Goal: Information Seeking & Learning: Find contact information

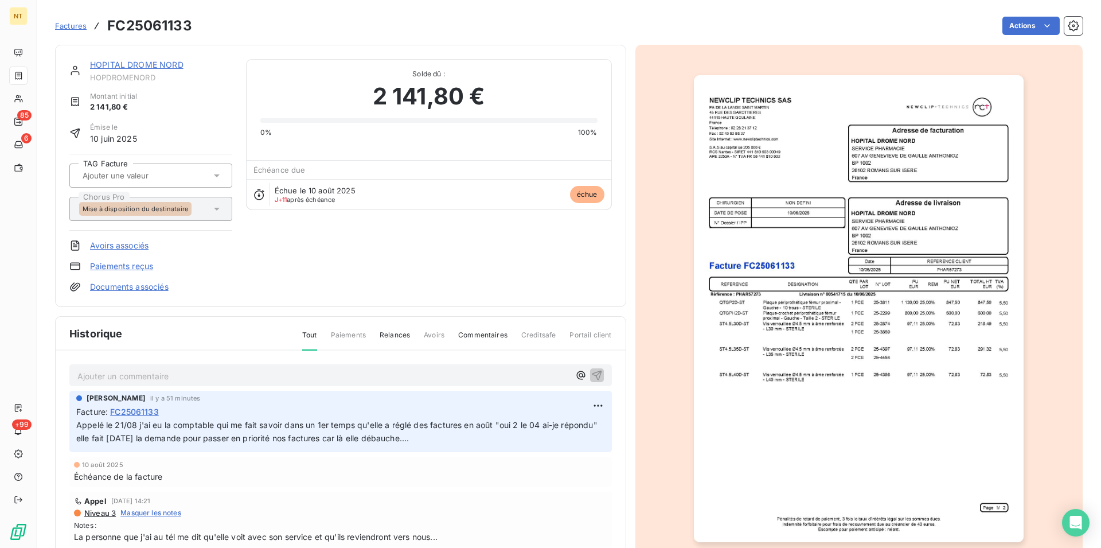
click at [139, 68] on link "HOPITAL DROME NORD" at bounding box center [136, 65] width 93 height 10
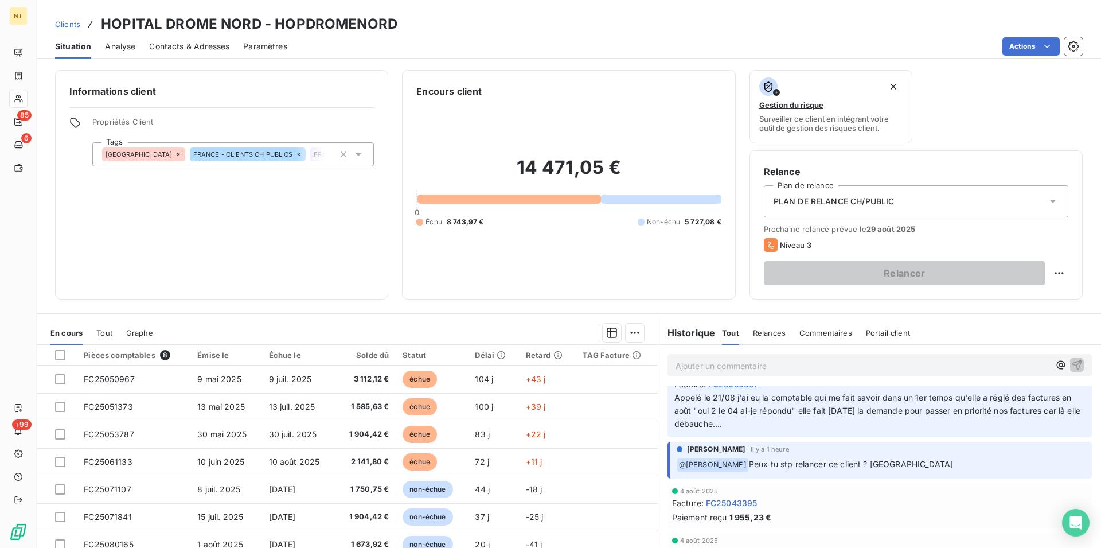
scroll to position [175, 0]
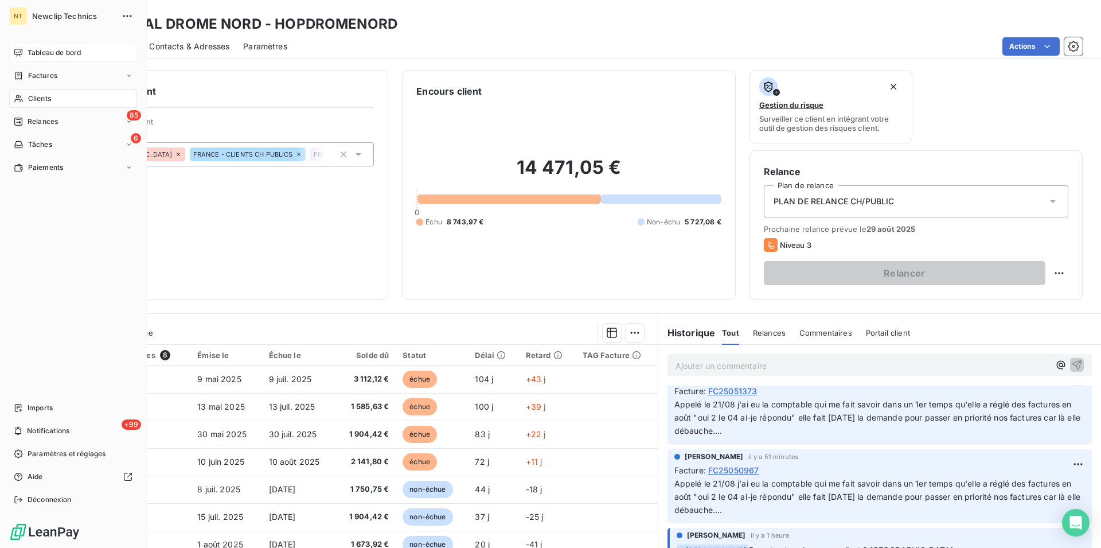
click at [57, 52] on span "Tableau de bord" at bounding box center [54, 53] width 53 height 10
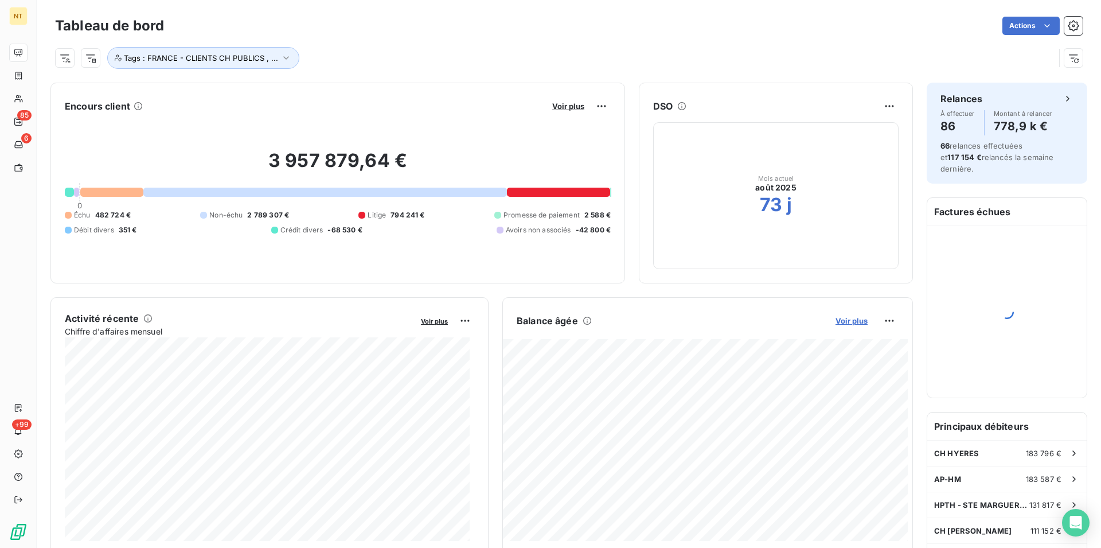
click at [841, 325] on button "Voir plus" at bounding box center [851, 320] width 39 height 10
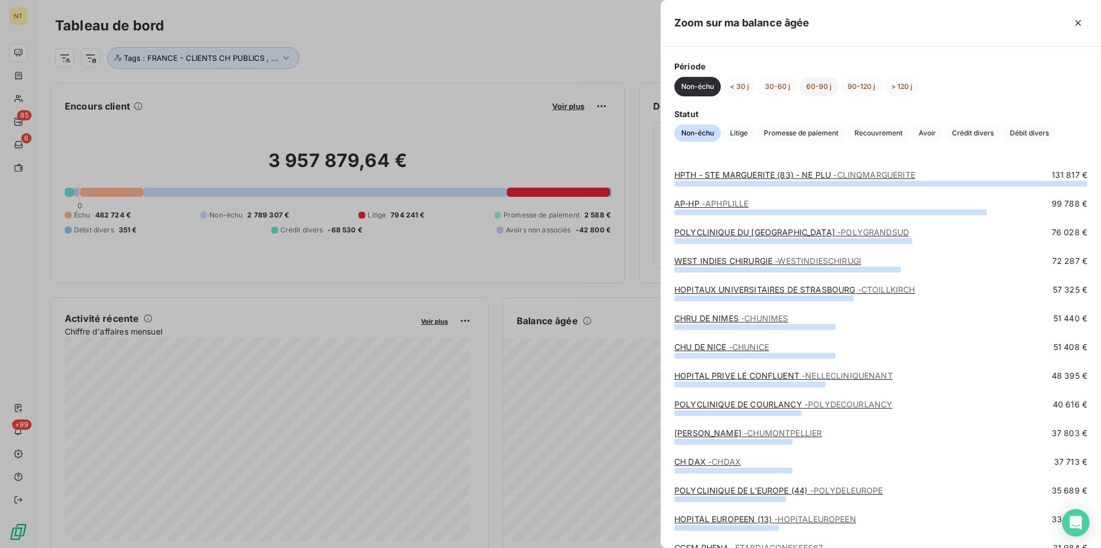
click at [813, 85] on button "60-90 j" at bounding box center [818, 86] width 39 height 19
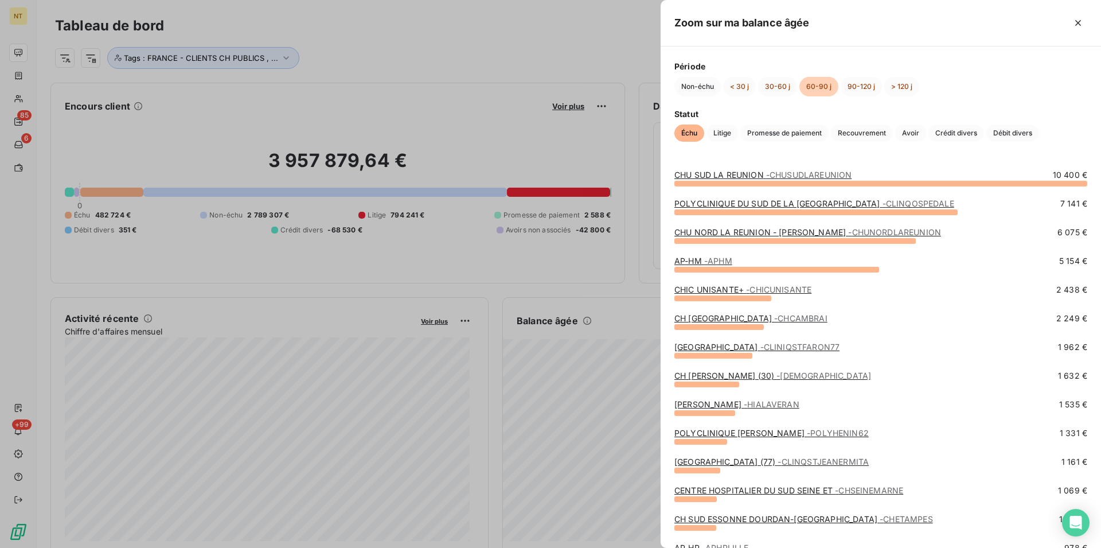
click at [761, 433] on link "POLYCLINIQUE HENIN BEAUMONT - POLYHENIN62" at bounding box center [771, 433] width 194 height 10
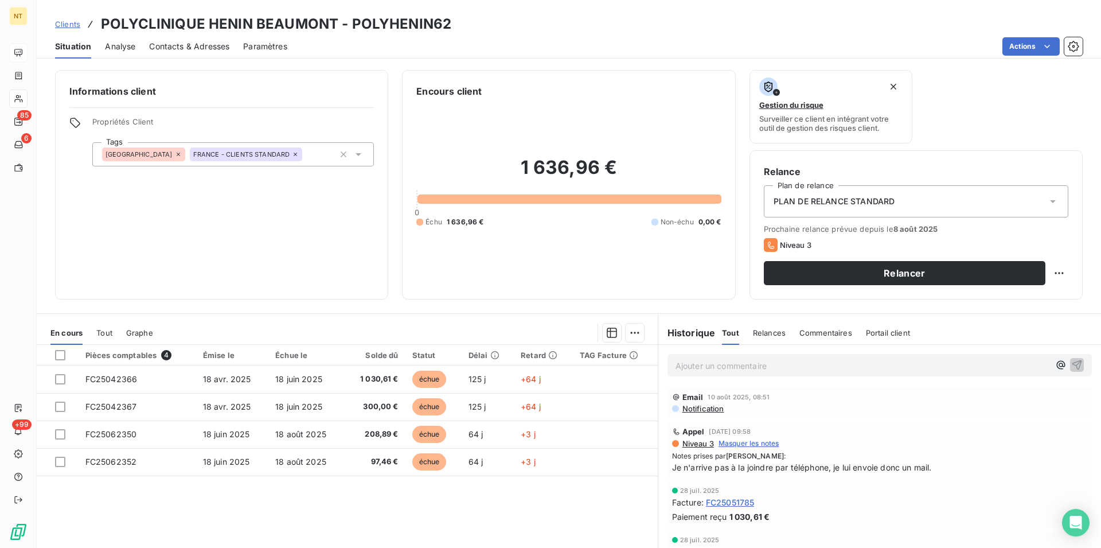
click at [201, 44] on span "Contacts & Adresses" at bounding box center [189, 46] width 80 height 11
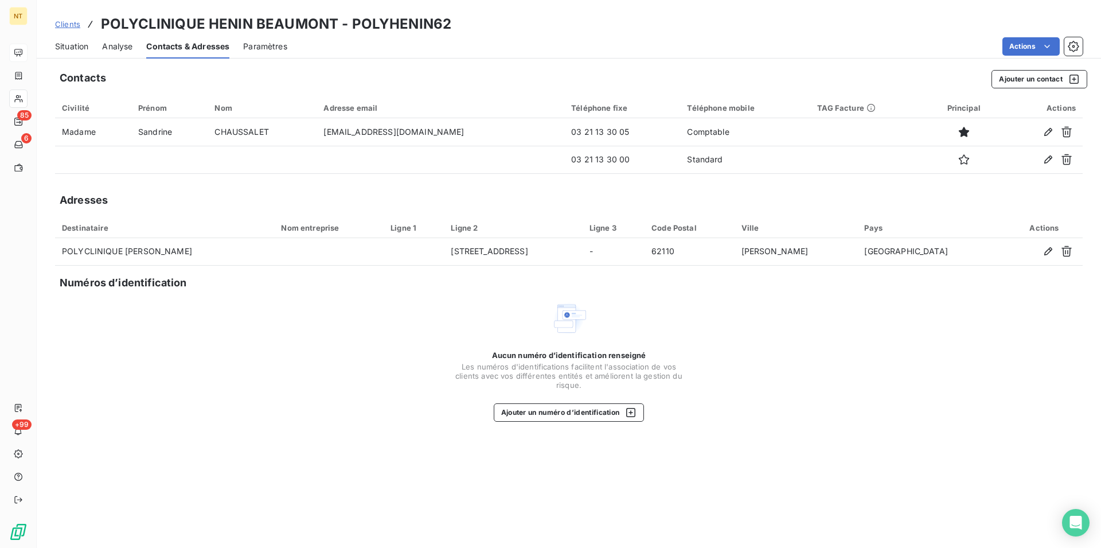
click at [63, 49] on span "Situation" at bounding box center [71, 46] width 33 height 11
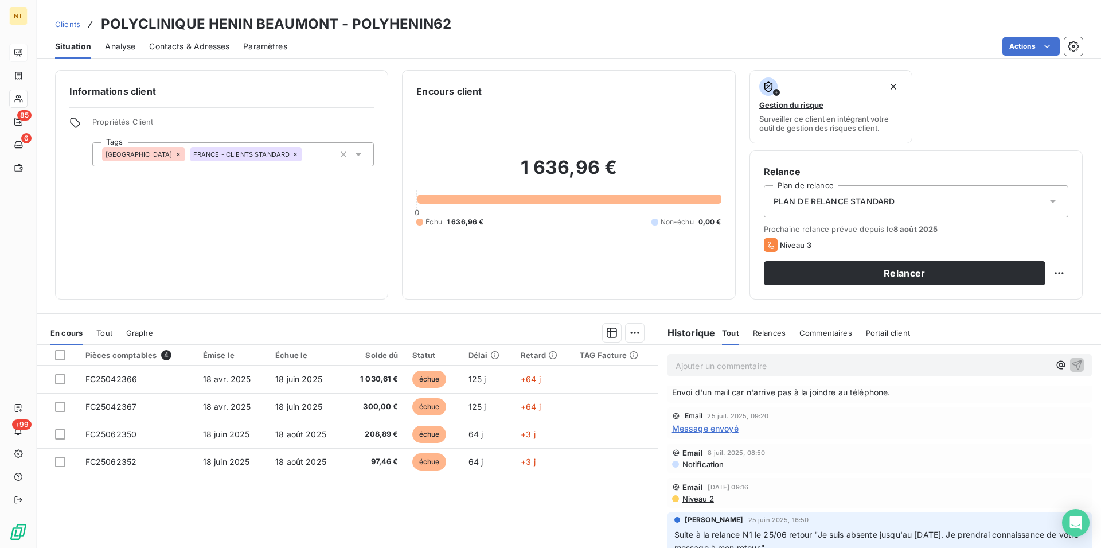
scroll to position [292, 0]
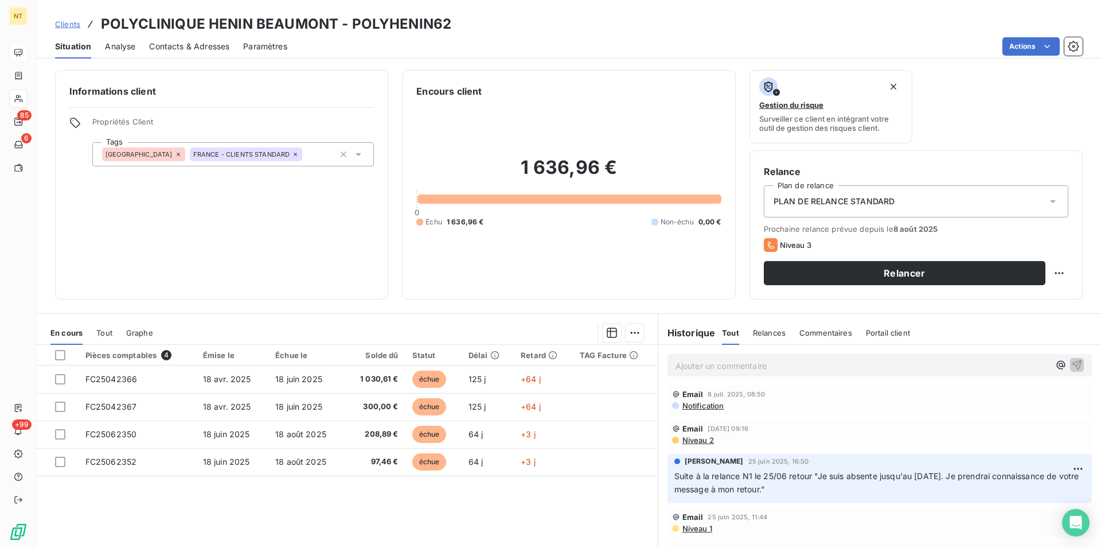
click at [208, 49] on span "Contacts & Adresses" at bounding box center [189, 46] width 80 height 11
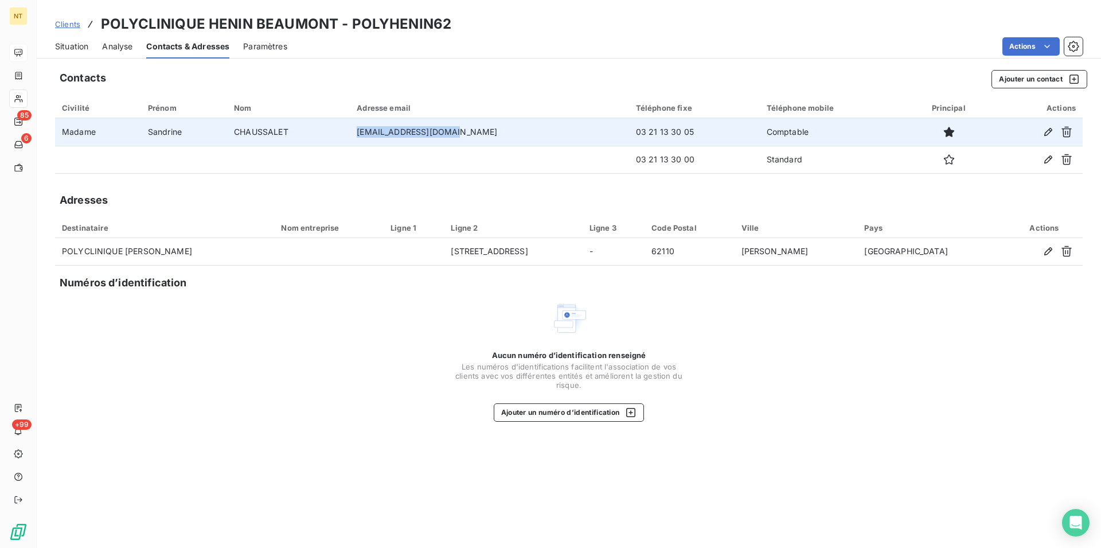
drag, startPoint x: 385, startPoint y: 131, endPoint x: 480, endPoint y: 126, distance: 95.3
click at [480, 126] on td "[EMAIL_ADDRESS][DOMAIN_NAME]" at bounding box center [489, 132] width 279 height 28
copy td "[EMAIL_ADDRESS][DOMAIN_NAME]"
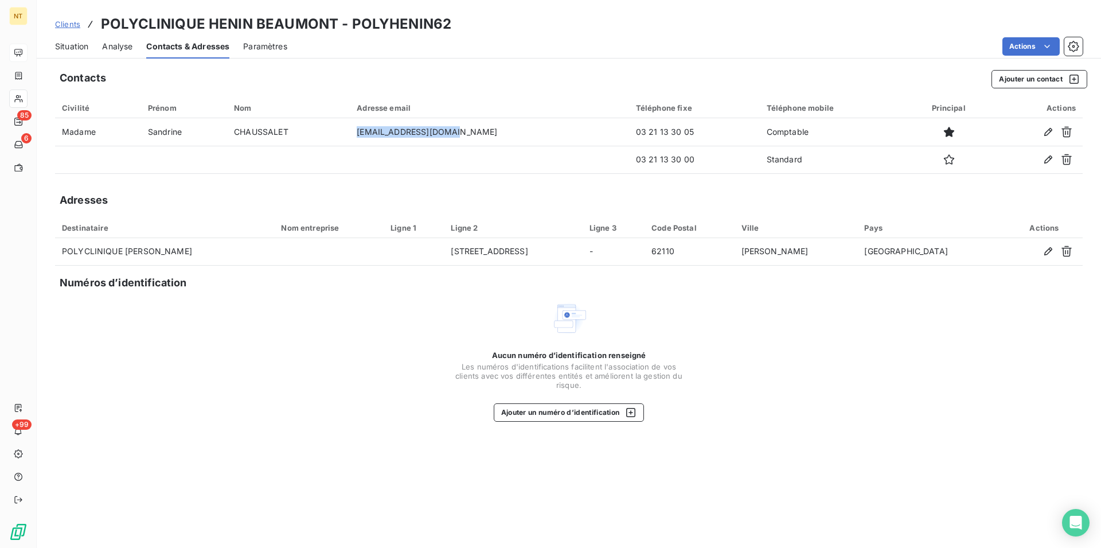
click at [71, 46] on span "Situation" at bounding box center [71, 46] width 33 height 11
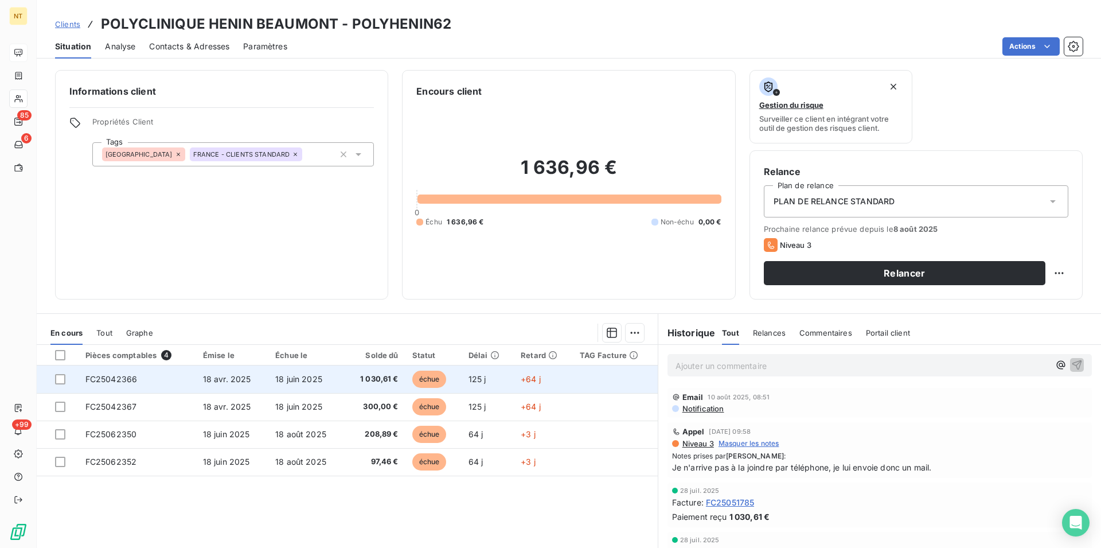
click at [122, 377] on span "FC25042366" at bounding box center [111, 379] width 52 height 10
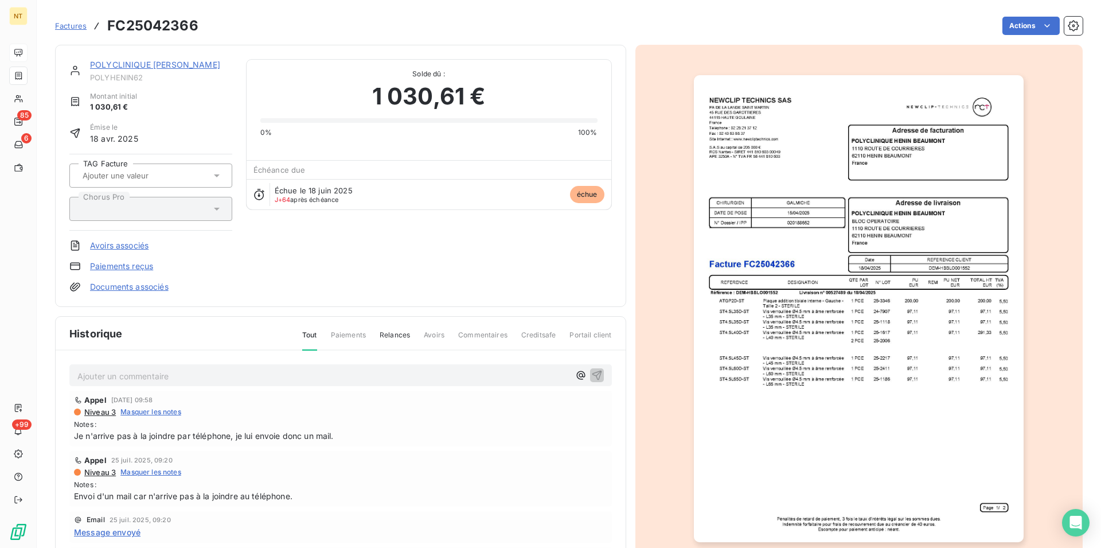
click at [770, 360] on img "button" at bounding box center [859, 308] width 330 height 467
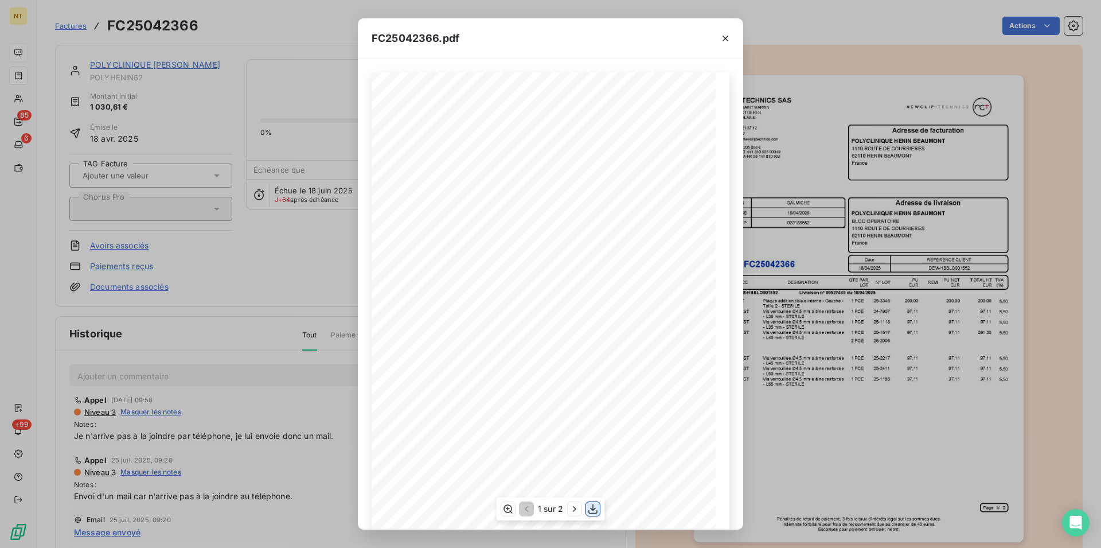
click at [592, 509] on icon "button" at bounding box center [592, 508] width 11 height 11
drag, startPoint x: 729, startPoint y: 37, endPoint x: 699, endPoint y: 36, distance: 30.4
click at [729, 37] on icon "button" at bounding box center [725, 38] width 11 height 11
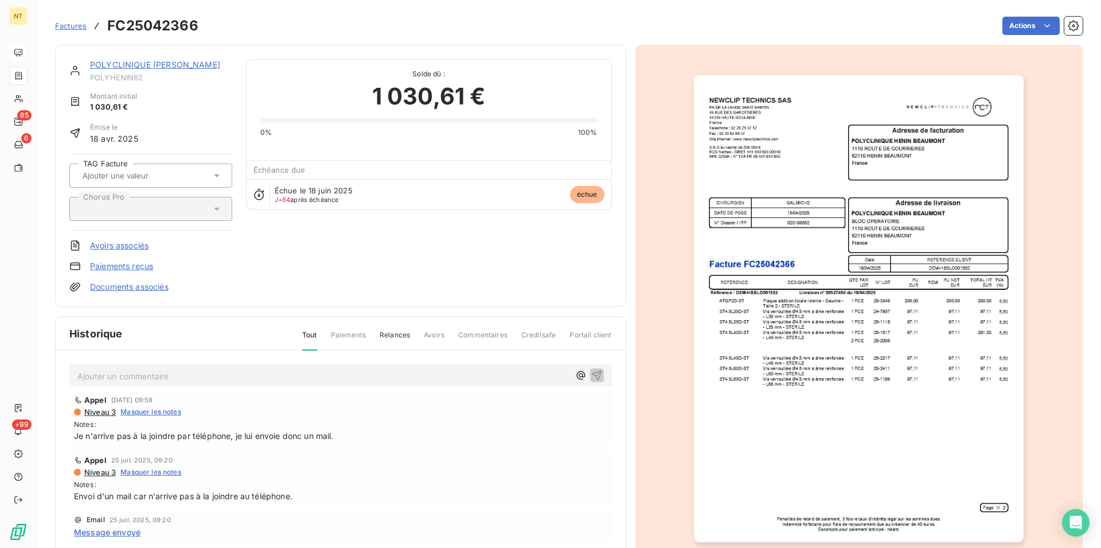
click at [162, 64] on link "POLYCLINIQUE [PERSON_NAME]" at bounding box center [155, 65] width 130 height 10
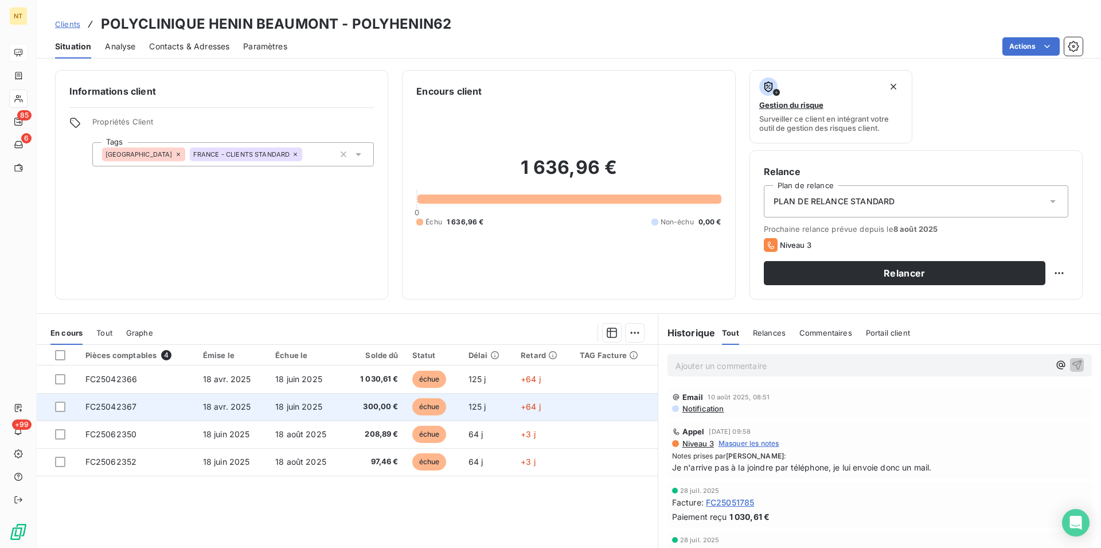
click at [148, 404] on td "FC25042367" at bounding box center [138, 407] width 118 height 28
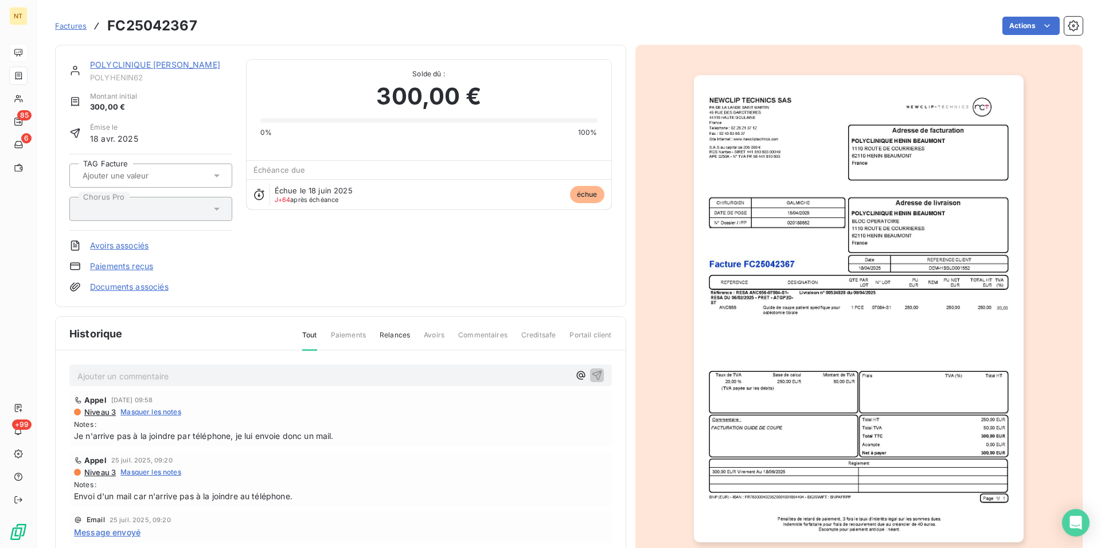
click at [773, 368] on img "button" at bounding box center [859, 308] width 330 height 467
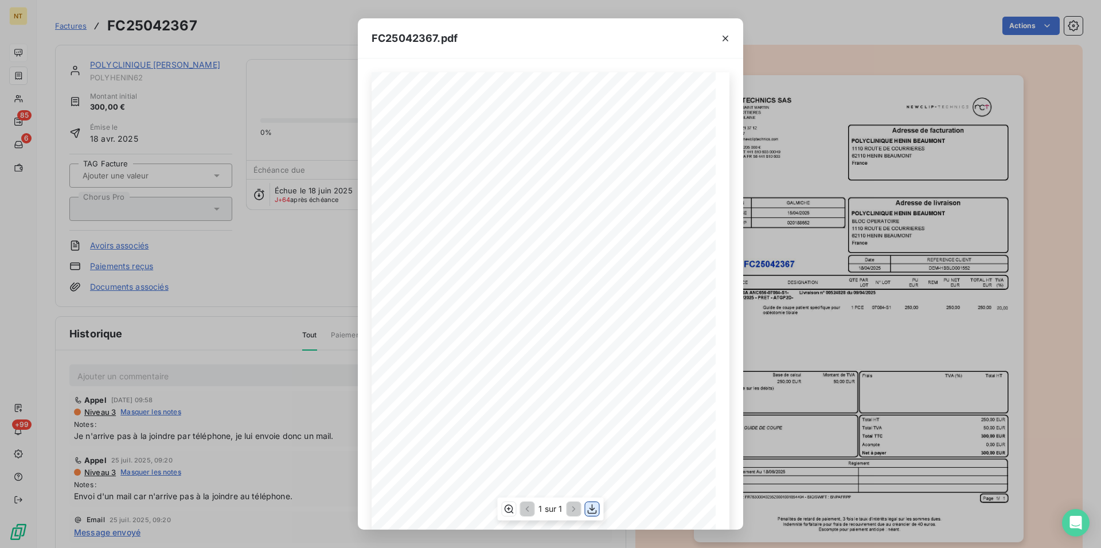
click at [591, 508] on icon "button" at bounding box center [592, 508] width 11 height 11
click at [725, 36] on icon "button" at bounding box center [725, 38] width 11 height 11
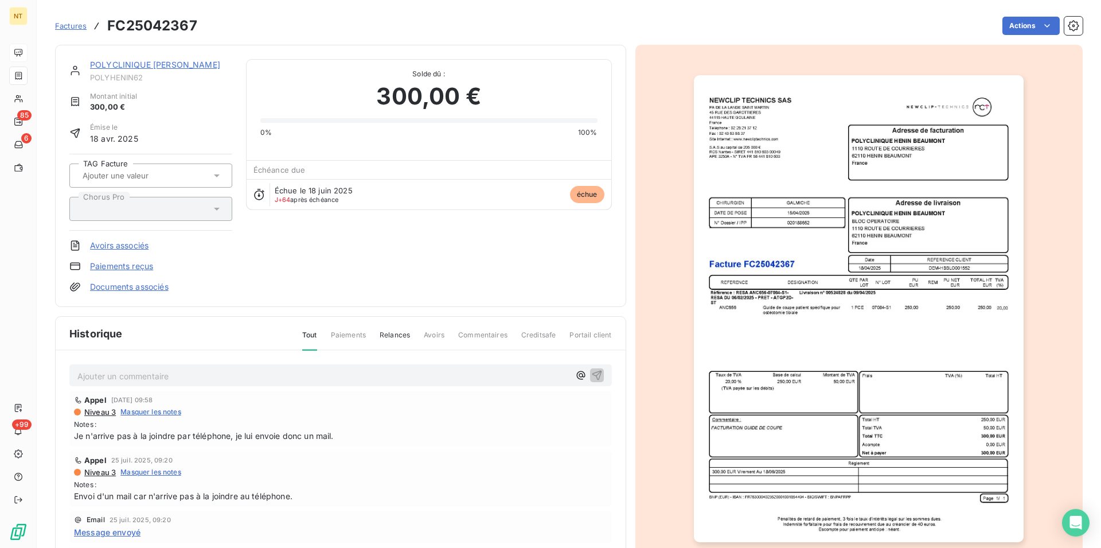
click at [154, 69] on link "POLYCLINIQUE [PERSON_NAME]" at bounding box center [155, 65] width 130 height 10
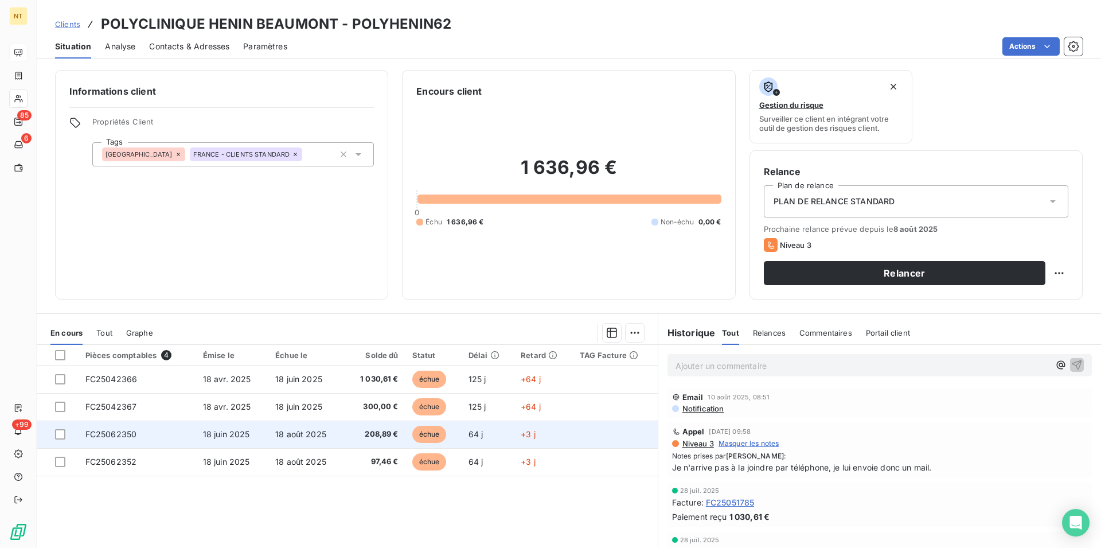
click at [131, 439] on td "FC25062350" at bounding box center [138, 434] width 118 height 28
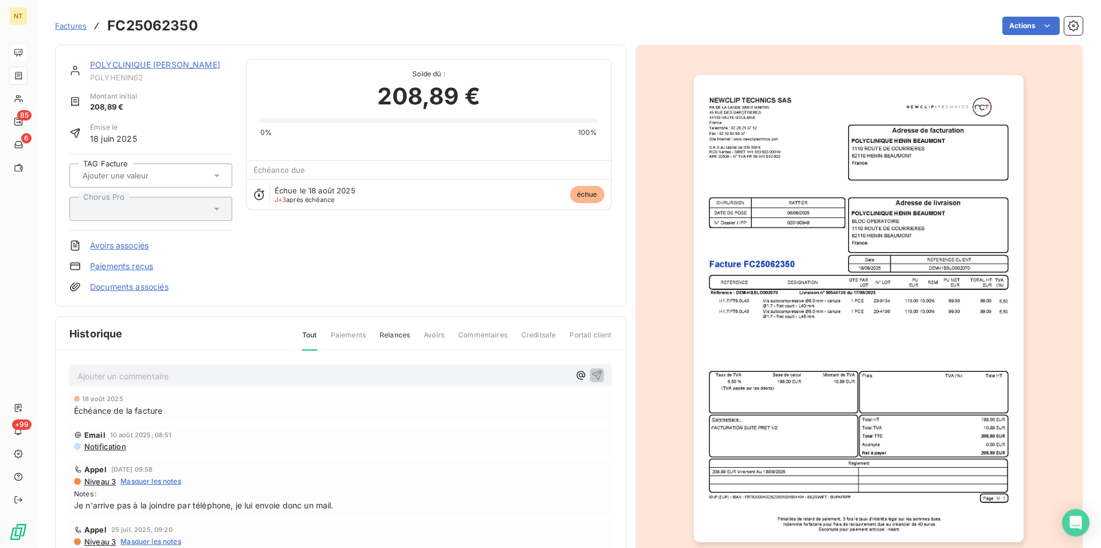
click at [783, 401] on img "button" at bounding box center [859, 308] width 330 height 467
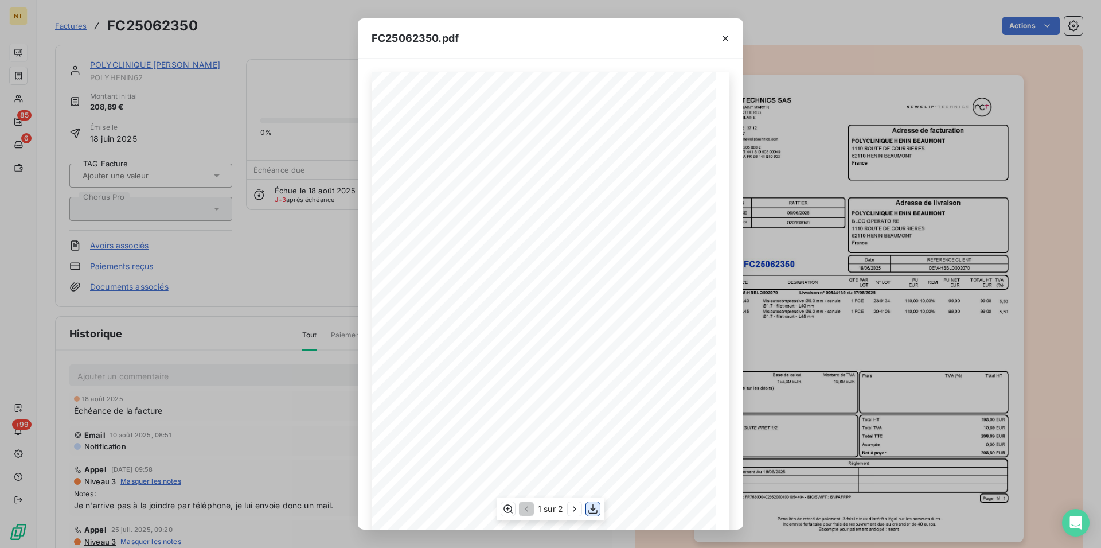
click at [590, 511] on icon "button" at bounding box center [592, 508] width 11 height 11
click at [730, 37] on icon "button" at bounding box center [725, 38] width 11 height 11
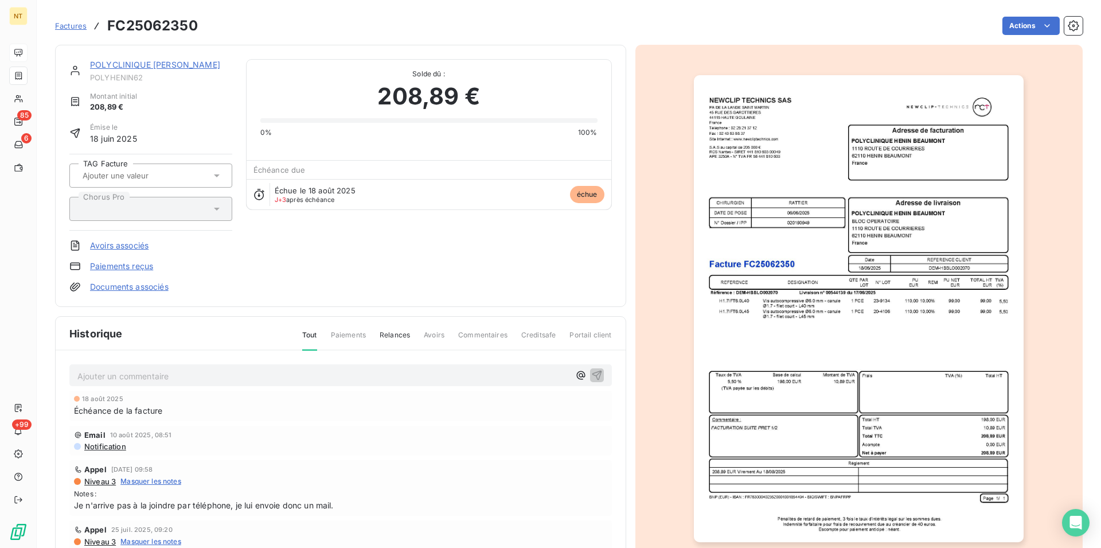
click at [162, 65] on link "POLYCLINIQUE [PERSON_NAME]" at bounding box center [155, 65] width 130 height 10
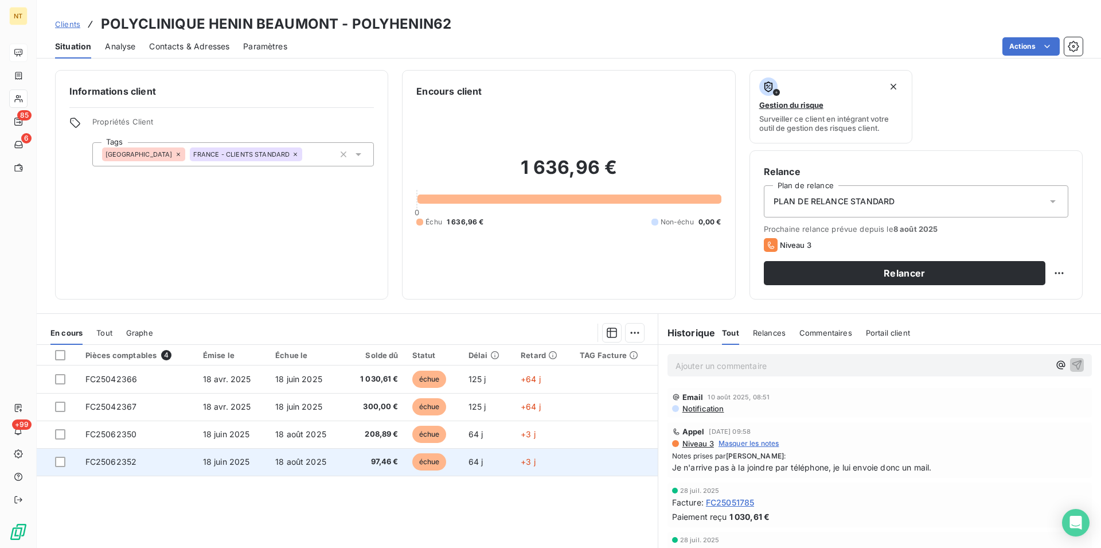
click at [134, 462] on span "FC25062352" at bounding box center [111, 462] width 52 height 10
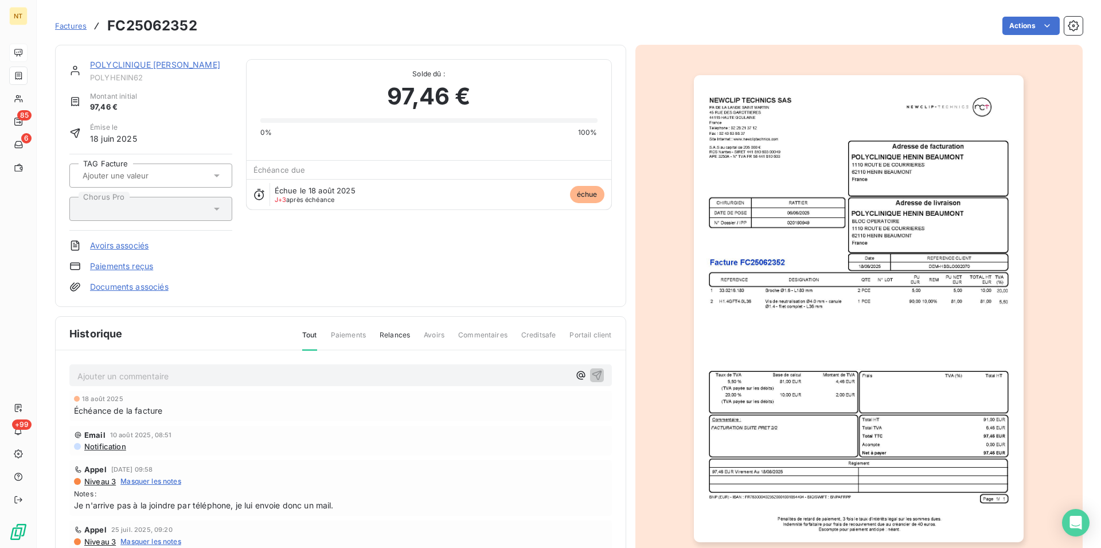
click at [746, 426] on img "button" at bounding box center [859, 308] width 330 height 467
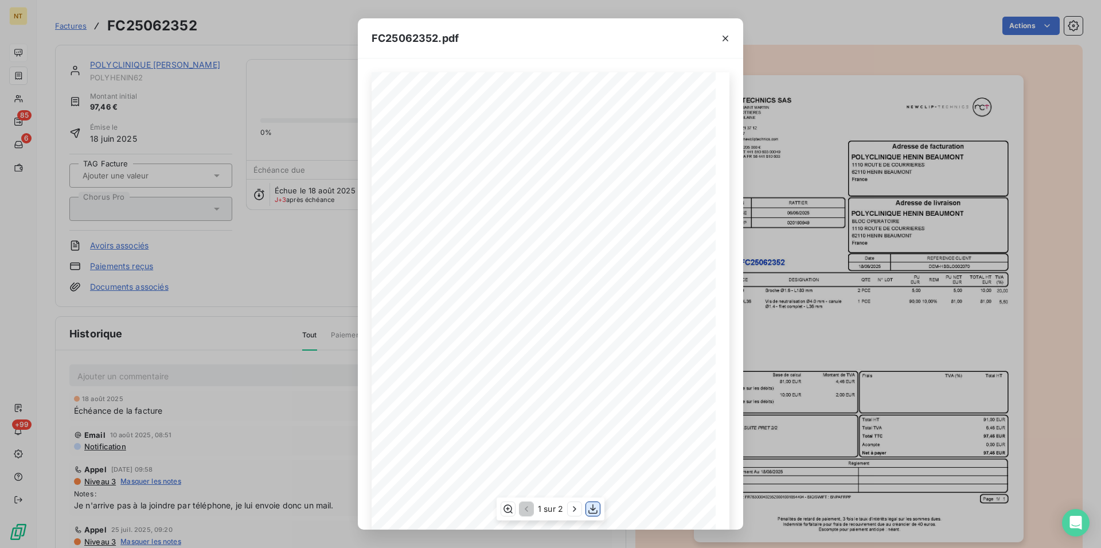
click at [592, 512] on icon "button" at bounding box center [592, 508] width 11 height 11
click at [728, 38] on icon "button" at bounding box center [725, 38] width 11 height 11
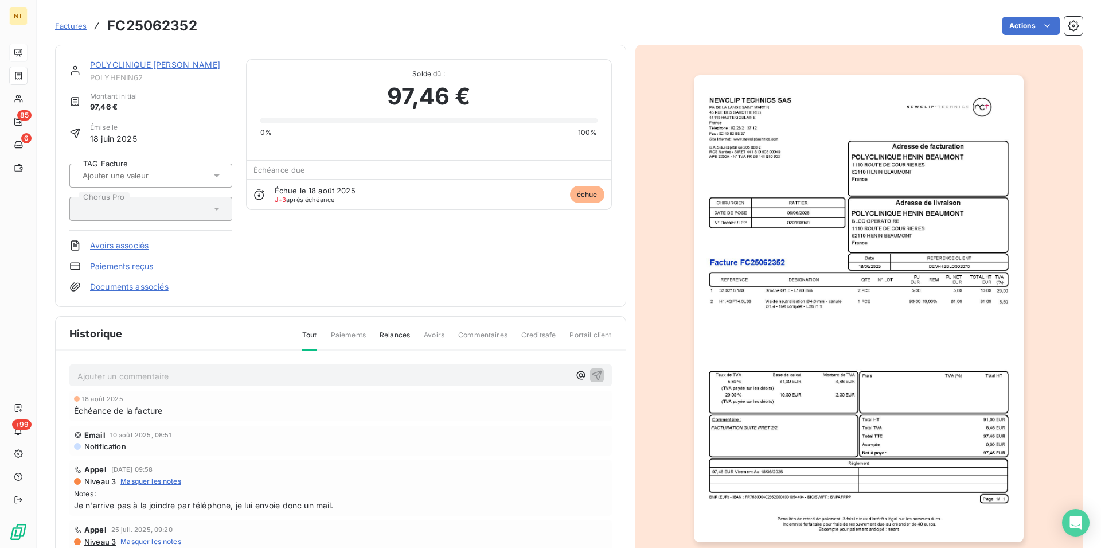
click at [171, 68] on link "POLYCLINIQUE [PERSON_NAME]" at bounding box center [155, 65] width 130 height 10
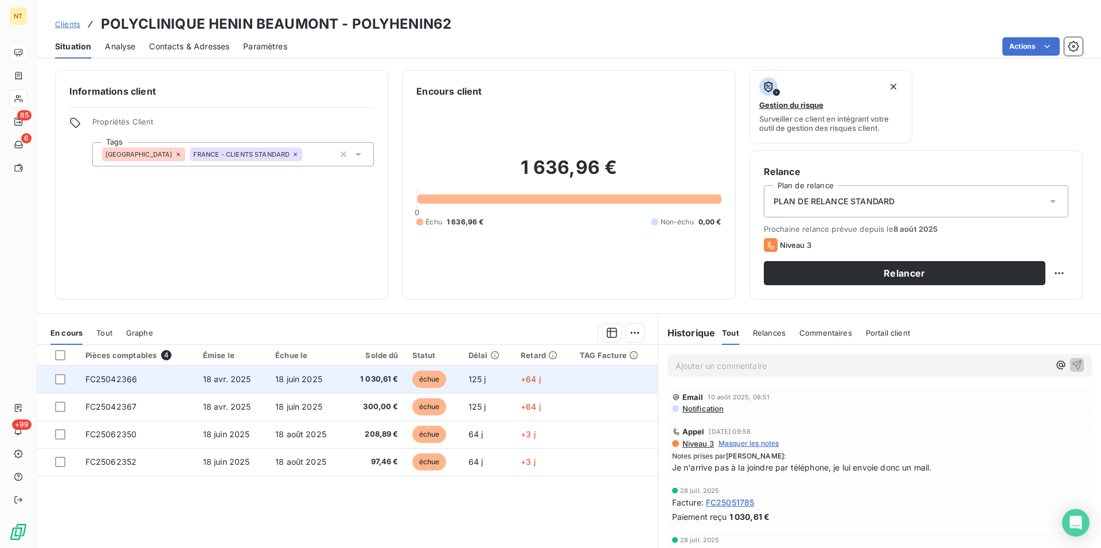
click at [106, 377] on span "FC25042366" at bounding box center [111, 379] width 52 height 10
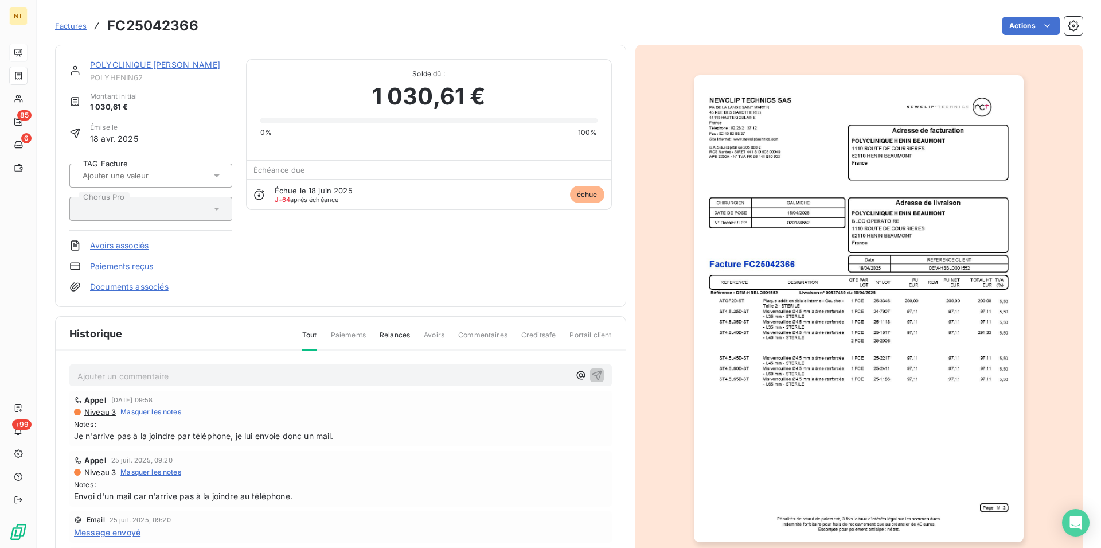
click at [104, 376] on p "Ajouter un commentaire ﻿" at bounding box center [323, 376] width 492 height 14
drag, startPoint x: 78, startPoint y: 373, endPoint x: 465, endPoint y: 379, distance: 387.1
click at [465, 379] on p "Appelé mais pas réussi à les avoir. Envoyé mail de relance pour cette facture l…" at bounding box center [323, 375] width 492 height 13
copy span "Appelé mais pas réussi à les avoir. Envoyé mail de relance pour cette facture l…"
click at [592, 375] on icon "button" at bounding box center [597, 375] width 10 height 10
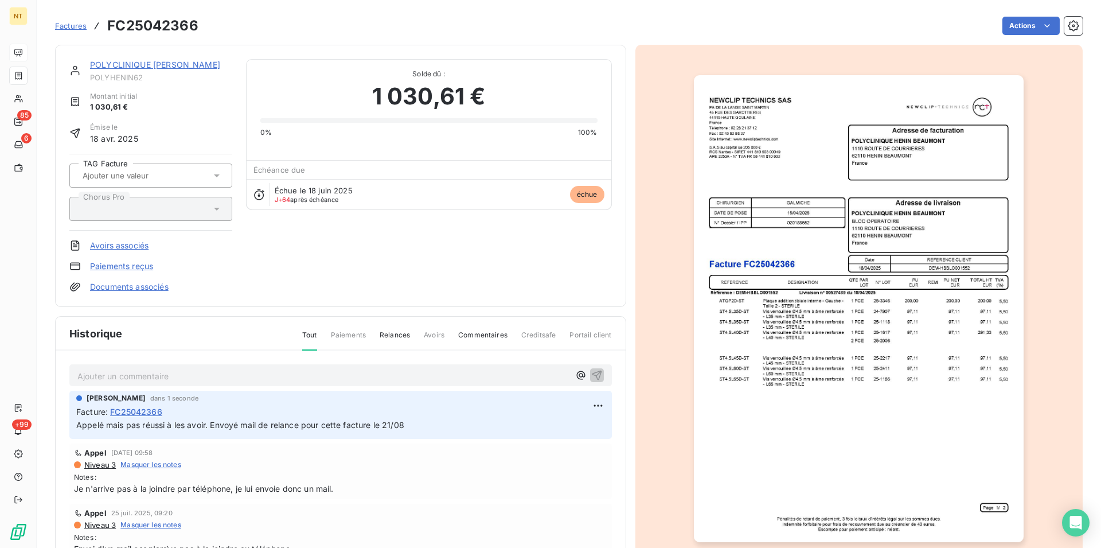
click at [187, 68] on link "POLYCLINIQUE [PERSON_NAME]" at bounding box center [155, 65] width 130 height 10
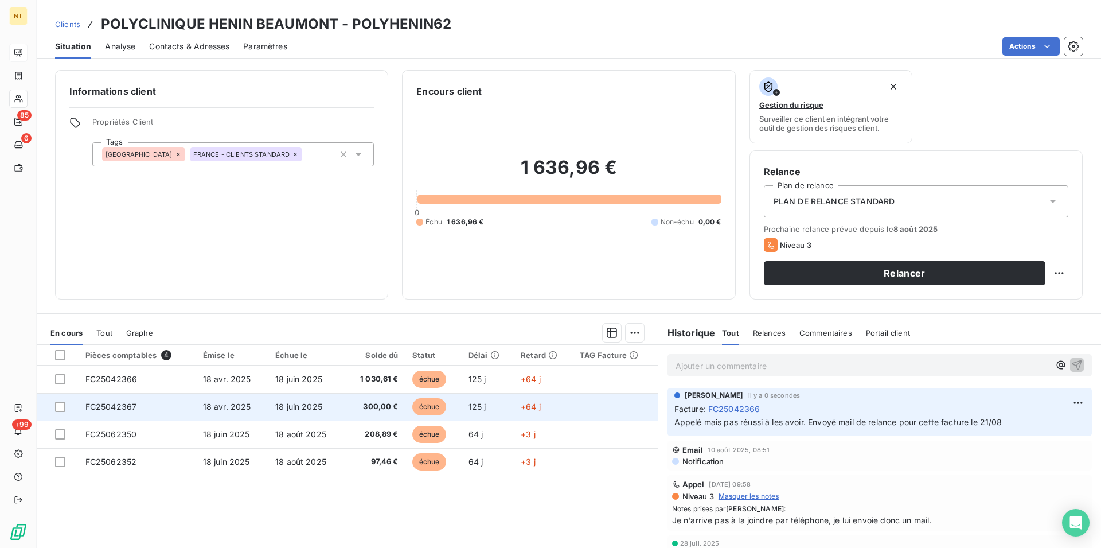
click at [130, 407] on span "FC25042367" at bounding box center [111, 406] width 52 height 10
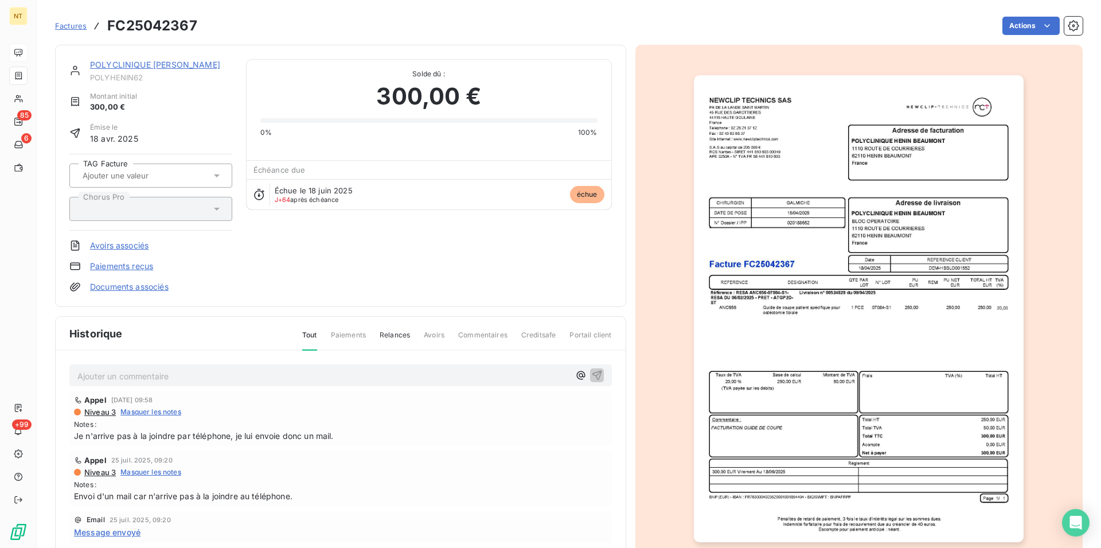
click at [122, 373] on p "Ajouter un commentaire ﻿" at bounding box center [323, 376] width 492 height 14
click at [591, 370] on icon "button" at bounding box center [596, 374] width 11 height 11
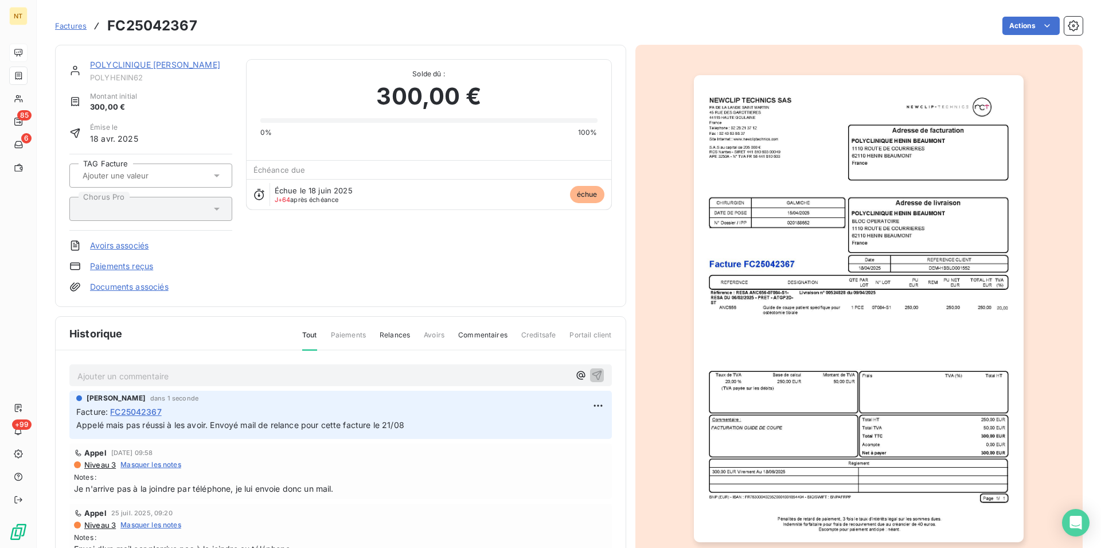
click at [180, 68] on link "POLYCLINIQUE [PERSON_NAME]" at bounding box center [155, 65] width 130 height 10
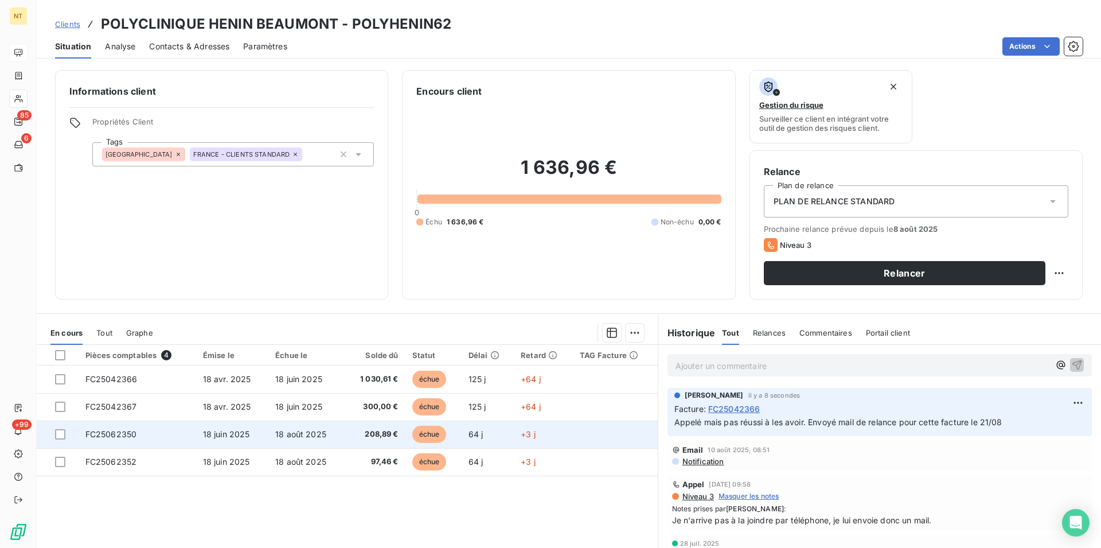
click at [128, 436] on span "FC25062350" at bounding box center [111, 434] width 52 height 10
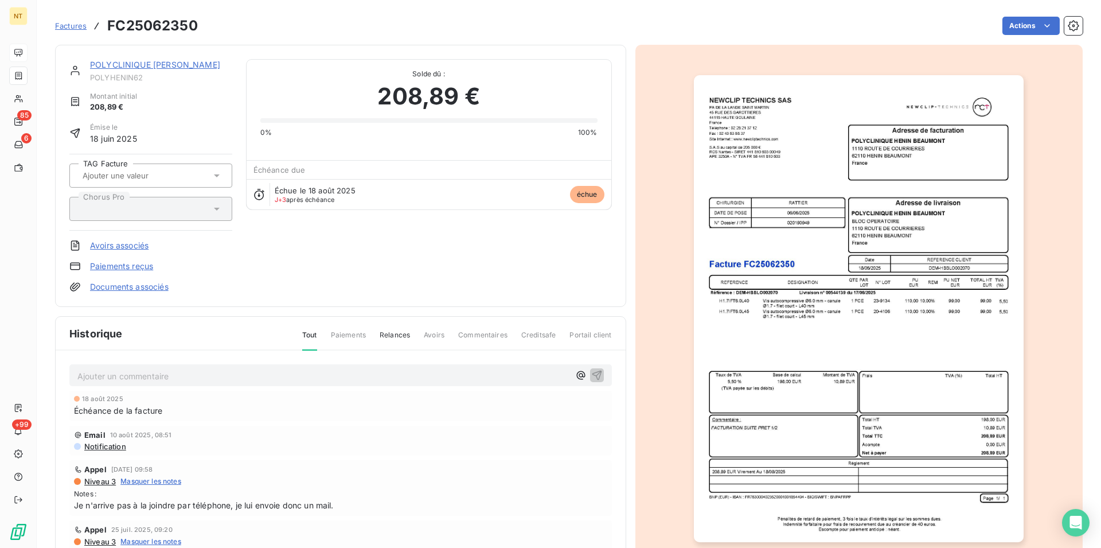
click at [158, 373] on p "Ajouter un commentaire ﻿" at bounding box center [323, 376] width 492 height 14
click at [591, 370] on icon "button" at bounding box center [596, 374] width 11 height 11
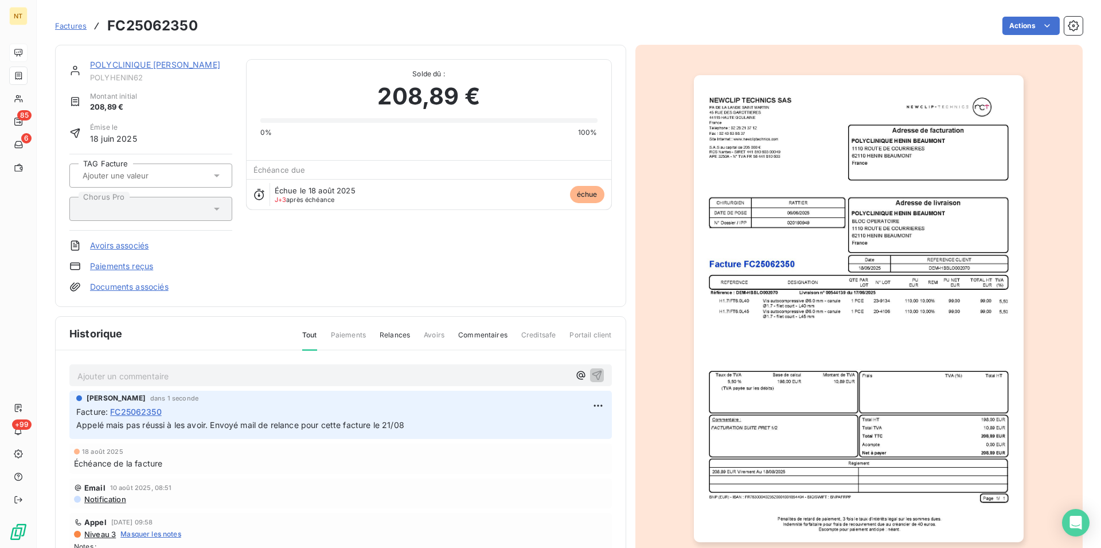
click at [154, 63] on link "POLYCLINIQUE [PERSON_NAME]" at bounding box center [155, 65] width 130 height 10
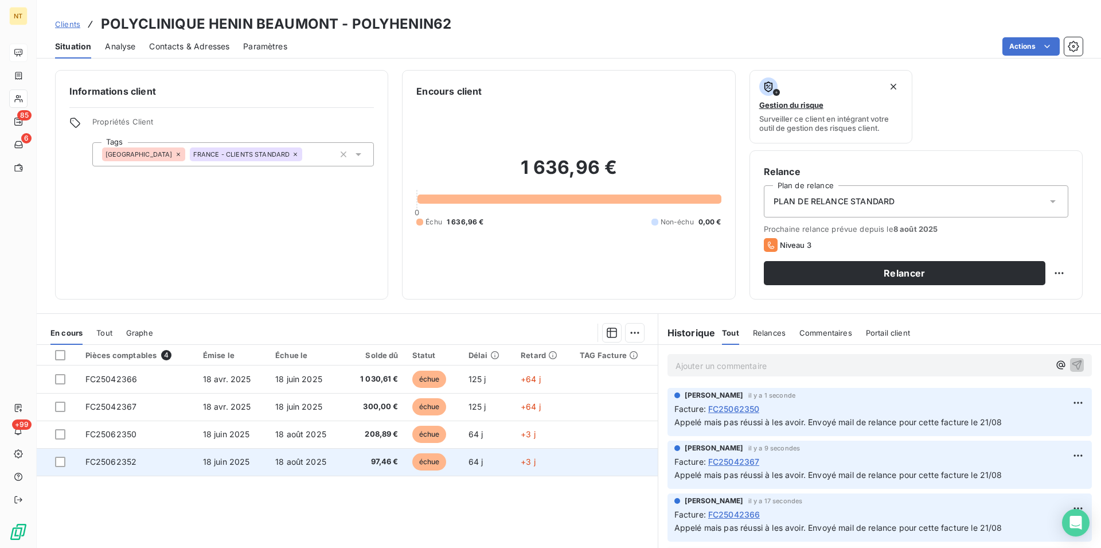
click at [138, 466] on td "FC25062352" at bounding box center [138, 462] width 118 height 28
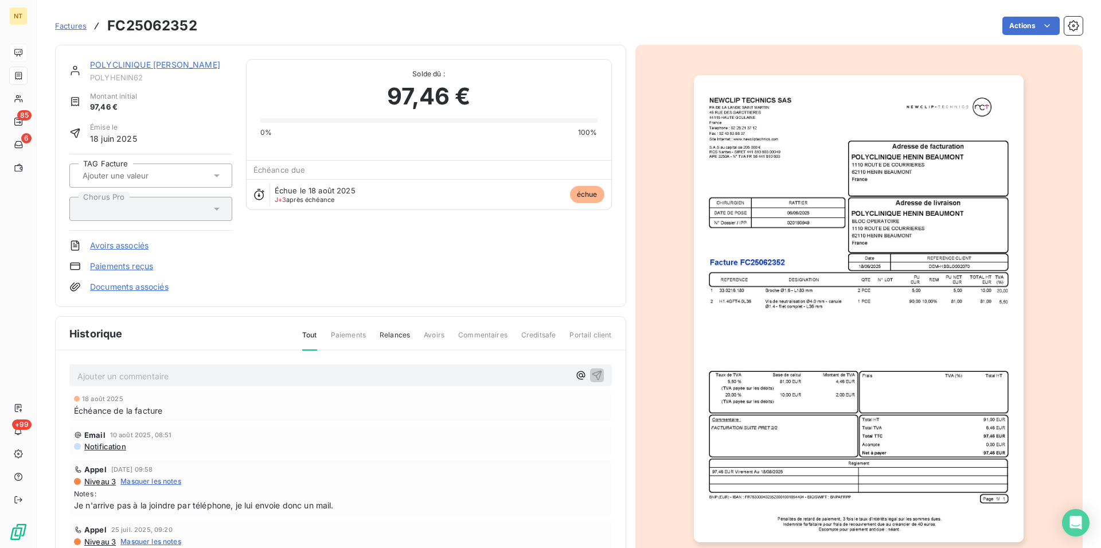
click at [100, 369] on p "Ajouter un commentaire ﻿" at bounding box center [323, 376] width 492 height 14
click at [591, 372] on icon "button" at bounding box center [596, 374] width 11 height 11
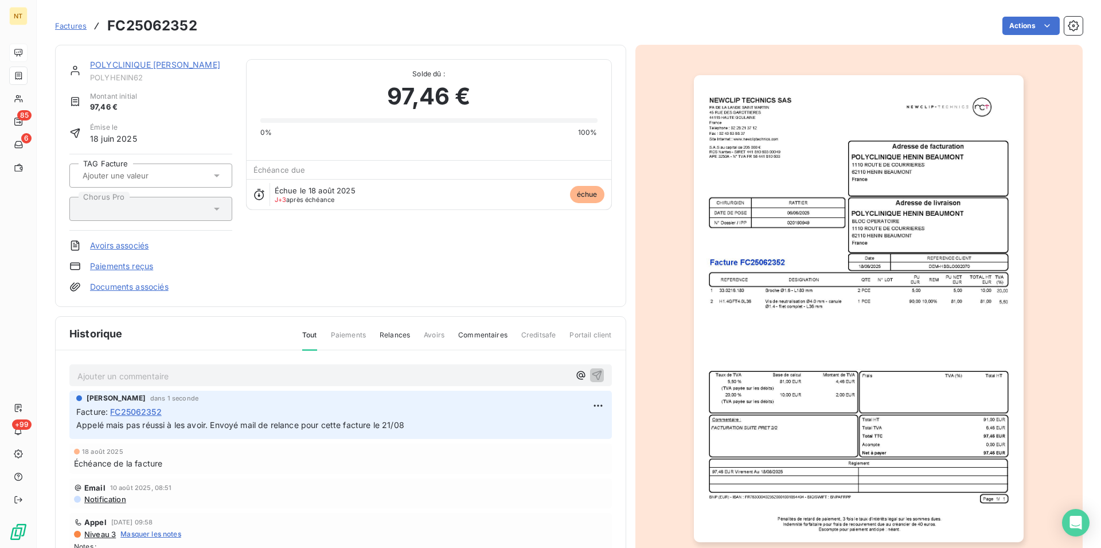
click at [167, 68] on link "POLYCLINIQUE [PERSON_NAME]" at bounding box center [155, 65] width 130 height 10
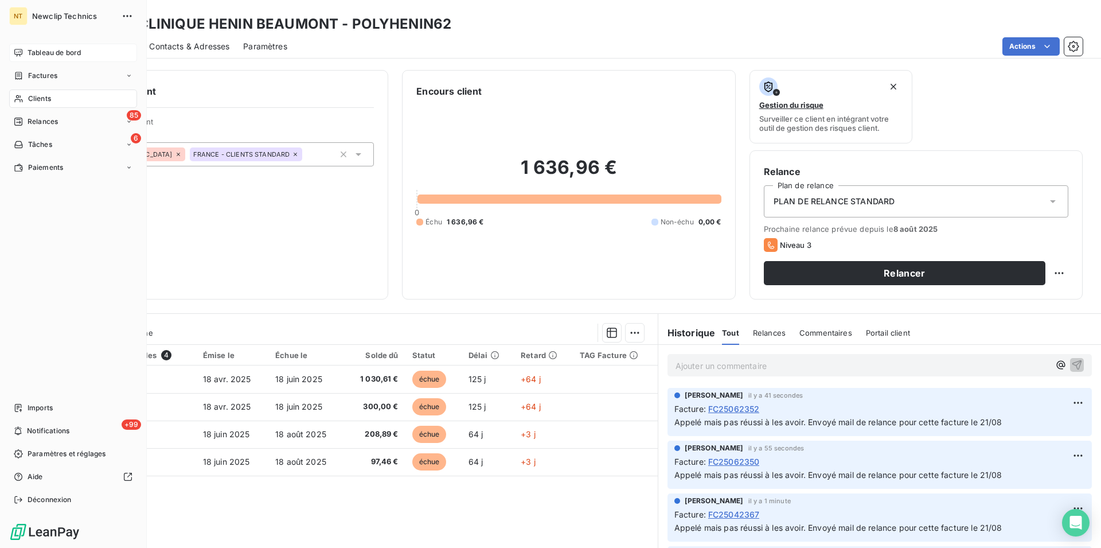
click at [40, 57] on span "Tableau de bord" at bounding box center [54, 53] width 53 height 10
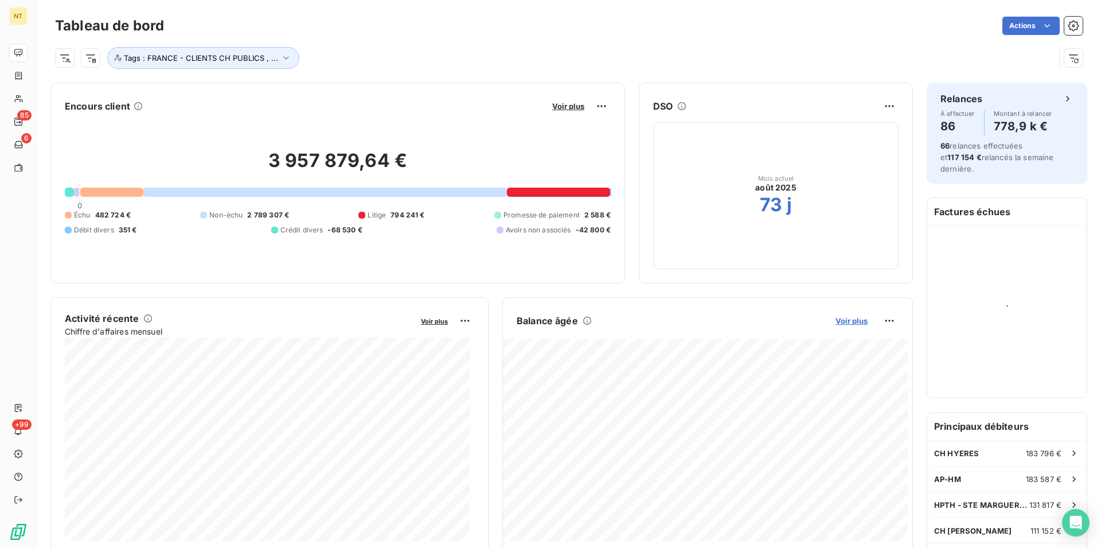
click at [846, 318] on span "Voir plus" at bounding box center [852, 320] width 32 height 9
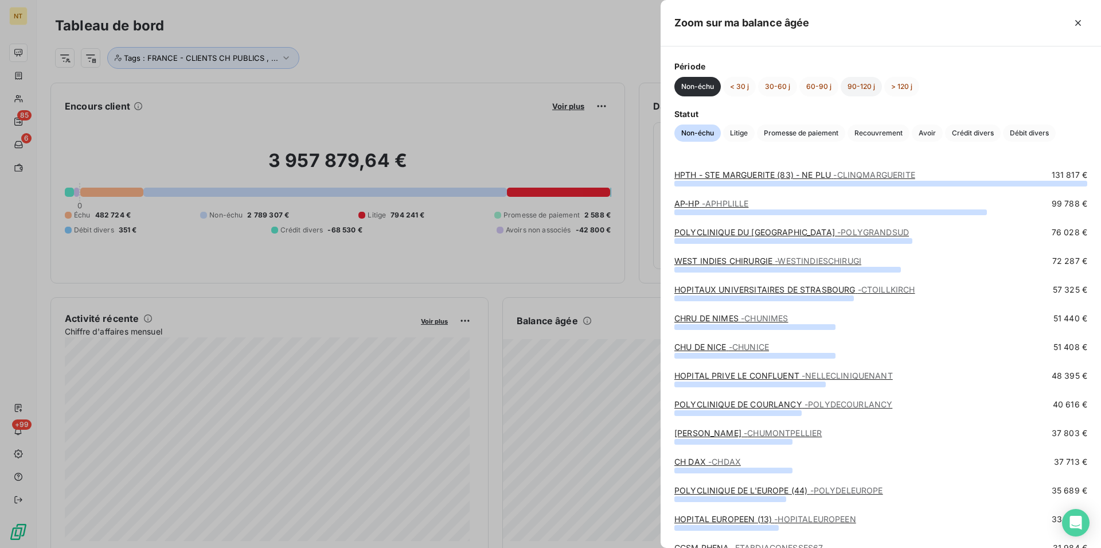
click at [864, 88] on button "90-120 j" at bounding box center [861, 86] width 41 height 19
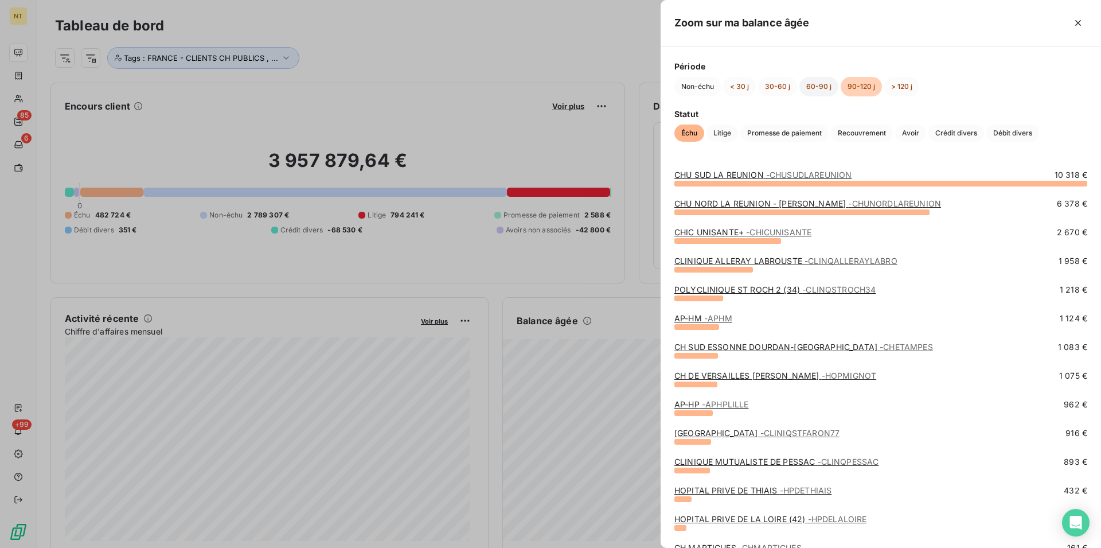
click at [803, 84] on button "60-90 j" at bounding box center [818, 86] width 39 height 19
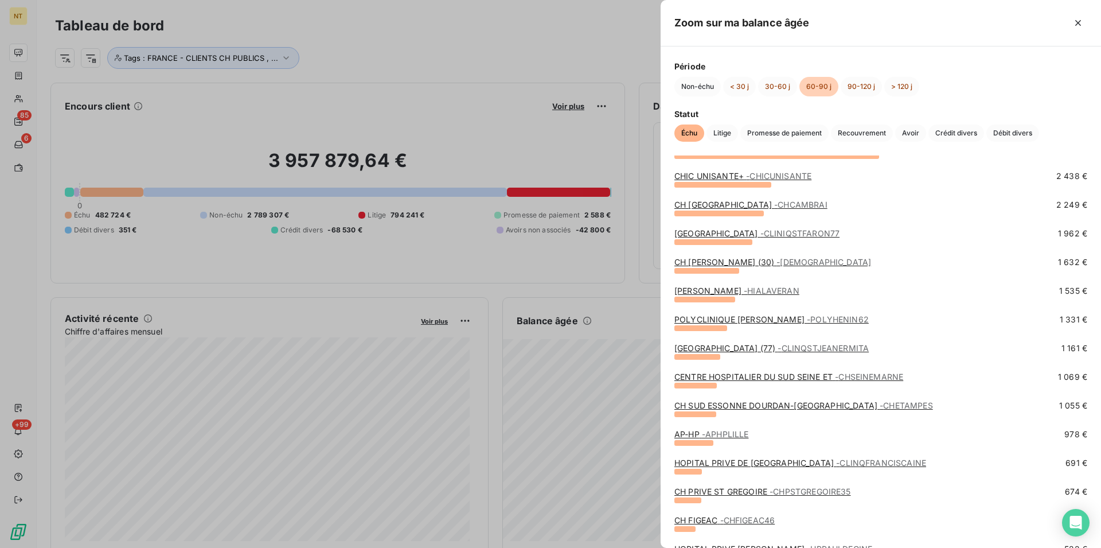
scroll to position [117, 0]
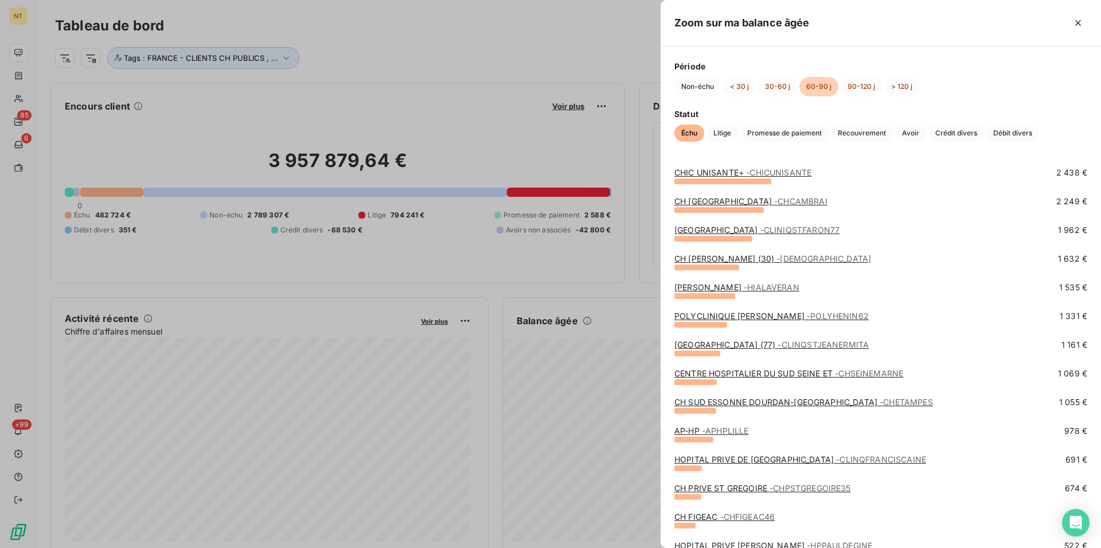
click at [756, 346] on link "[GEOGRAPHIC_DATA] (77) - CLINQSTJEANERMITA" at bounding box center [771, 345] width 194 height 10
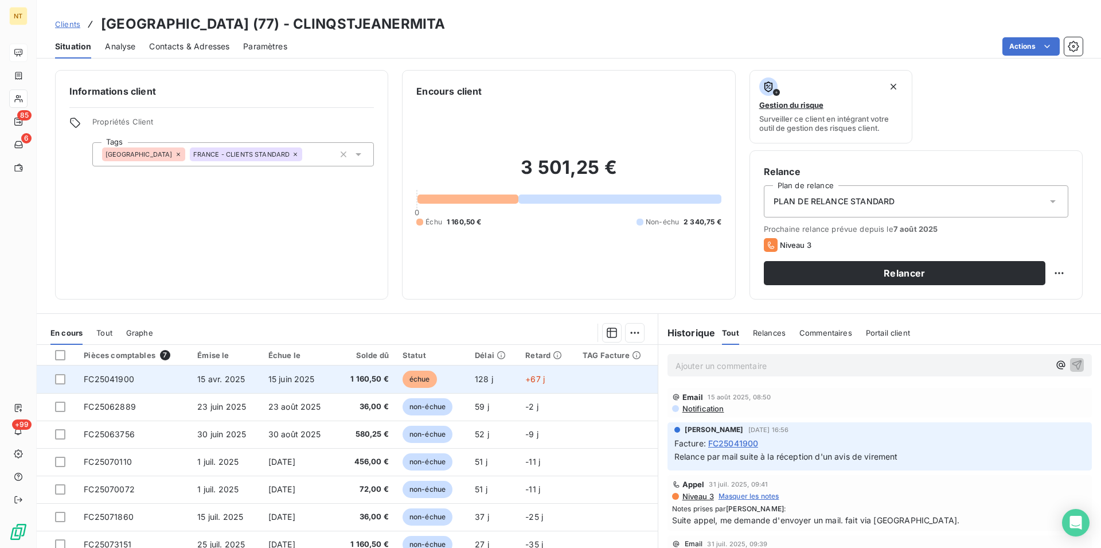
click at [111, 379] on span "FC25041900" at bounding box center [109, 379] width 50 height 10
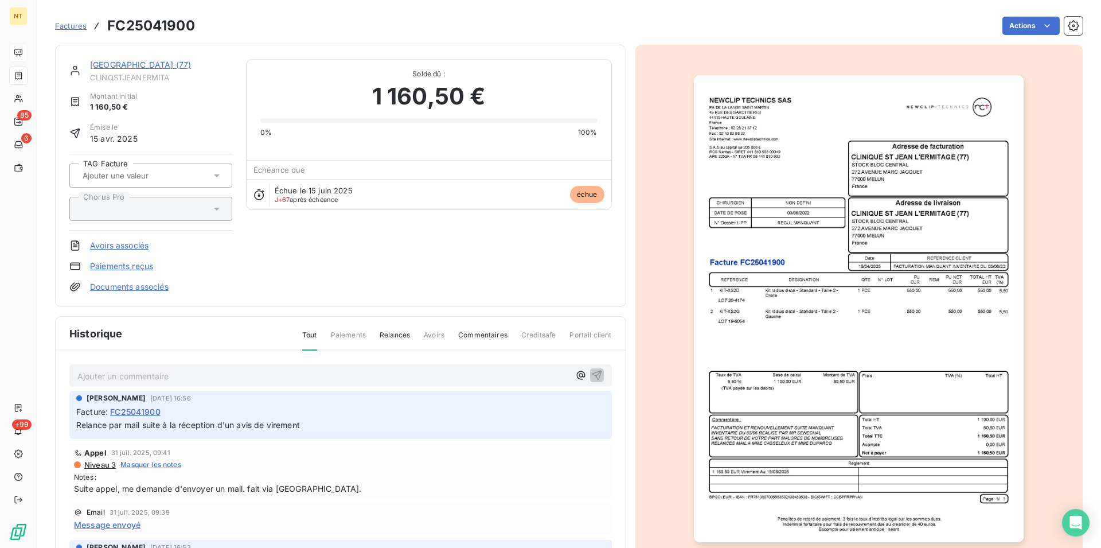
click at [177, 66] on link "[GEOGRAPHIC_DATA] (77)" at bounding box center [140, 65] width 101 height 10
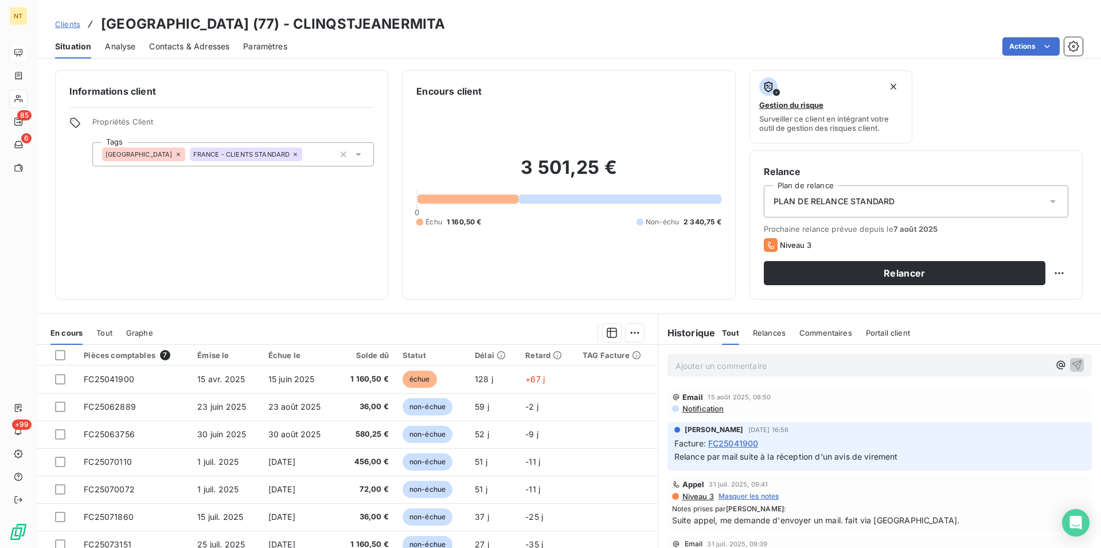
click at [209, 52] on span "Contacts & Adresses" at bounding box center [189, 46] width 80 height 11
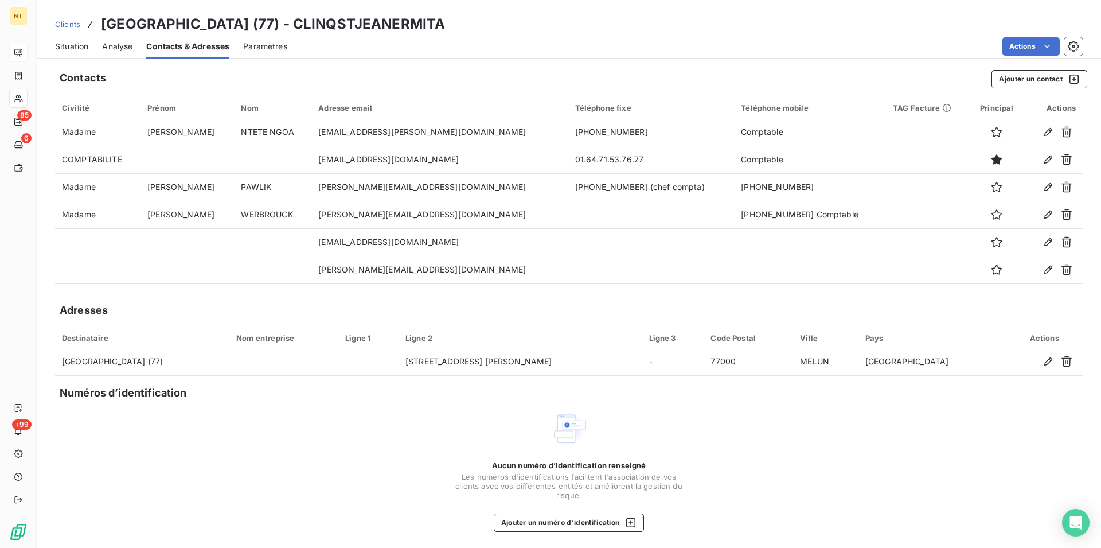
click at [64, 45] on span "Situation" at bounding box center [71, 46] width 33 height 11
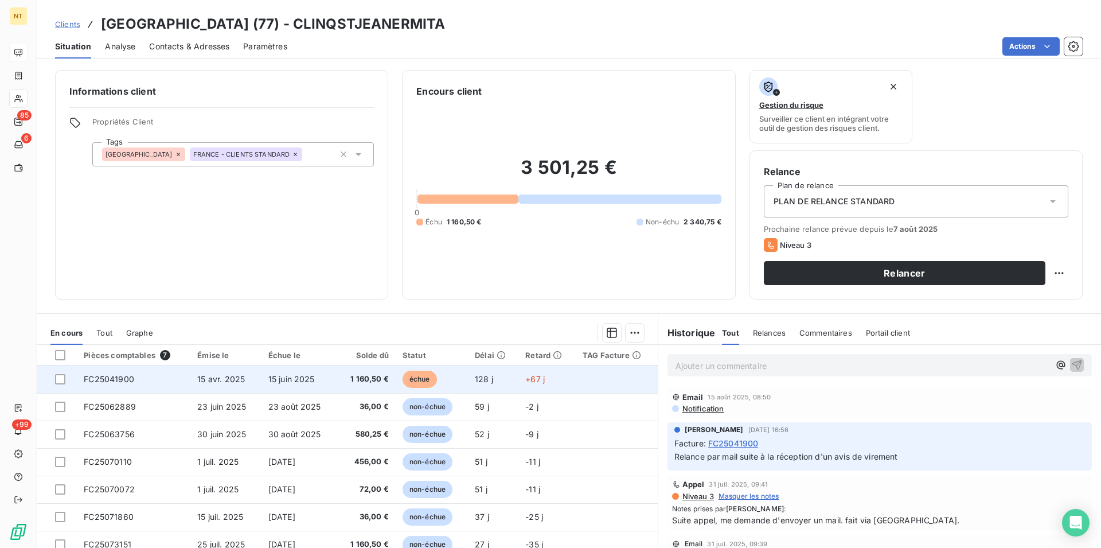
click at [122, 379] on span "FC25041900" at bounding box center [109, 379] width 50 height 10
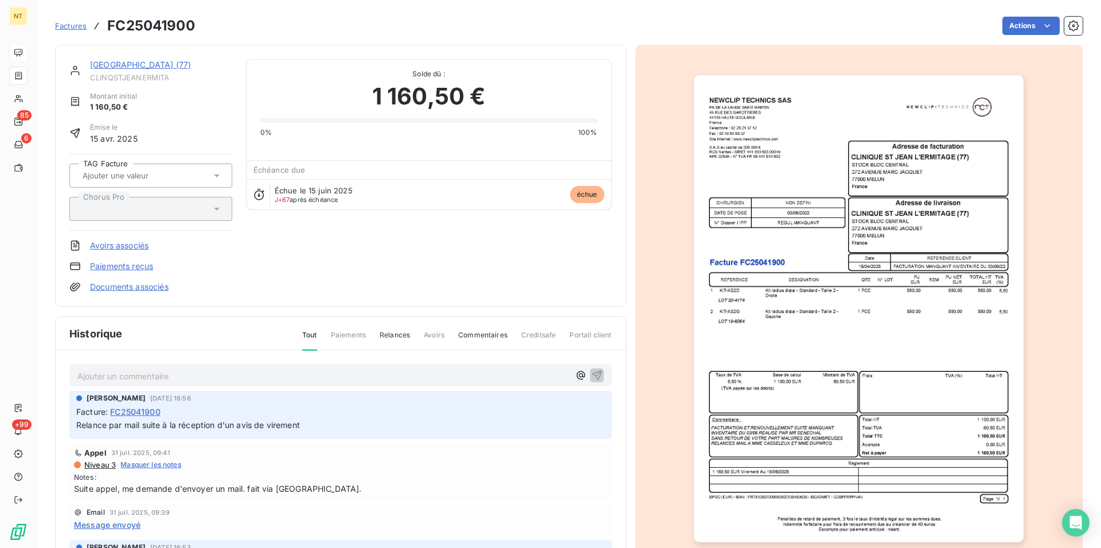
click at [172, 66] on link "[GEOGRAPHIC_DATA] (77)" at bounding box center [140, 65] width 101 height 10
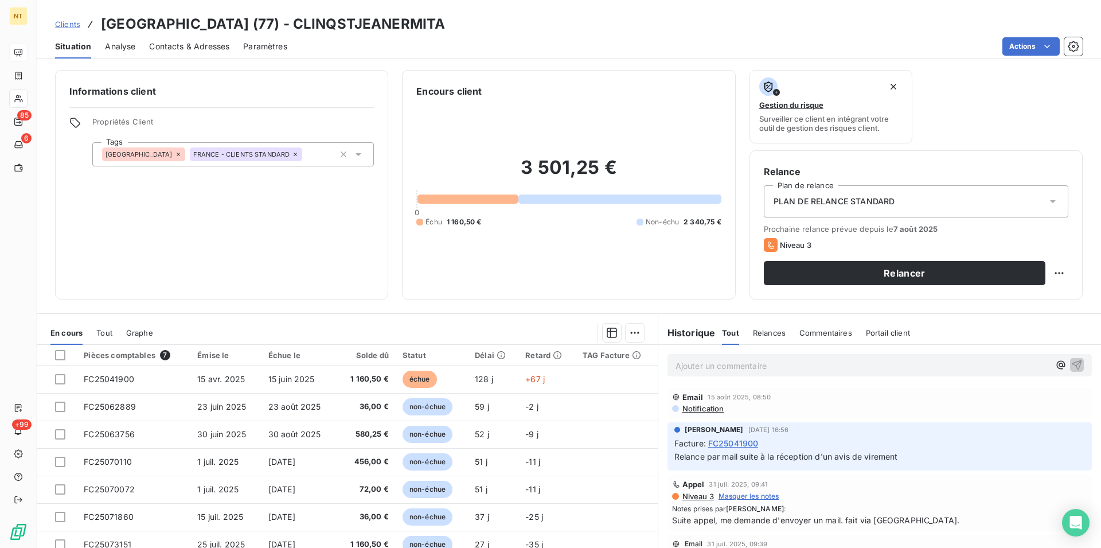
click at [186, 42] on span "Contacts & Adresses" at bounding box center [189, 46] width 80 height 11
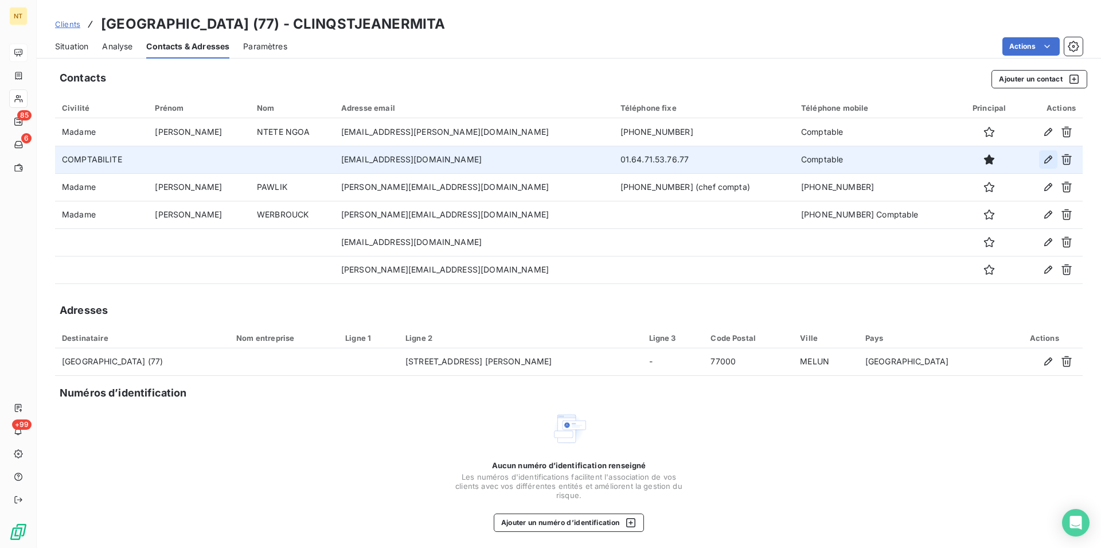
click at [1043, 159] on icon "button" at bounding box center [1048, 159] width 11 height 11
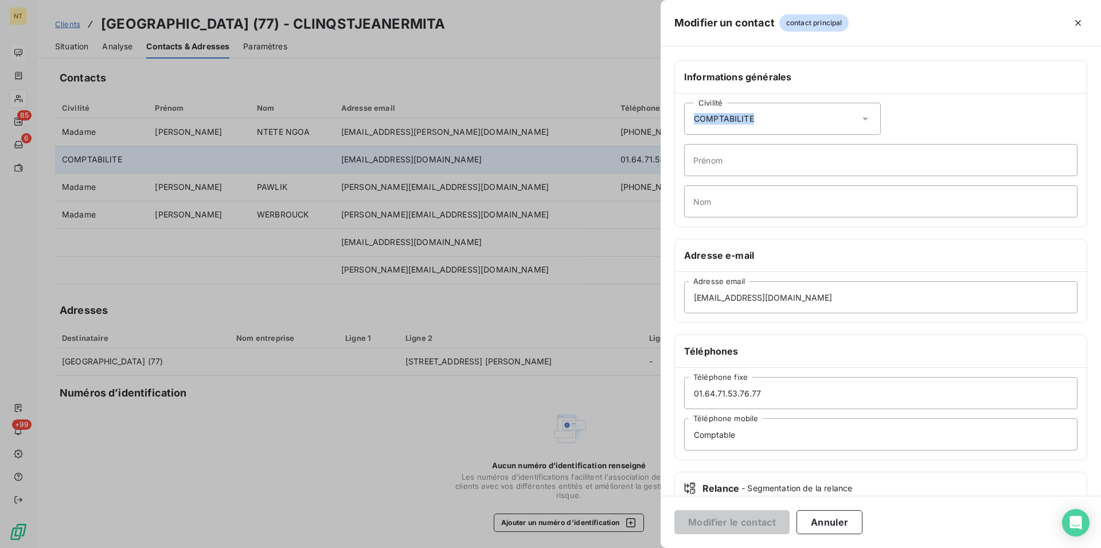
drag, startPoint x: 692, startPoint y: 118, endPoint x: 756, endPoint y: 121, distance: 64.3
click at [756, 121] on div "Civilité COMPTABILITE" at bounding box center [782, 119] width 197 height 32
click at [696, 148] on input "radio" at bounding box center [696, 147] width 11 height 11
drag, startPoint x: 744, startPoint y: 435, endPoint x: 685, endPoint y: 438, distance: 59.7
click at [685, 438] on input "Comptable" at bounding box center [880, 434] width 393 height 32
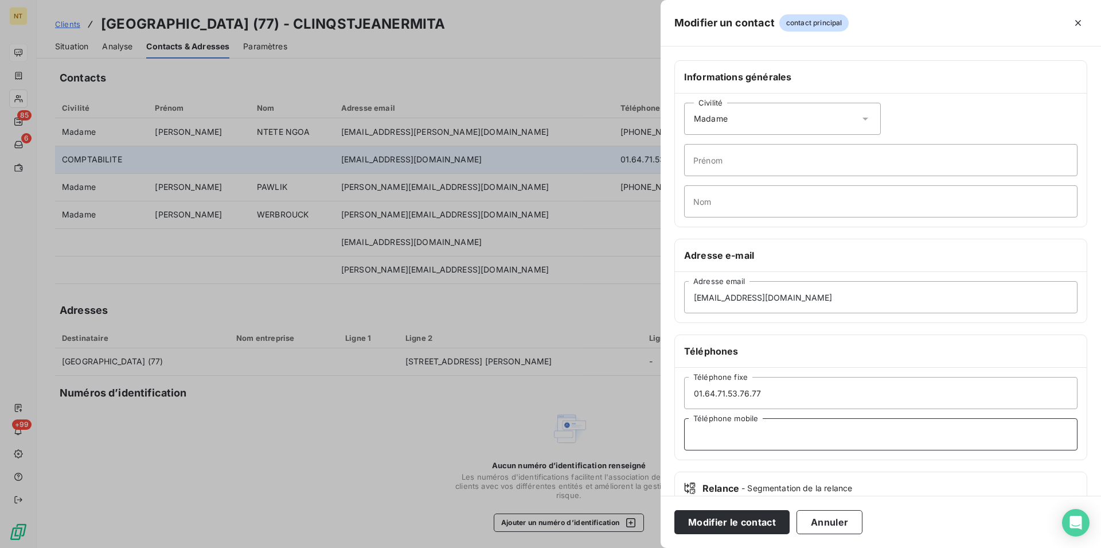
paste input "Appelé mais pas réussi à les avoir. Envoyé mail de relance pour cette facture l…"
type input "Appelé mais pas réussi à les avoir. Envoyé mail de relance pour cette facture l…"
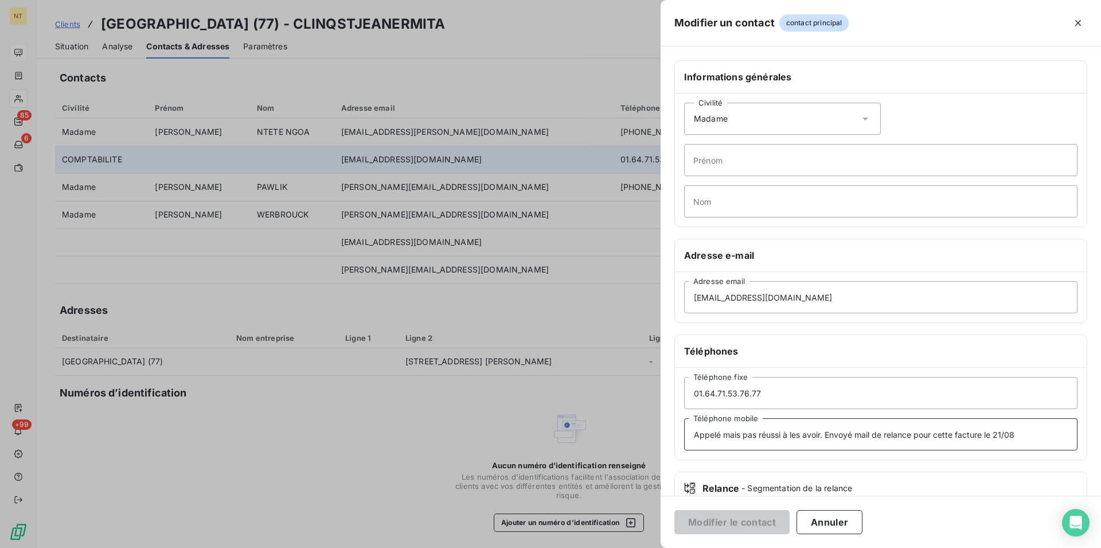
drag, startPoint x: 1020, startPoint y: 434, endPoint x: 676, endPoint y: 451, distance: 344.0
click at [684, 450] on input "Appelé mais pas réussi à les avoir. Envoyé mail de relance pour cette facture l…" at bounding box center [880, 434] width 393 height 32
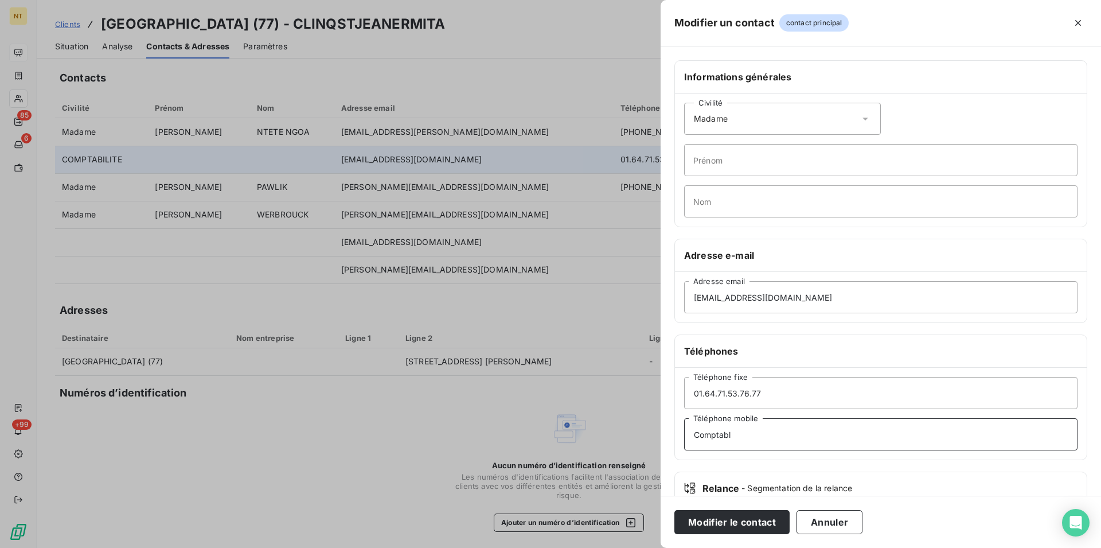
type input "Comptable"
click at [725, 526] on button "Modifier le contact" at bounding box center [731, 522] width 115 height 24
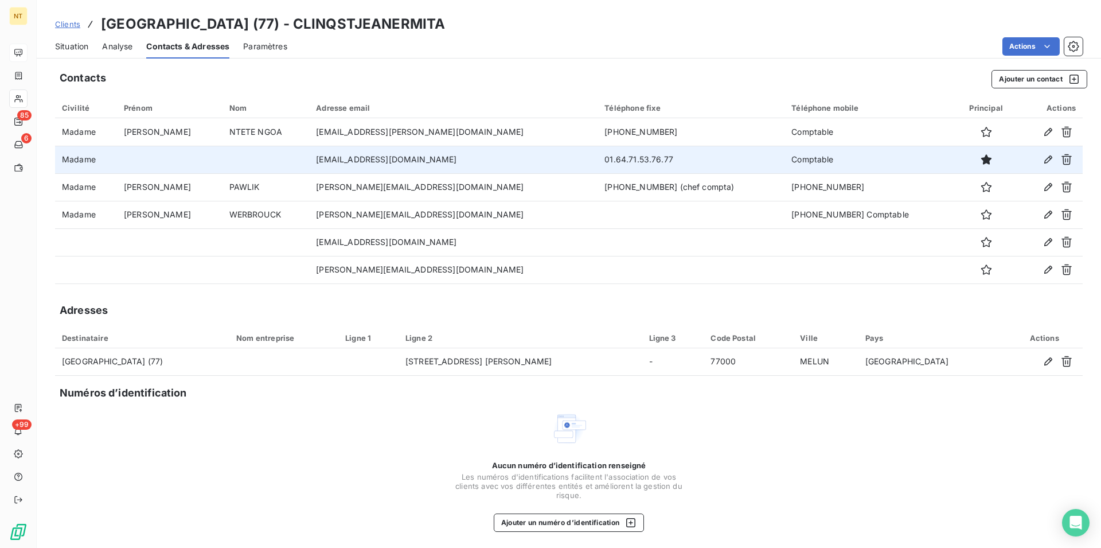
drag, startPoint x: 315, startPoint y: 160, endPoint x: 493, endPoint y: 163, distance: 177.8
click at [493, 163] on td "[EMAIL_ADDRESS][DOMAIN_NAME]" at bounding box center [453, 160] width 288 height 28
copy td "[EMAIL_ADDRESS][DOMAIN_NAME]"
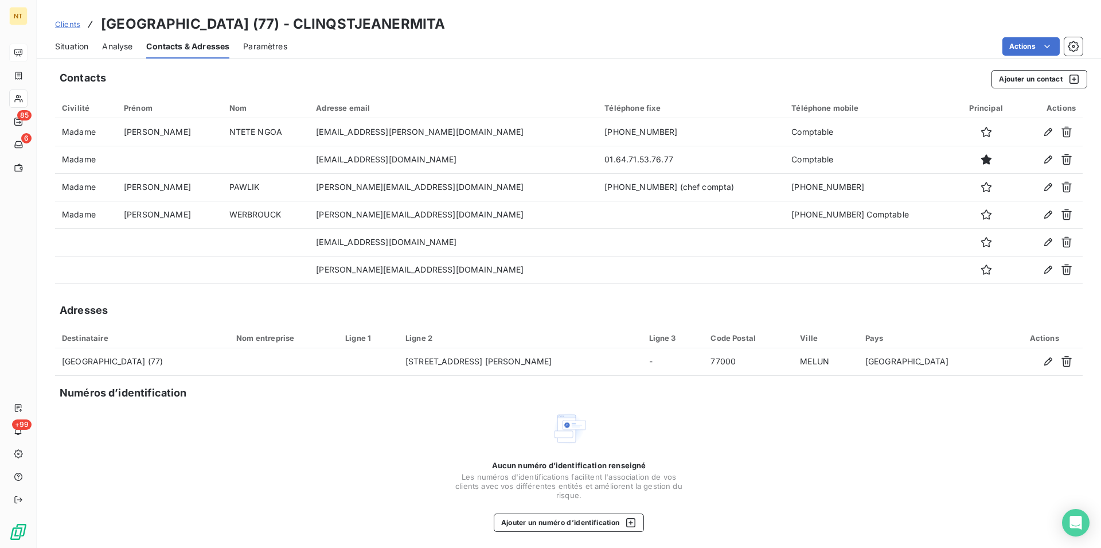
click at [78, 46] on span "Situation" at bounding box center [71, 46] width 33 height 11
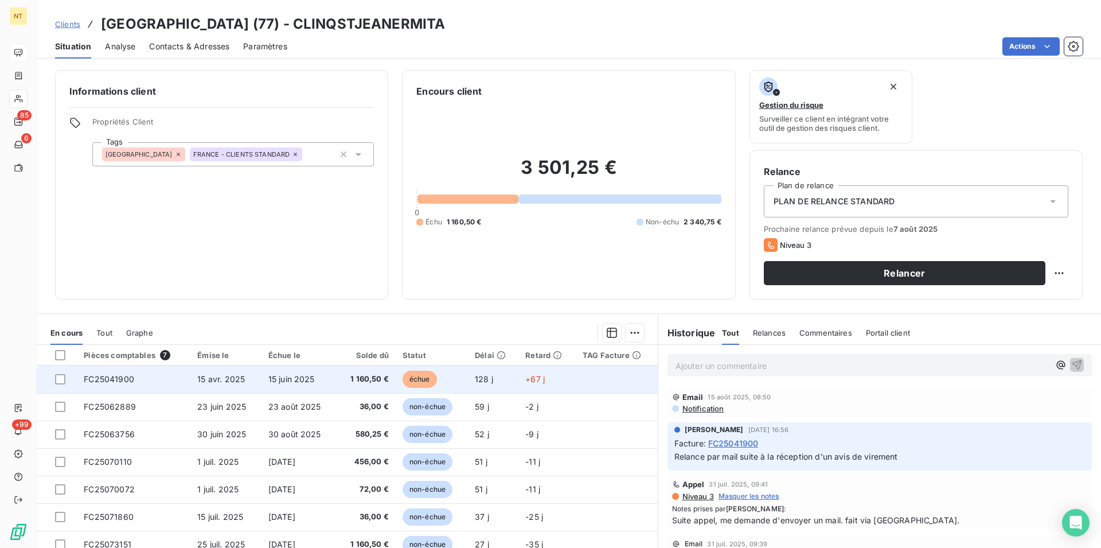
click at [122, 376] on span "FC25041900" at bounding box center [109, 379] width 50 height 10
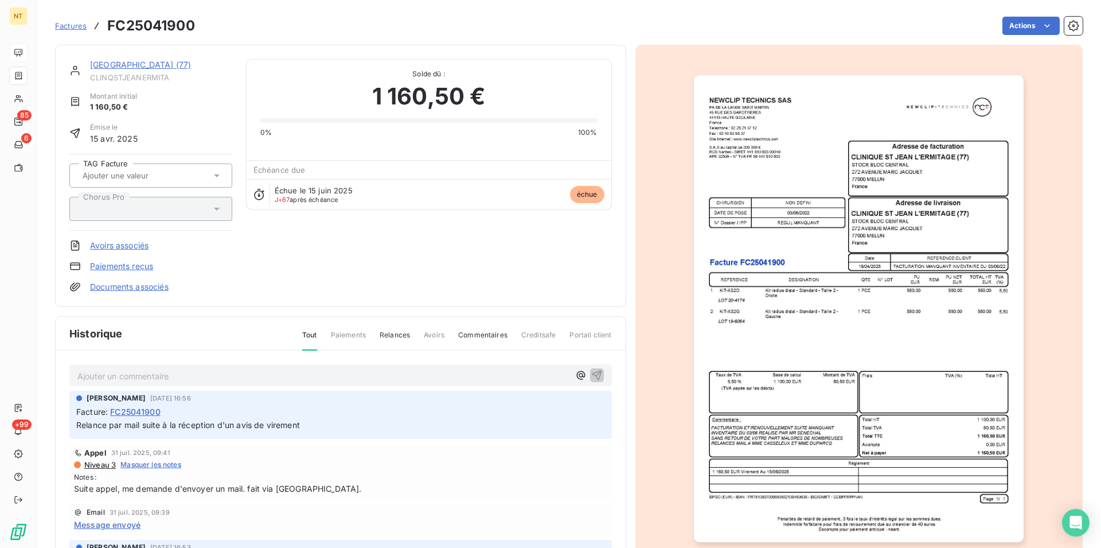
click at [818, 233] on img "button" at bounding box center [859, 308] width 330 height 467
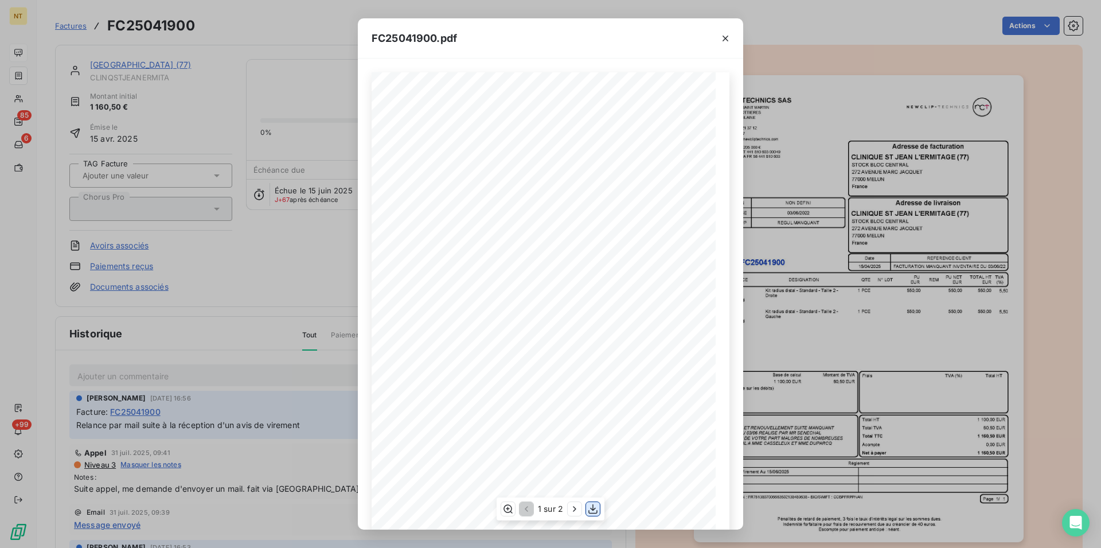
click at [590, 508] on icon "button" at bounding box center [592, 508] width 11 height 11
click at [729, 35] on icon "button" at bounding box center [725, 38] width 11 height 11
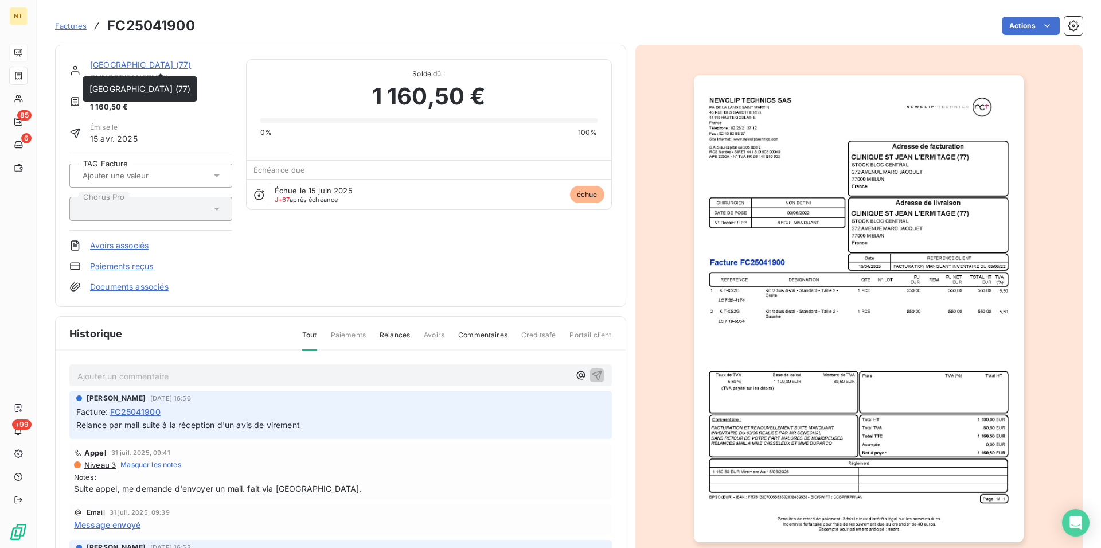
click at [179, 64] on link "[GEOGRAPHIC_DATA] (77)" at bounding box center [140, 65] width 101 height 10
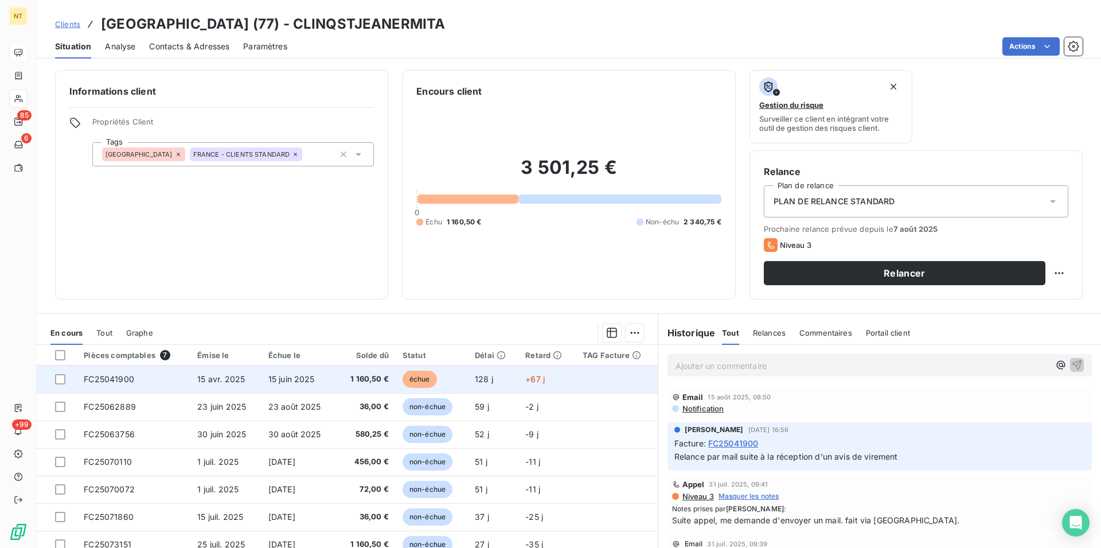
click at [136, 380] on td "FC25041900" at bounding box center [134, 379] width 114 height 28
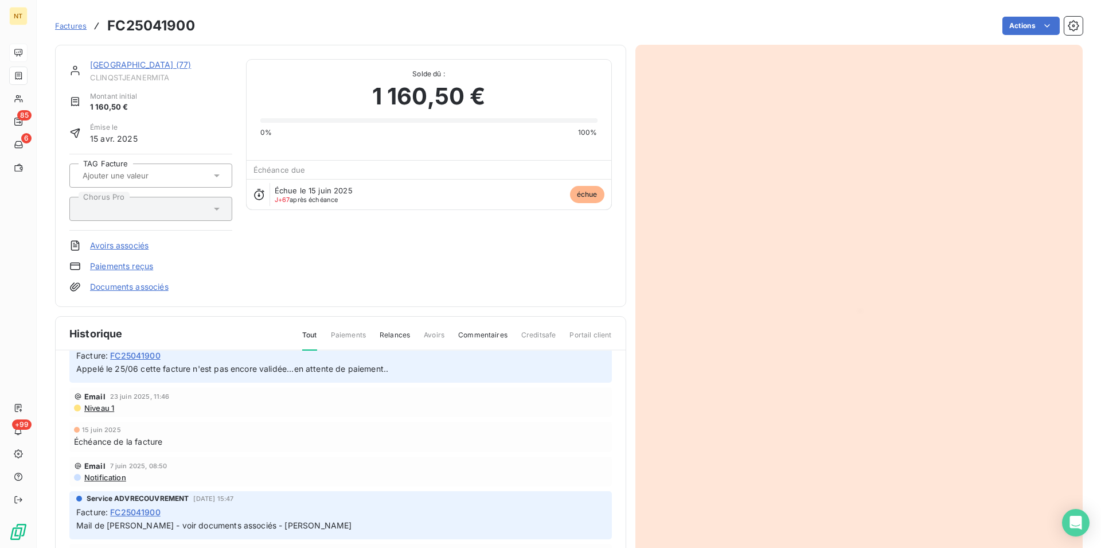
scroll to position [297, 0]
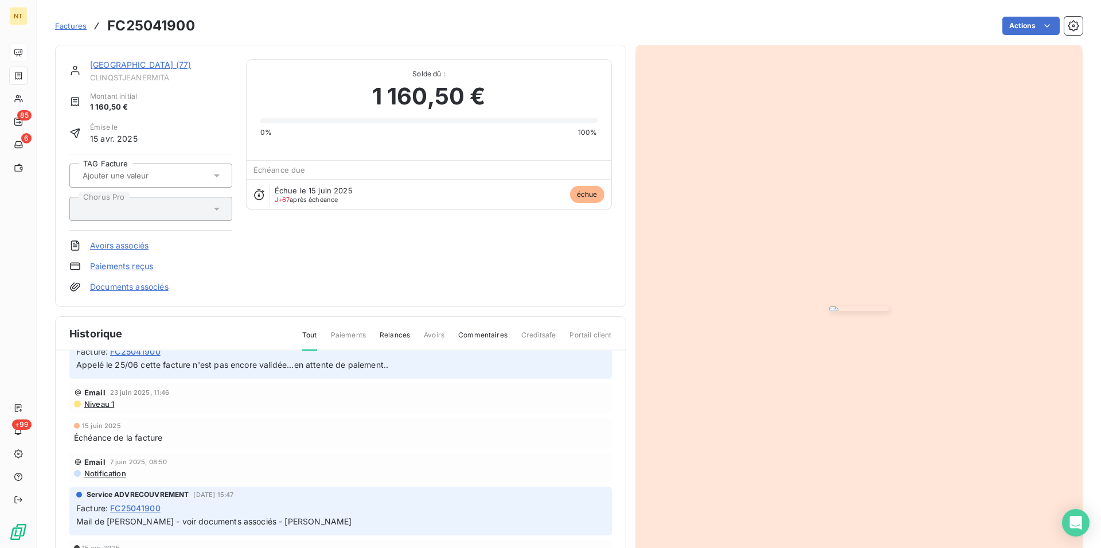
click at [128, 287] on link "Documents associés" at bounding box center [129, 286] width 79 height 11
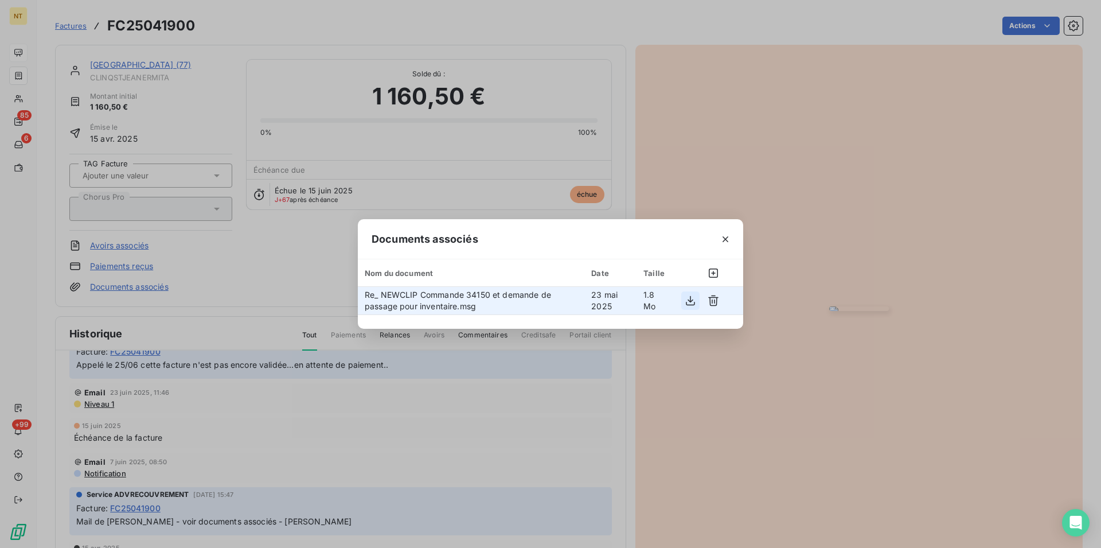
click at [689, 303] on icon "button" at bounding box center [690, 300] width 11 height 11
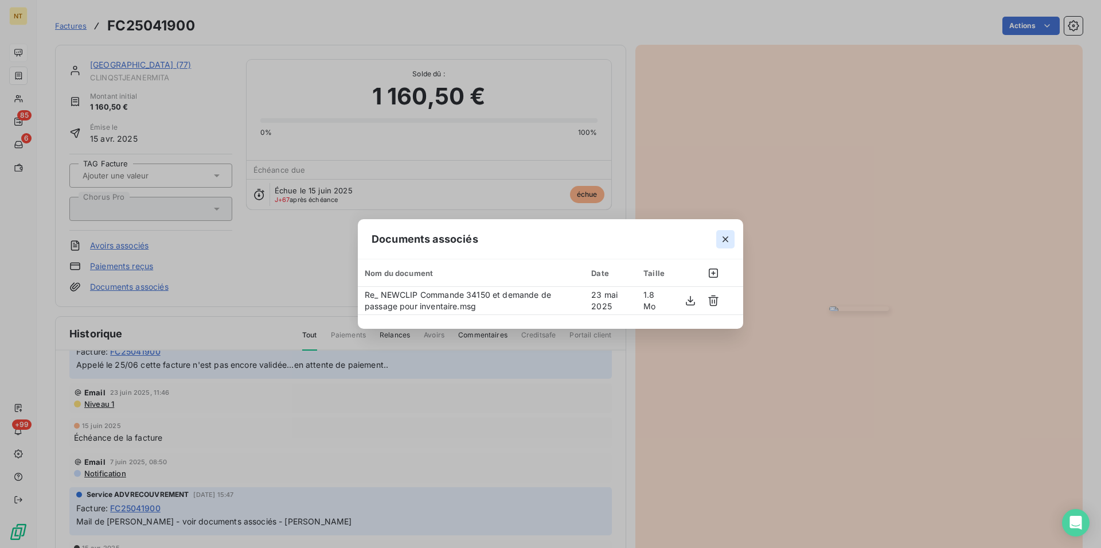
click at [729, 239] on icon "button" at bounding box center [725, 238] width 11 height 11
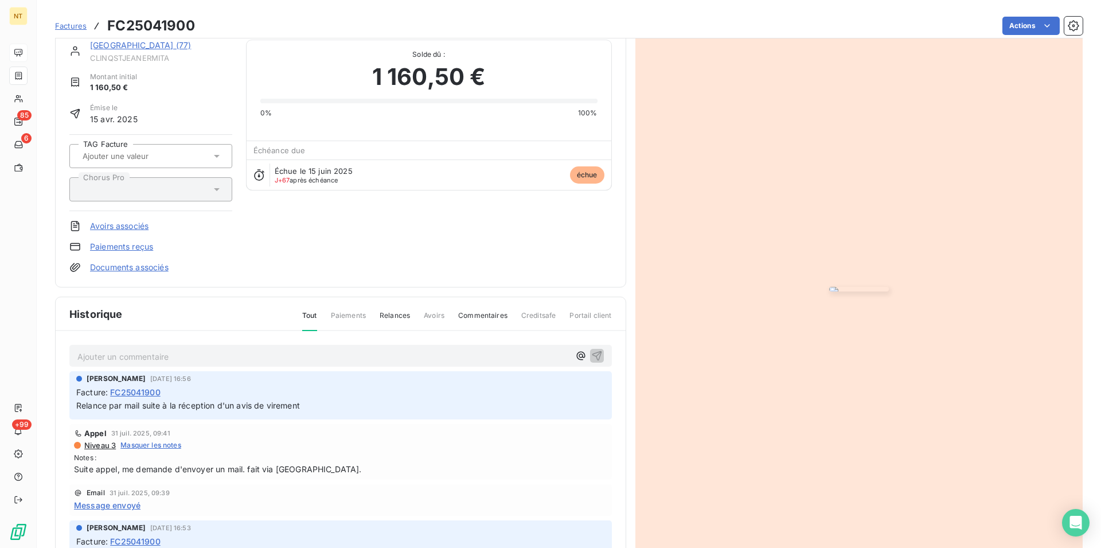
scroll to position [0, 0]
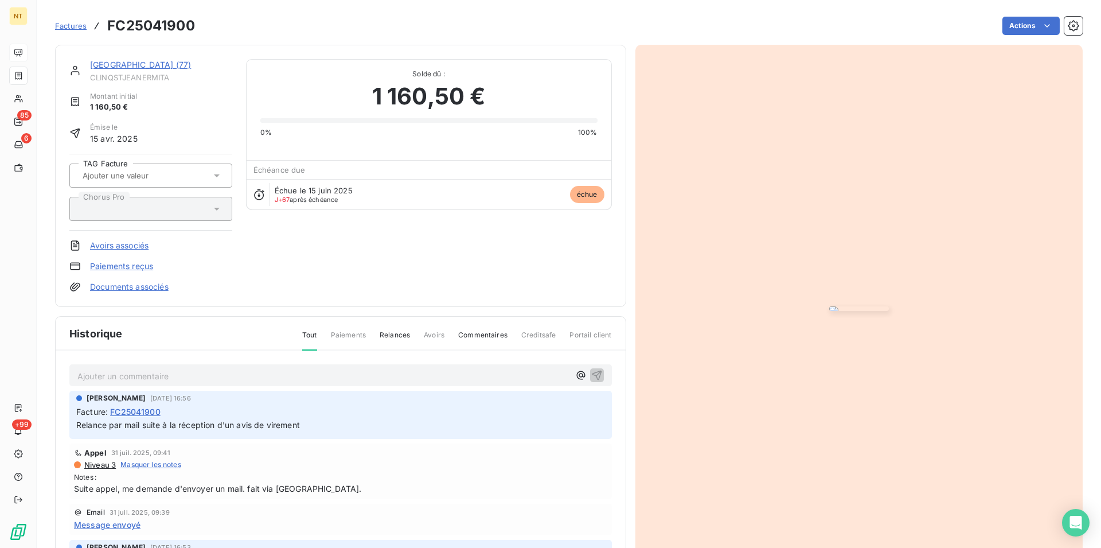
click at [80, 374] on p "Ajouter un commentaire ﻿" at bounding box center [323, 376] width 492 height 14
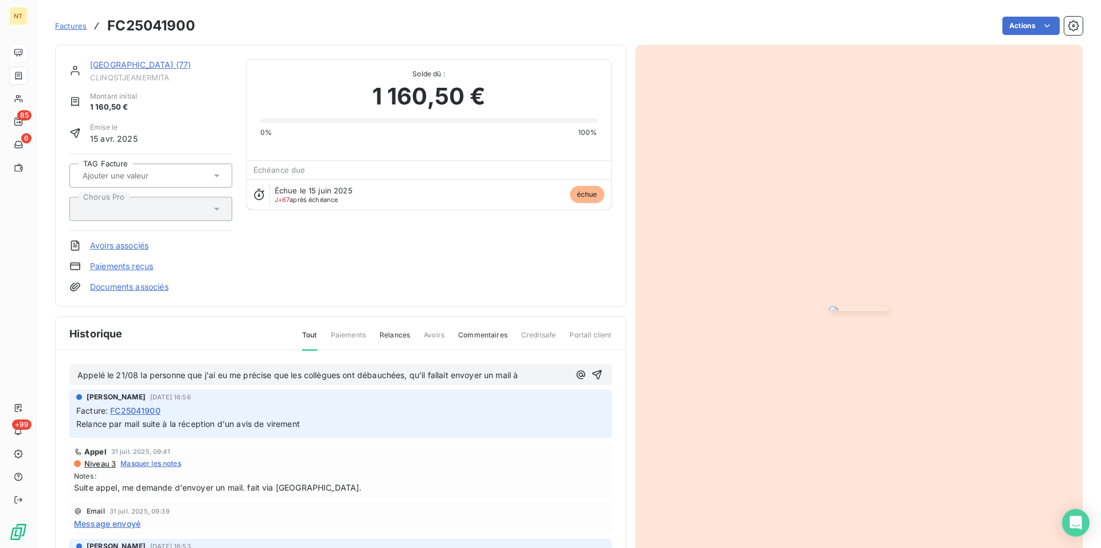
click at [529, 370] on p "Appelé le 21/08 la personne que j'ai eu me précise que les collègues ont débauc…" at bounding box center [323, 375] width 492 height 13
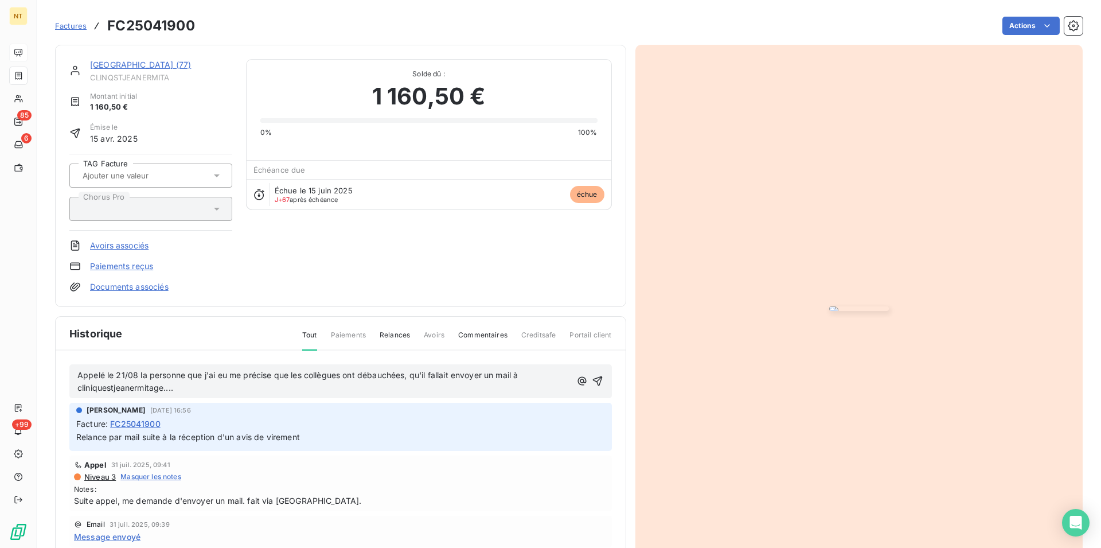
click at [107, 388] on span "Appelé le 21/08 la personne que j'ai eu me précise que les collègues ont débauc…" at bounding box center [298, 381] width 443 height 23
click at [134, 389] on span "Appelé le 21/08 la personne que j'ai eu me précise que les collègues ont débauc…" at bounding box center [298, 381] width 443 height 23
click at [592, 376] on icon "button" at bounding box center [597, 380] width 11 height 11
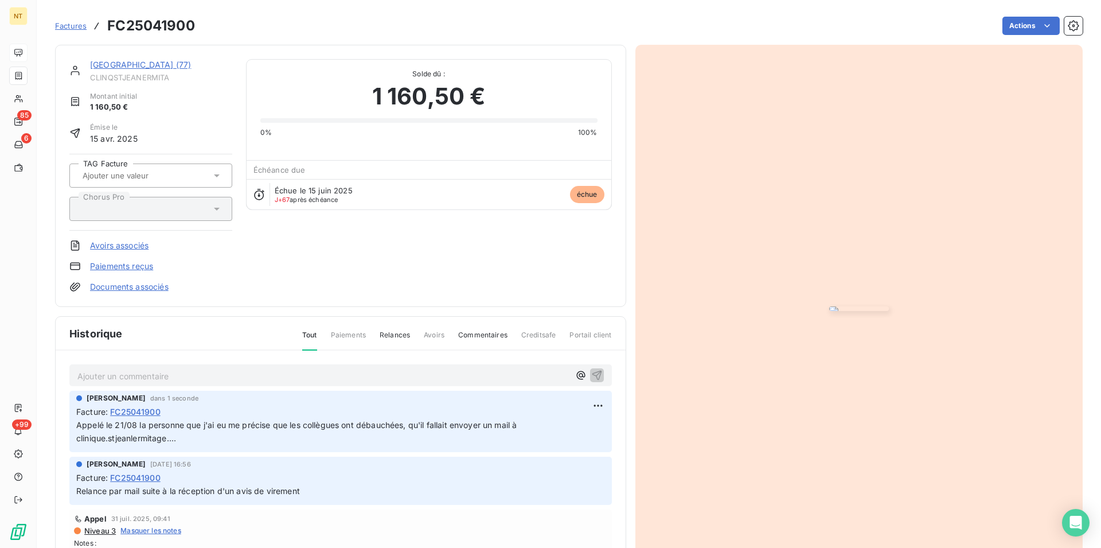
click at [153, 68] on link "[GEOGRAPHIC_DATA] (77)" at bounding box center [140, 65] width 101 height 10
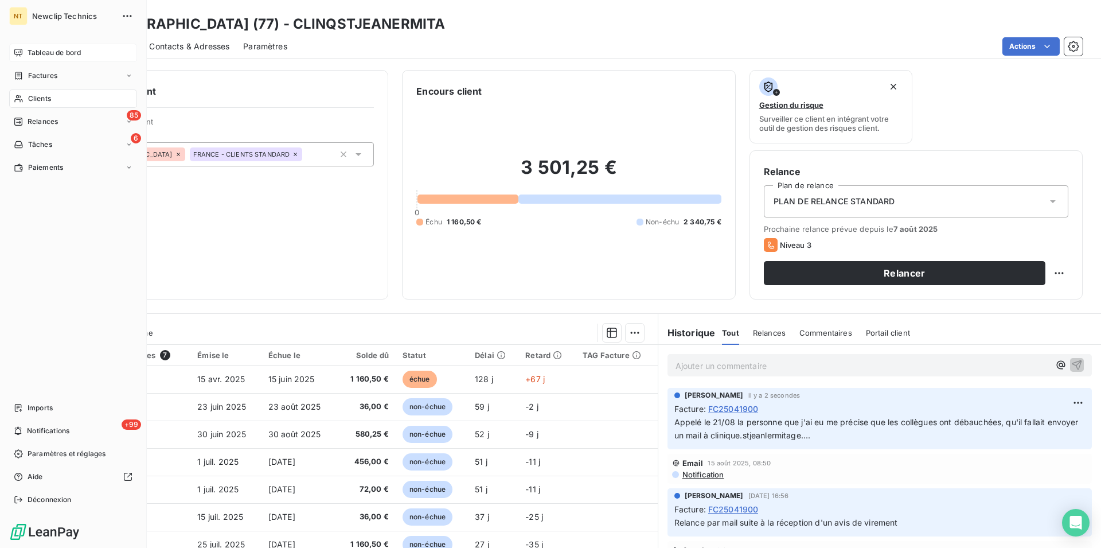
click at [44, 48] on span "Tableau de bord" at bounding box center [54, 53] width 53 height 10
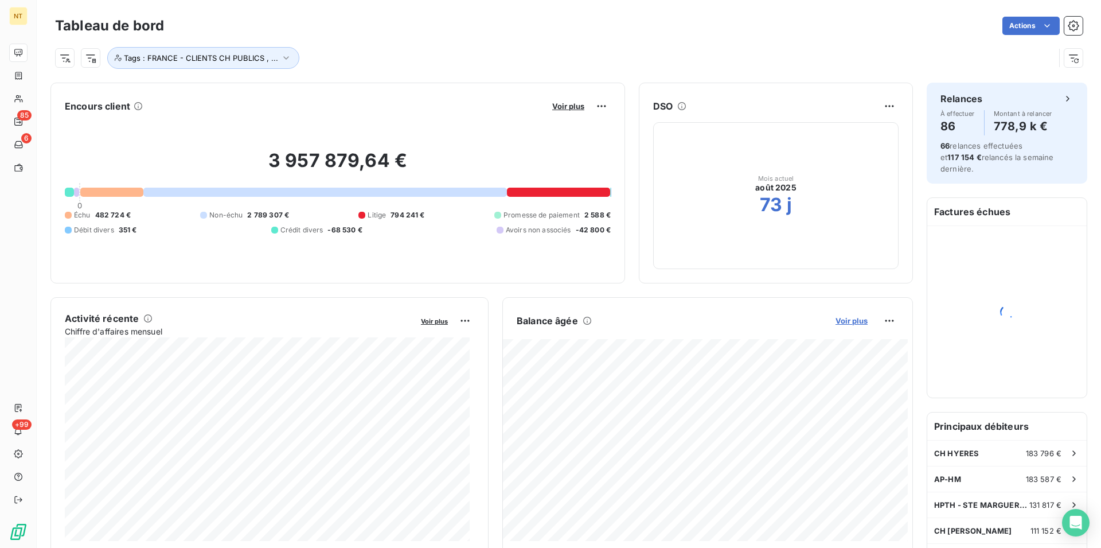
click at [844, 322] on span "Voir plus" at bounding box center [852, 320] width 32 height 9
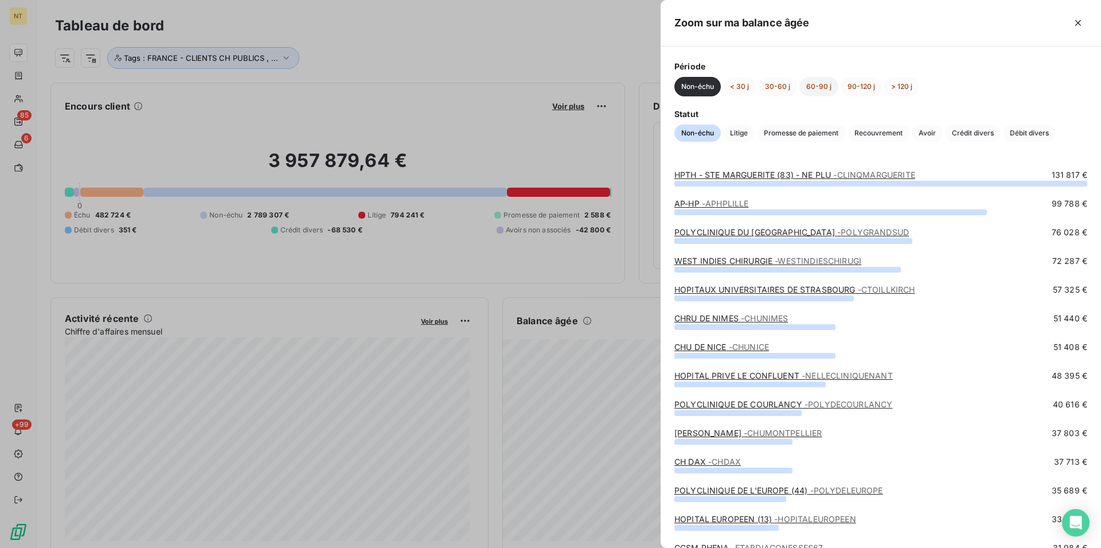
click at [815, 84] on button "60-90 j" at bounding box center [818, 86] width 39 height 19
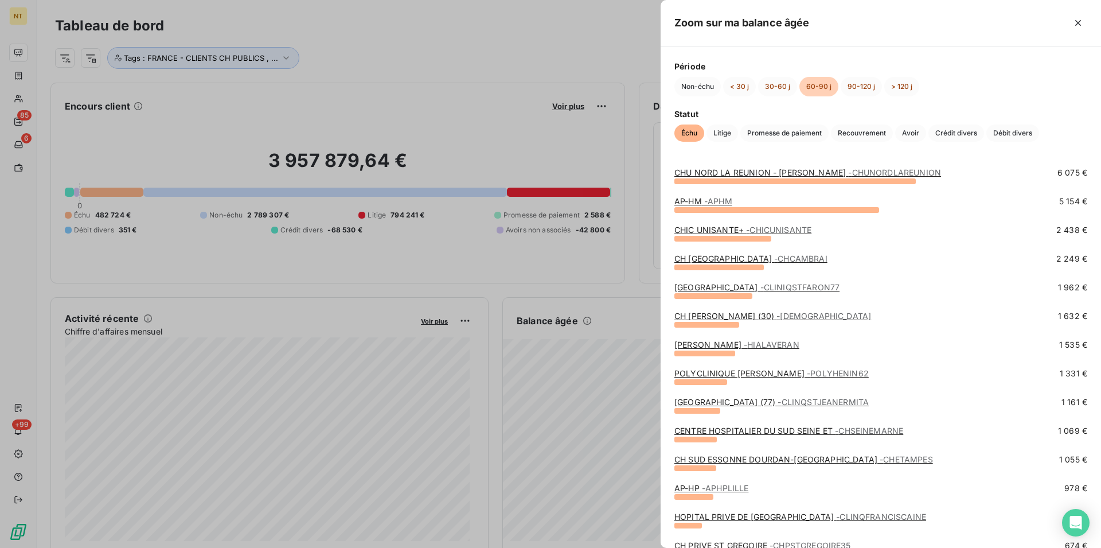
scroll to position [117, 0]
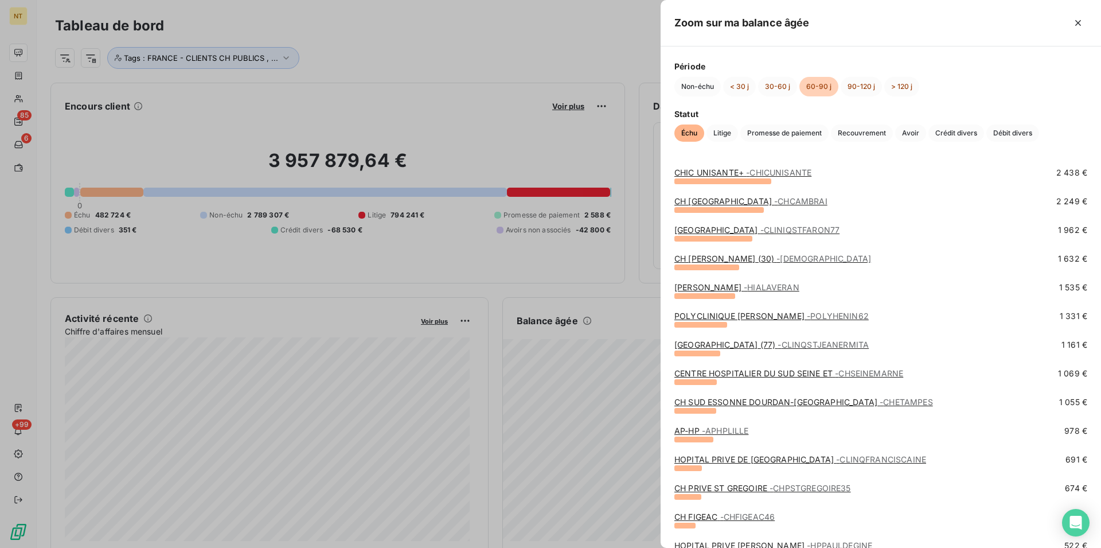
click at [755, 377] on link "CENTRE HOSPITALIER DU SUD SEINE ET - [GEOGRAPHIC_DATA]" at bounding box center [788, 373] width 229 height 10
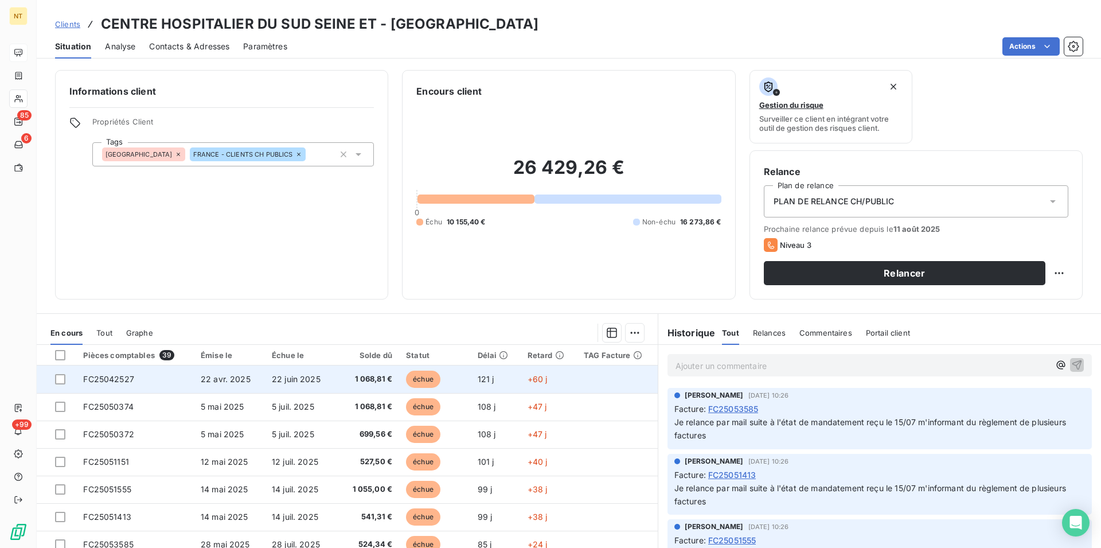
click at [128, 375] on span "FC25042527" at bounding box center [108, 379] width 51 height 10
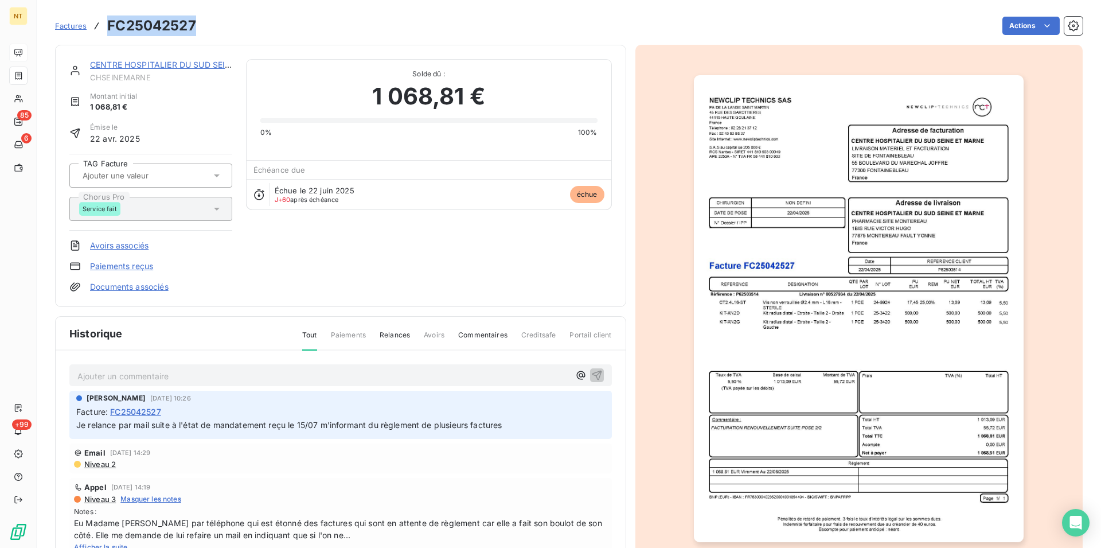
drag, startPoint x: 108, startPoint y: 27, endPoint x: 194, endPoint y: 29, distance: 86.6
click at [194, 29] on h3 "FC25042527" at bounding box center [151, 25] width 89 height 21
copy h3 "FC25042527"
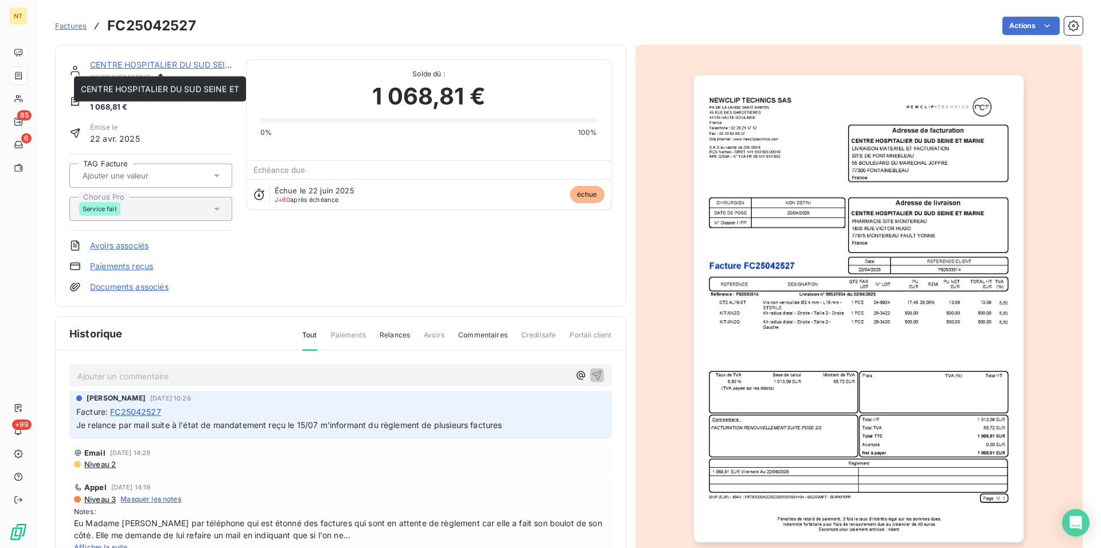
click at [150, 64] on link "CENTRE HOSPITALIER DU SUD SEINE ET" at bounding box center [169, 65] width 158 height 10
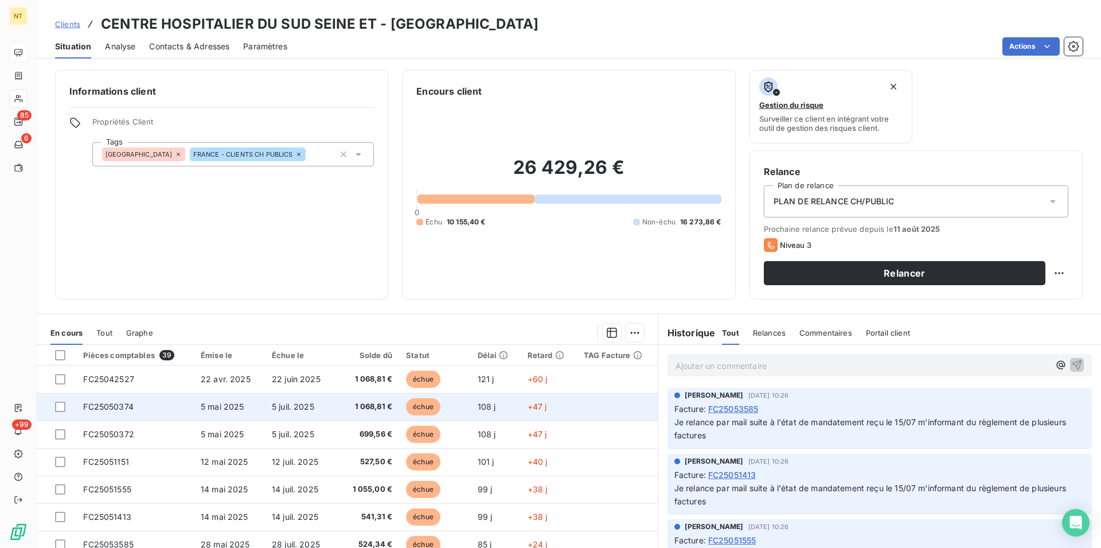
click at [244, 413] on td "5 mai 2025" at bounding box center [229, 407] width 71 height 28
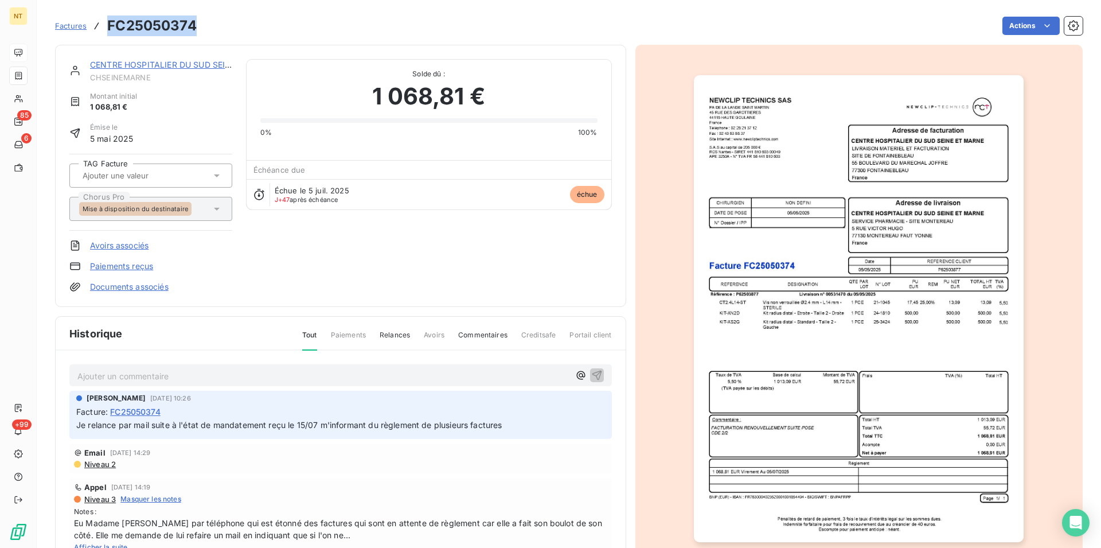
drag, startPoint x: 109, startPoint y: 25, endPoint x: 199, endPoint y: 25, distance: 90.0
click at [199, 25] on div "Factures FC25050374 Actions" at bounding box center [569, 26] width 1028 height 24
copy h3 "FC25050374"
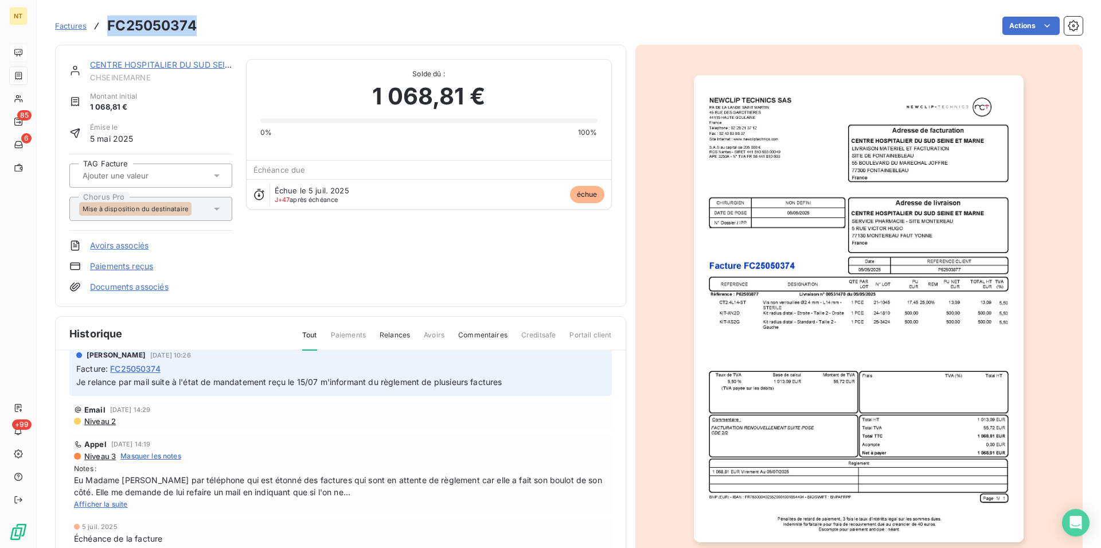
scroll to position [58, 0]
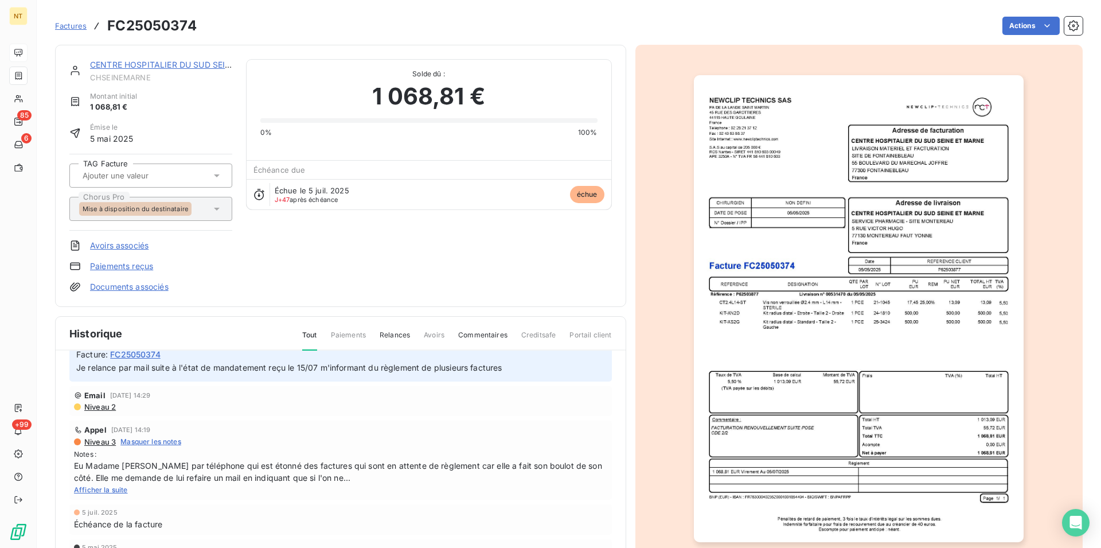
click at [167, 64] on link "CENTRE HOSPITALIER DU SUD SEINE ET" at bounding box center [169, 65] width 158 height 10
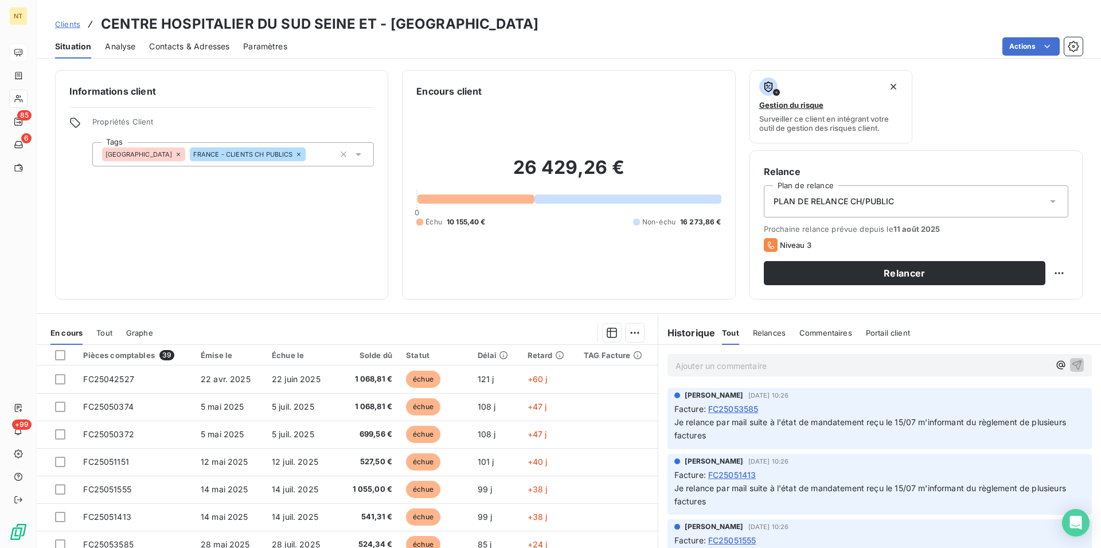
click at [197, 49] on span "Contacts & Adresses" at bounding box center [189, 46] width 80 height 11
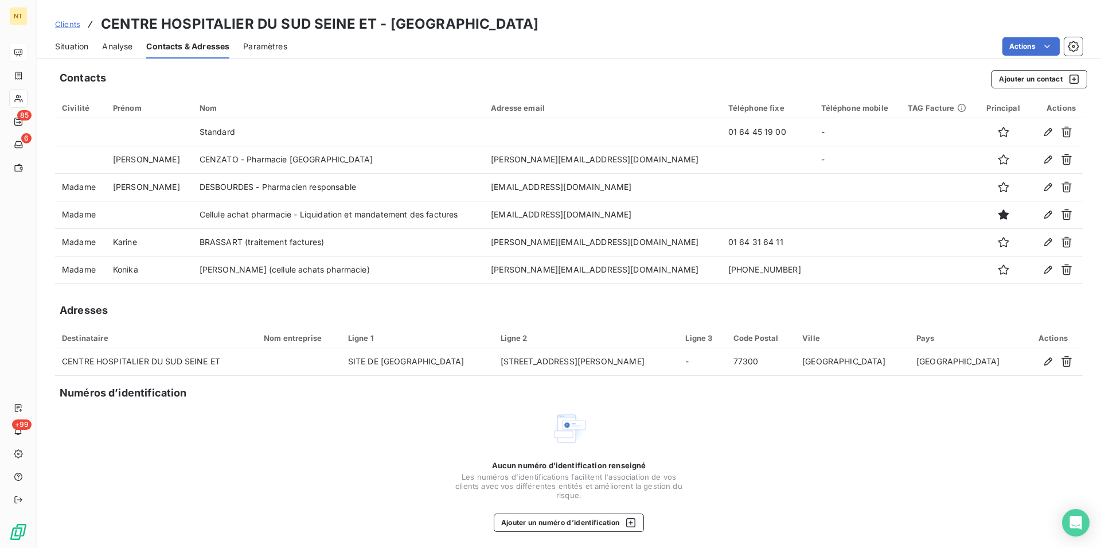
click at [71, 48] on span "Situation" at bounding box center [71, 46] width 33 height 11
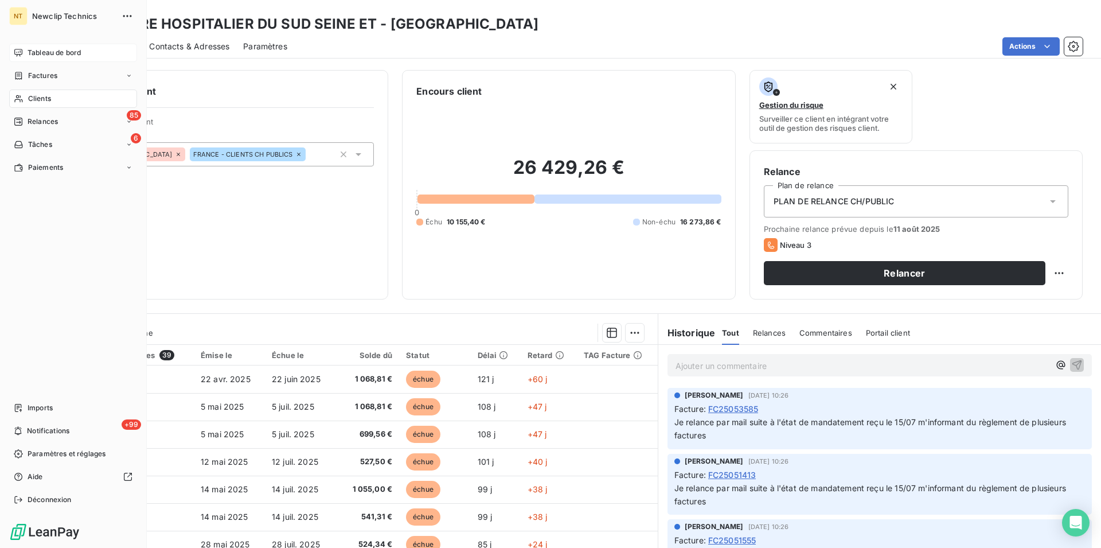
click at [55, 48] on span "Tableau de bord" at bounding box center [54, 53] width 53 height 10
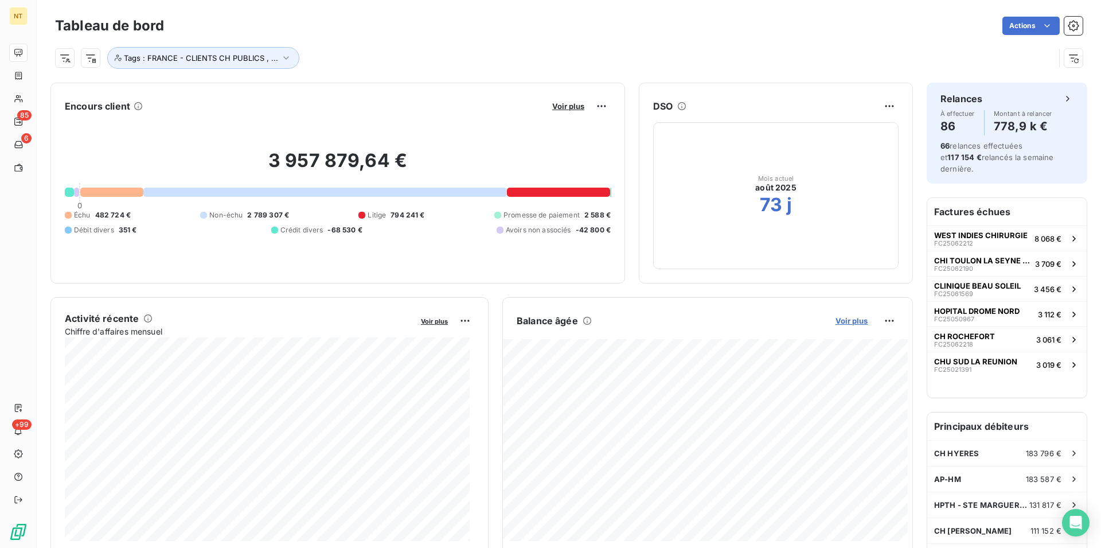
click at [846, 321] on span "Voir plus" at bounding box center [852, 320] width 32 height 9
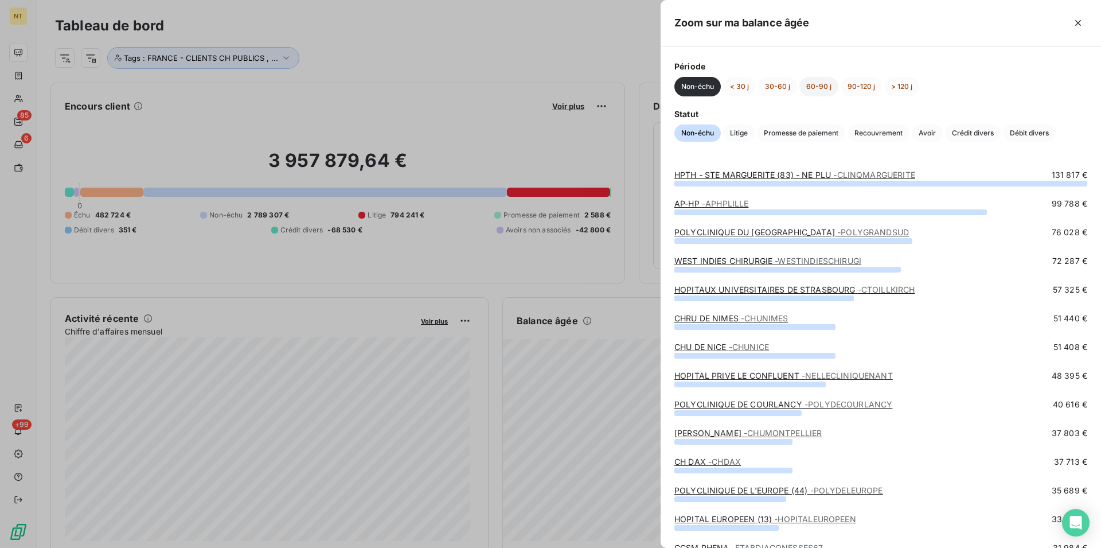
click at [814, 89] on button "60-90 j" at bounding box center [818, 86] width 39 height 19
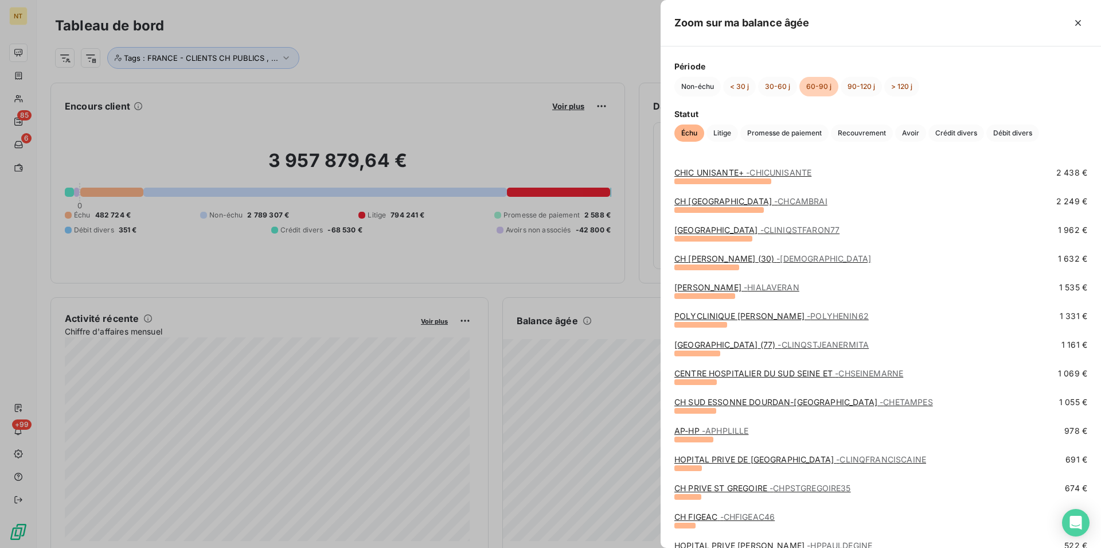
scroll to position [234, 0]
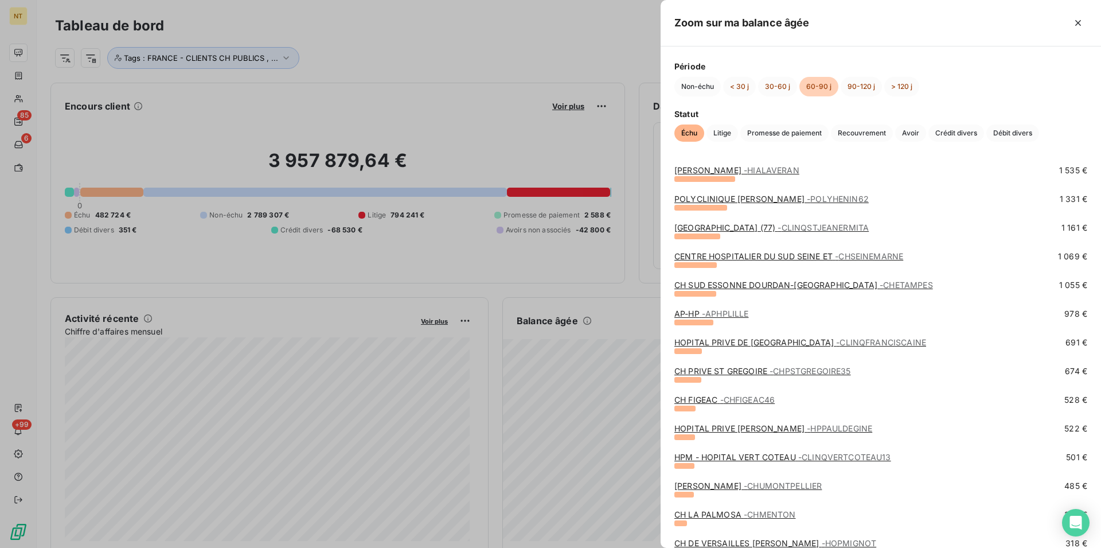
click at [747, 345] on link "HOPITAL PRIVE DE VERSAILLES - CLINQFRANCISCAINE" at bounding box center [800, 342] width 252 height 10
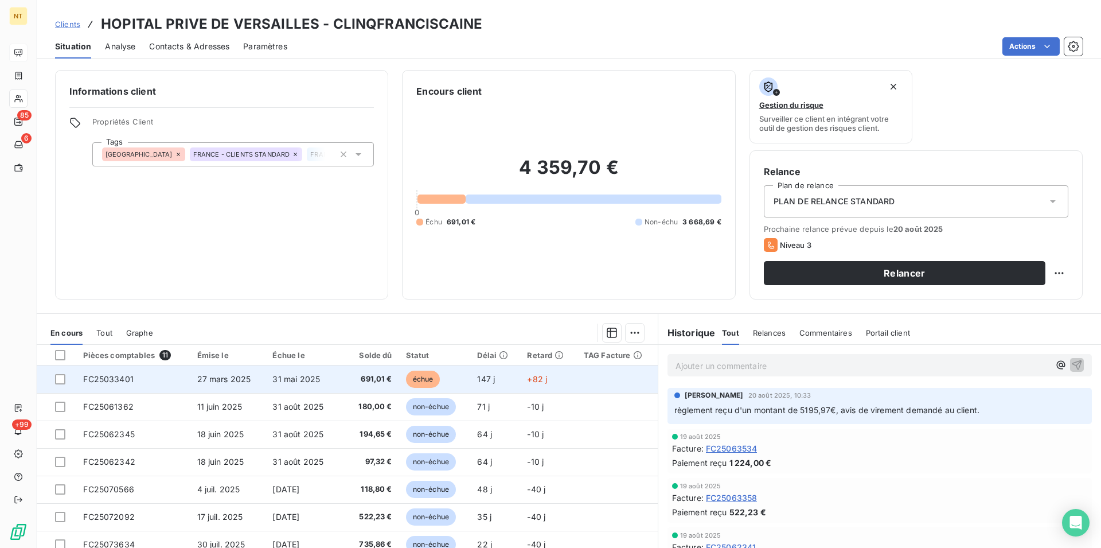
click at [131, 383] on span "FC25033401" at bounding box center [108, 379] width 50 height 10
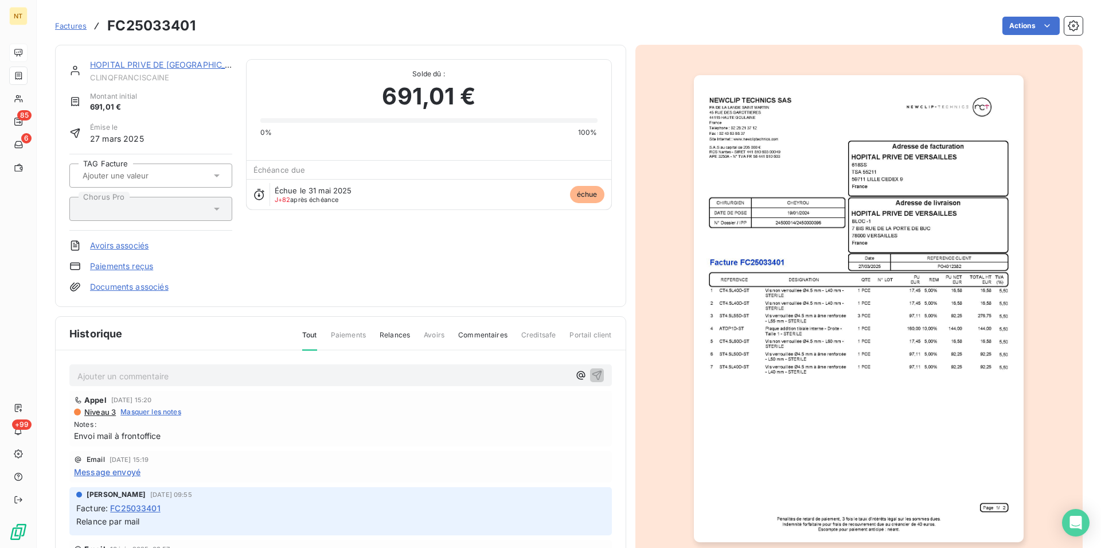
click at [164, 60] on div "HOPITAL PRIVE DE [GEOGRAPHIC_DATA]" at bounding box center [161, 64] width 142 height 11
click at [174, 65] on link "HOPITAL PRIVE DE [GEOGRAPHIC_DATA]" at bounding box center [169, 65] width 159 height 10
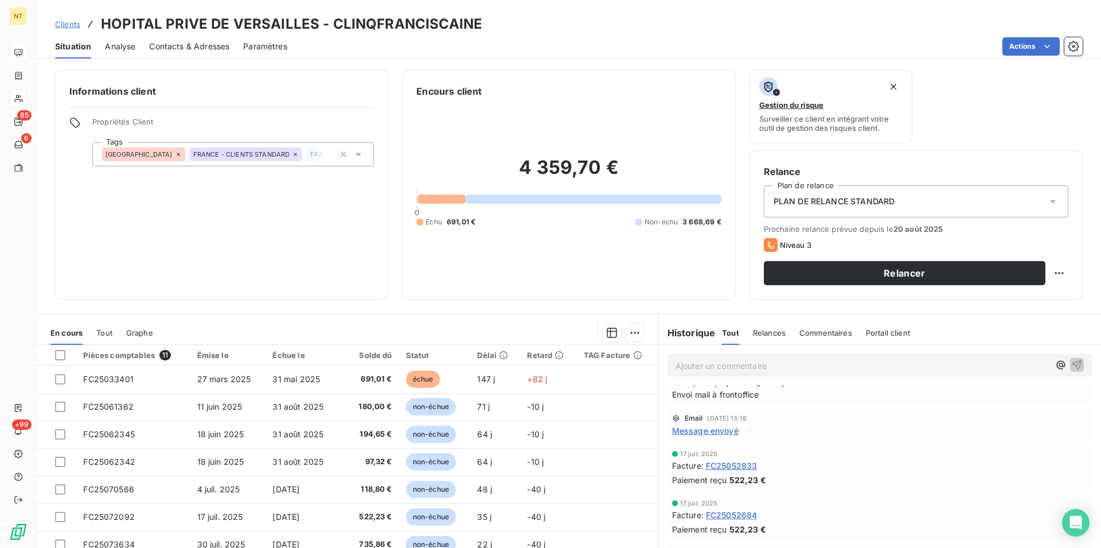
scroll to position [702, 0]
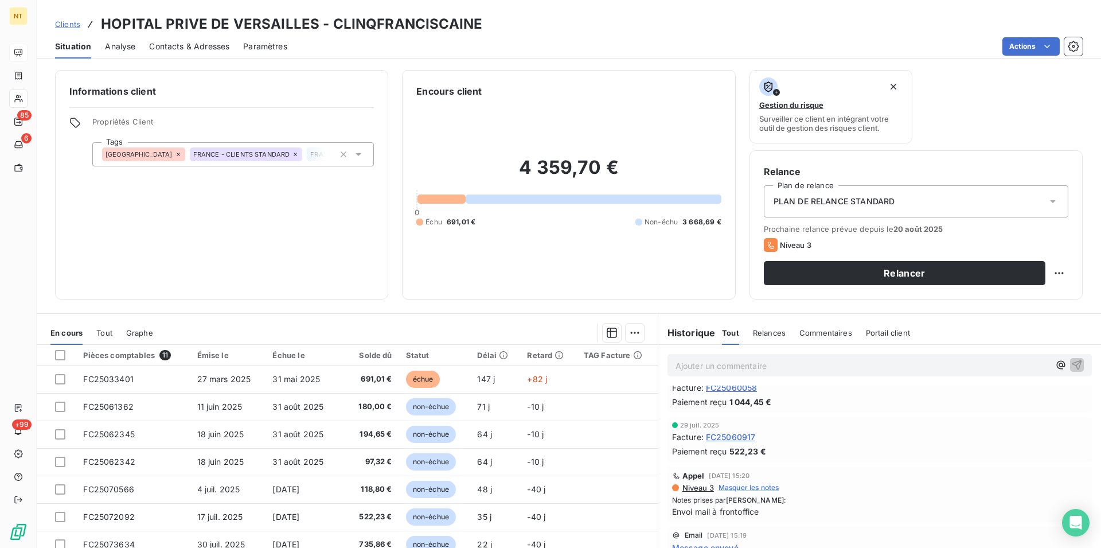
click at [196, 48] on span "Contacts & Adresses" at bounding box center [189, 46] width 80 height 11
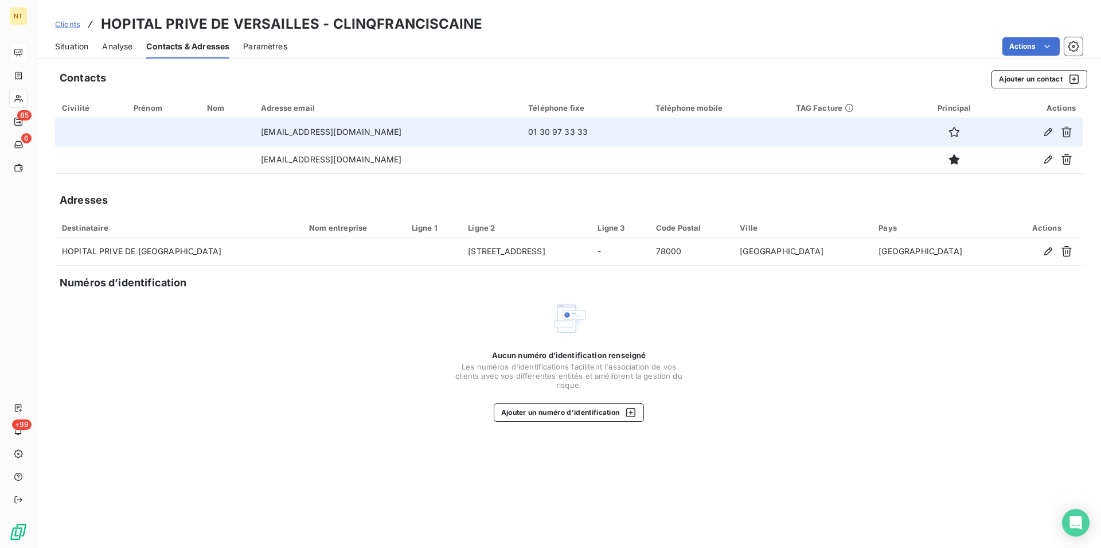
drag, startPoint x: 255, startPoint y: 132, endPoint x: 425, endPoint y: 131, distance: 169.8
click at [425, 131] on td "[EMAIL_ADDRESS][DOMAIN_NAME]" at bounding box center [387, 132] width 267 height 28
copy td "[EMAIL_ADDRESS][DOMAIN_NAME]"
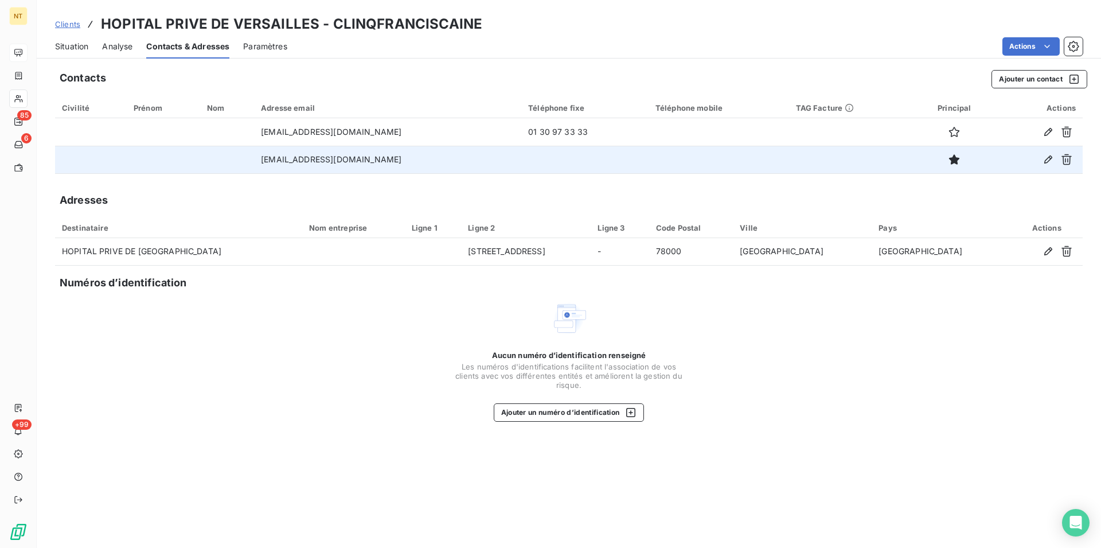
drag, startPoint x: 250, startPoint y: 159, endPoint x: 431, endPoint y: 158, distance: 180.7
click at [431, 158] on td "[EMAIL_ADDRESS][DOMAIN_NAME]" at bounding box center [387, 160] width 267 height 28
copy td "[EMAIL_ADDRESS][DOMAIN_NAME]"
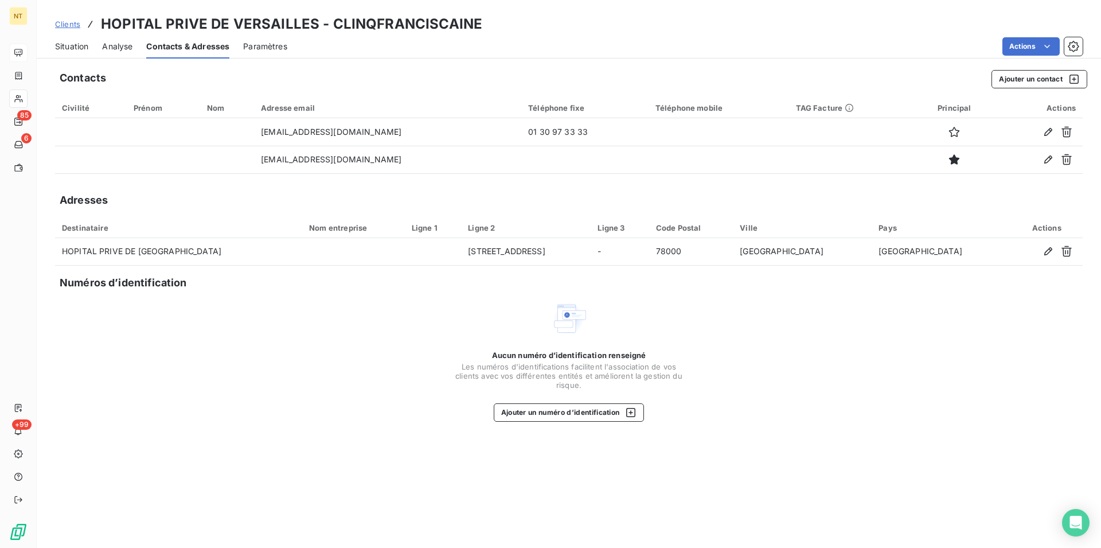
click at [64, 46] on span "Situation" at bounding box center [71, 46] width 33 height 11
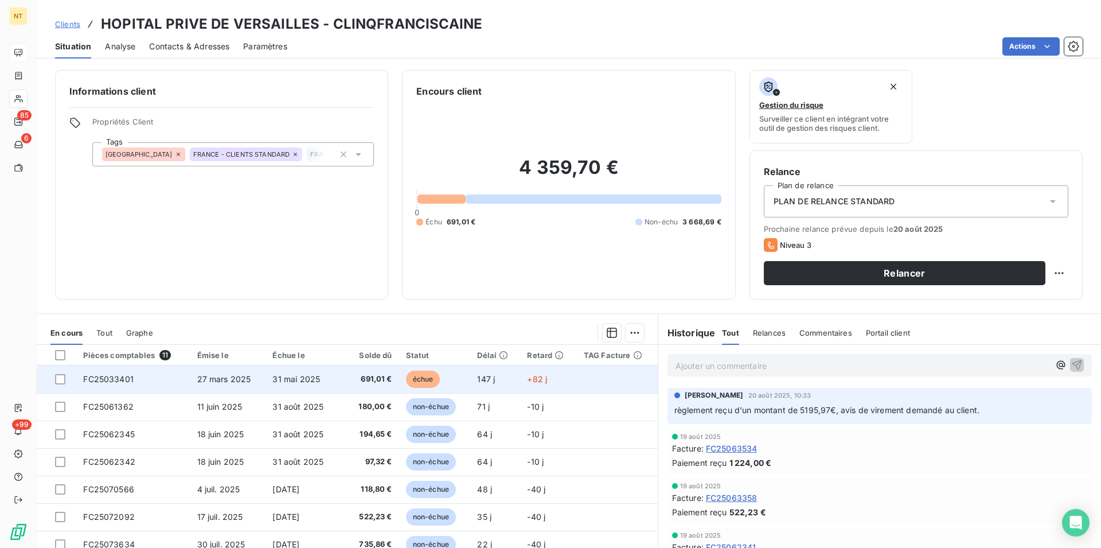
click at [110, 376] on span "FC25033401" at bounding box center [108, 379] width 50 height 10
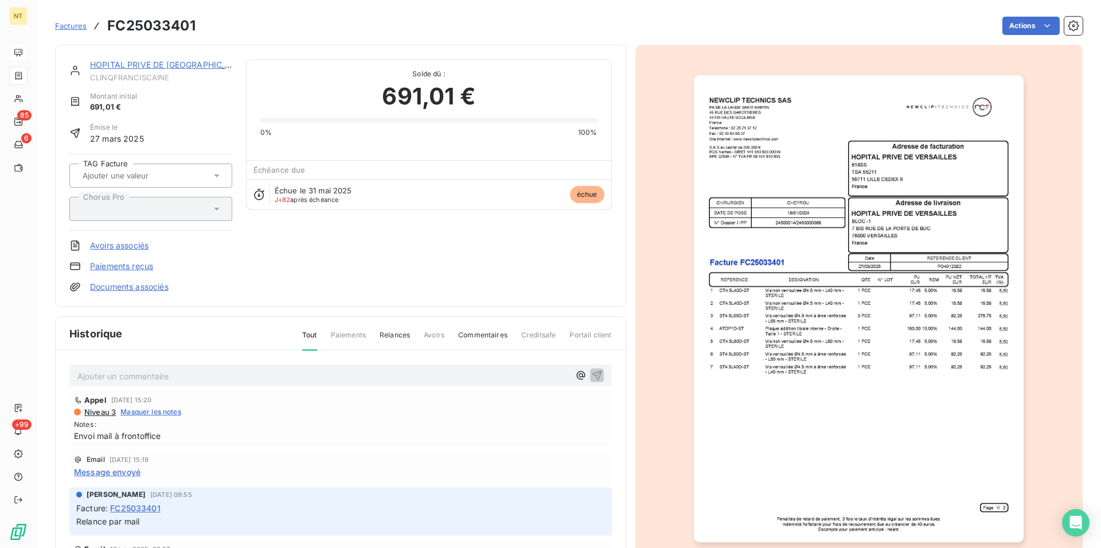
click at [858, 274] on img "button" at bounding box center [859, 308] width 330 height 467
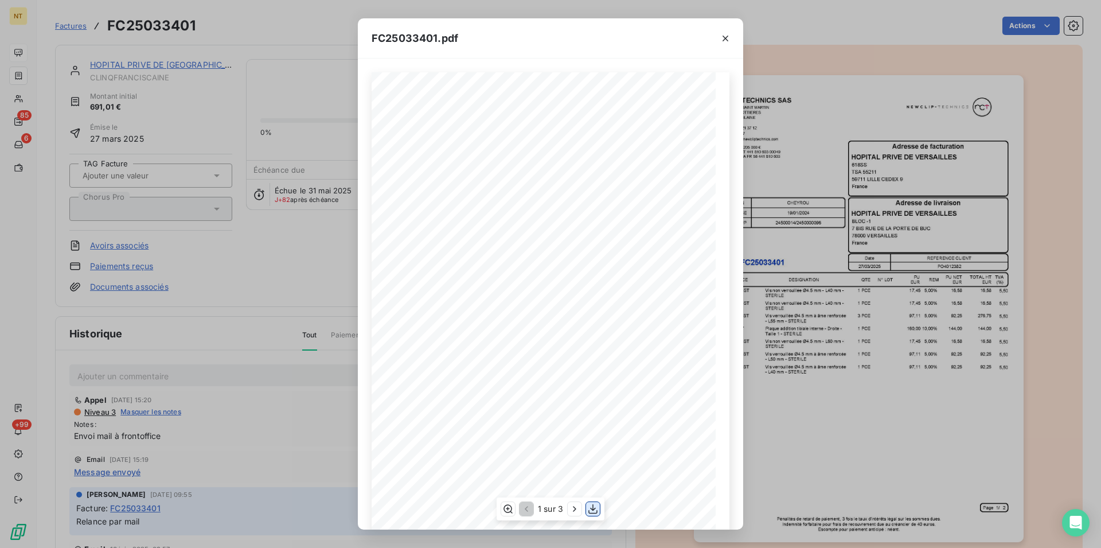
click at [595, 512] on icon "button" at bounding box center [592, 508] width 11 height 11
click at [723, 40] on icon "button" at bounding box center [725, 38] width 11 height 11
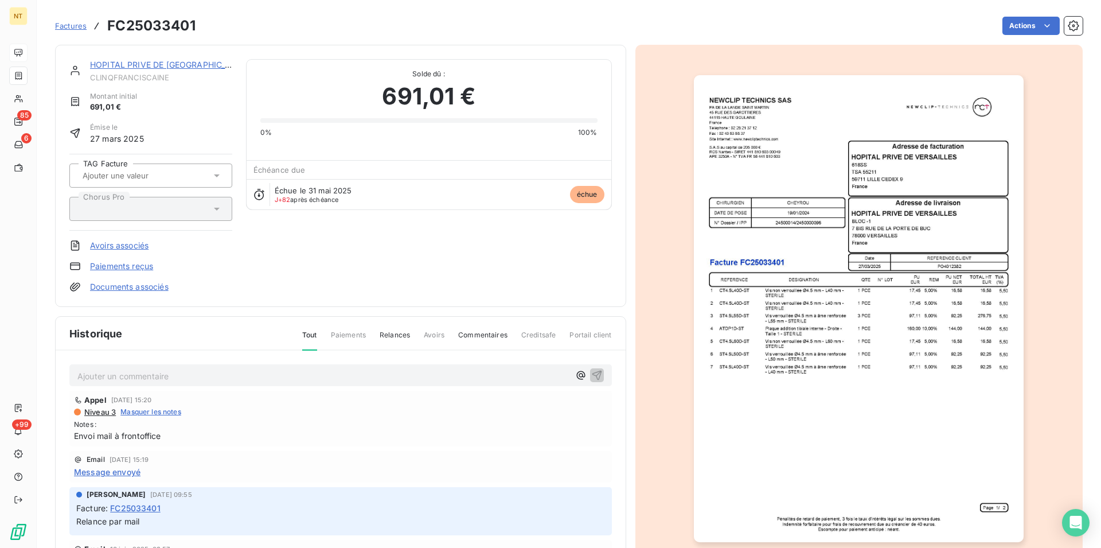
click at [171, 68] on link "HOPITAL PRIVE DE [GEOGRAPHIC_DATA]" at bounding box center [169, 65] width 159 height 10
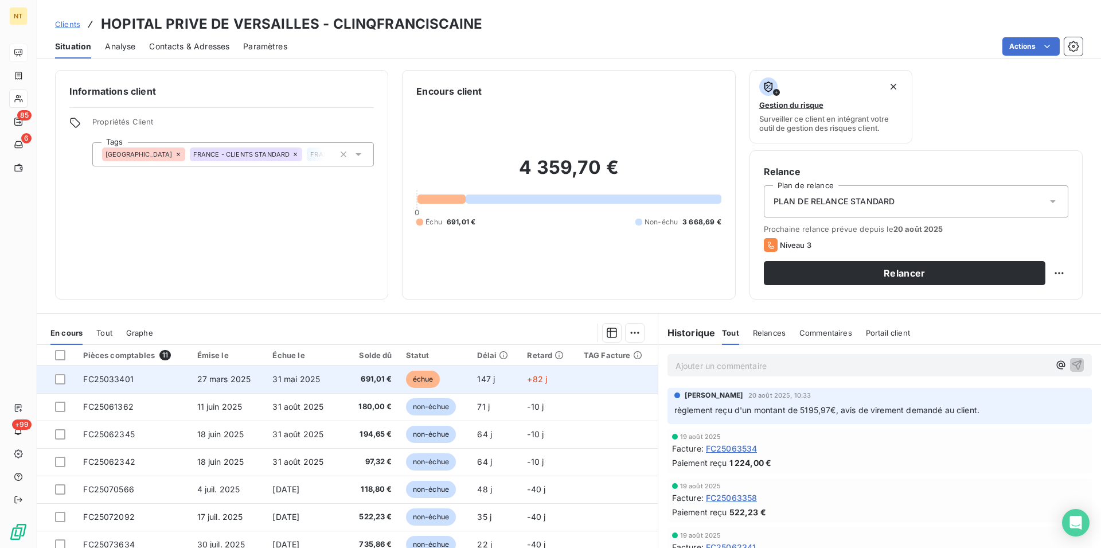
click at [210, 385] on td "27 mars 2025" at bounding box center [228, 379] width 76 height 28
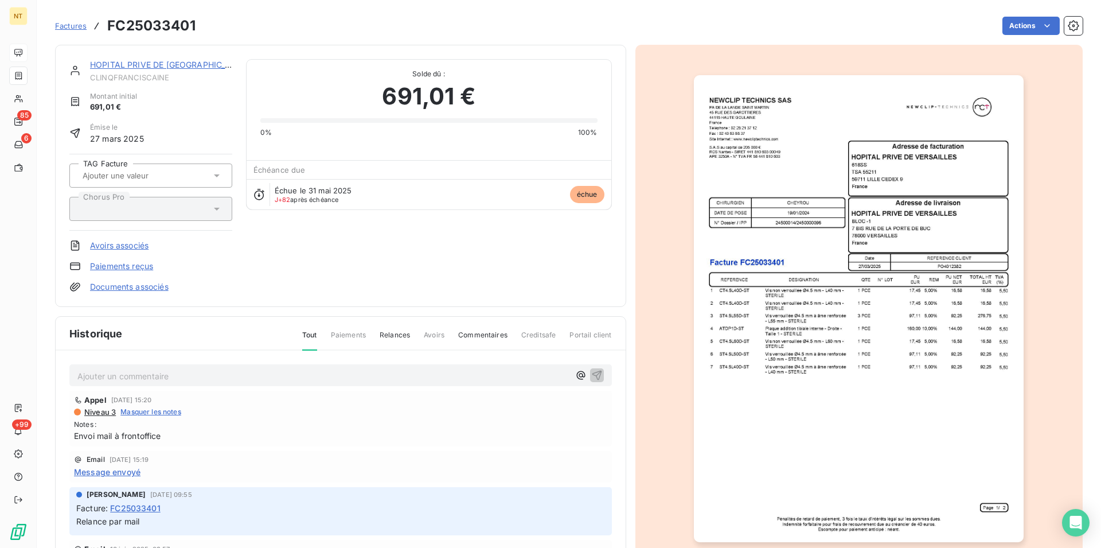
drag, startPoint x: 79, startPoint y: 377, endPoint x: 96, endPoint y: 376, distance: 16.7
click at [80, 376] on p "Ajouter un commentaire ﻿" at bounding box center [323, 376] width 492 height 14
click at [591, 376] on icon "button" at bounding box center [596, 374] width 11 height 11
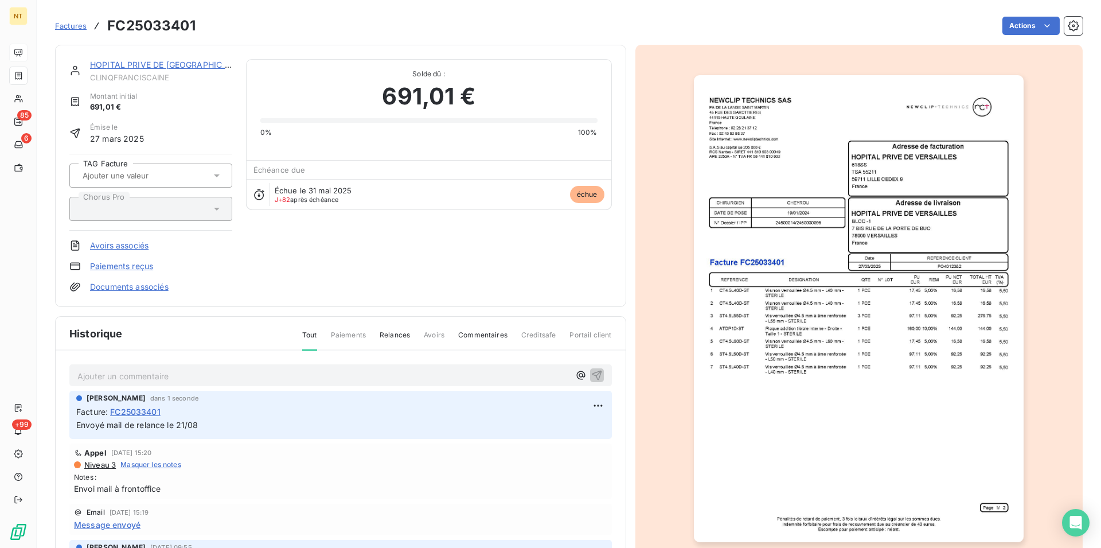
click at [142, 67] on link "HOPITAL PRIVE DE [GEOGRAPHIC_DATA]" at bounding box center [169, 65] width 159 height 10
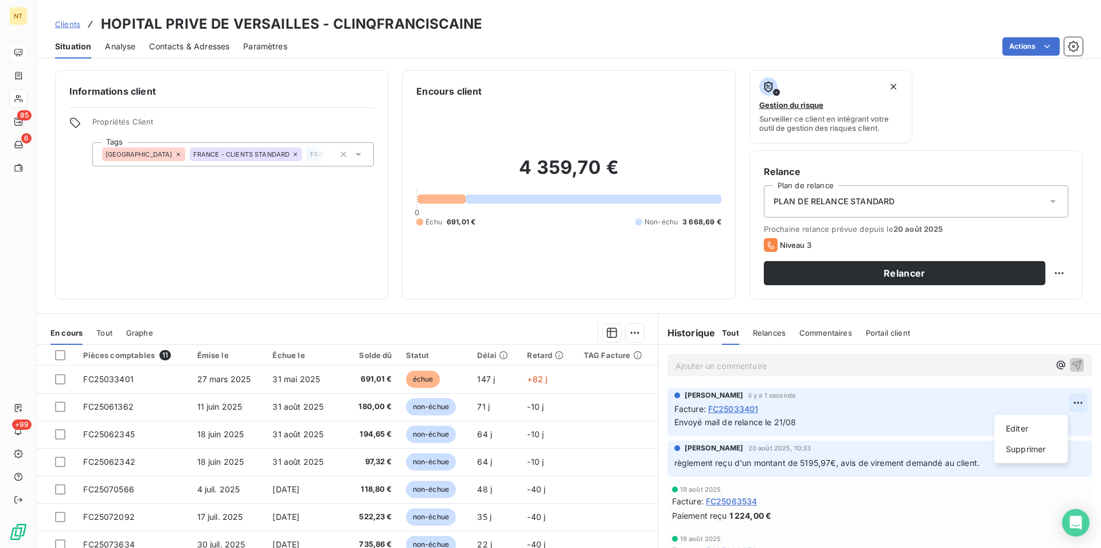
click at [1057, 400] on html "NT 85 6 +99 Clients HOPITAL PRIVE DE VERSAILLES - CLINQFRANCISCAINE Situation A…" at bounding box center [550, 274] width 1101 height 548
drag, startPoint x: 1016, startPoint y: 430, endPoint x: 1006, endPoint y: 430, distance: 9.7
click at [1016, 429] on div "Editer" at bounding box center [1031, 428] width 64 height 18
click at [921, 423] on span "Envoyé mail de relance le 21/08 pour cette facture car il y a eu un paiement le…" at bounding box center [846, 422] width 344 height 10
click at [964, 424] on span "Envoyé mail de relance le 21/08 pour cette facture car il y a eu des paiement l…" at bounding box center [848, 422] width 349 height 10
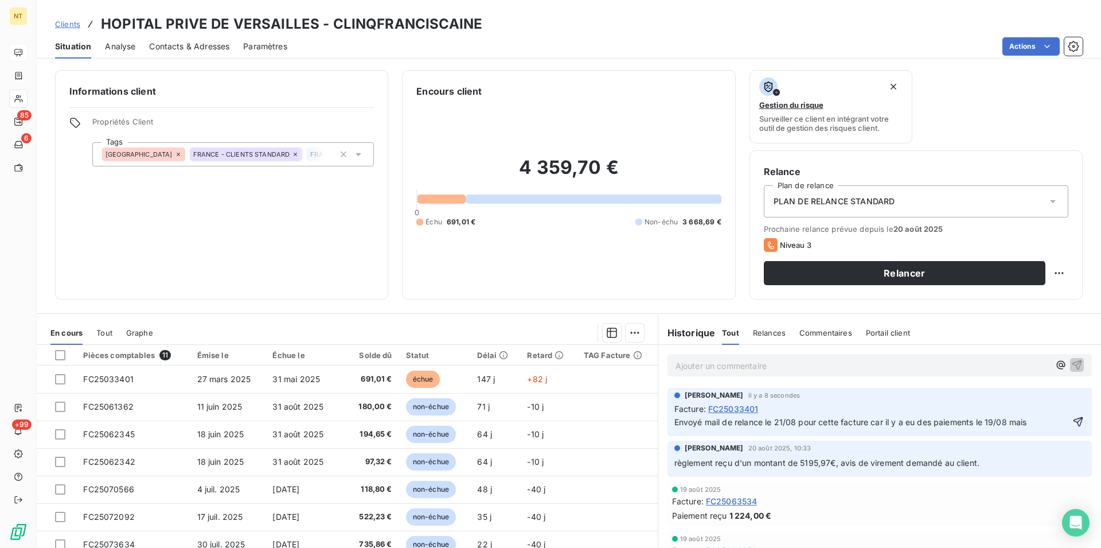
click at [1024, 427] on span "Envoyé mail de relance le 21/08 pour cette facture car il y a eu des paiements …" at bounding box center [850, 422] width 353 height 10
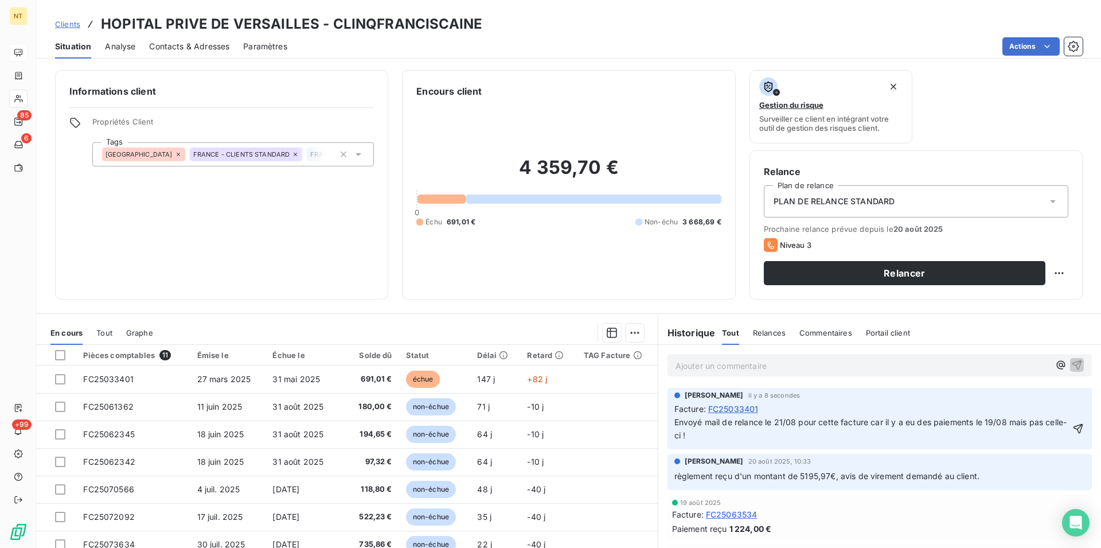
click at [1036, 427] on span "Envoyé mail de relance le 21/08 pour cette facture car il y a eu des paiements …" at bounding box center [870, 428] width 392 height 23
click at [1073, 428] on icon "button" at bounding box center [1078, 428] width 11 height 11
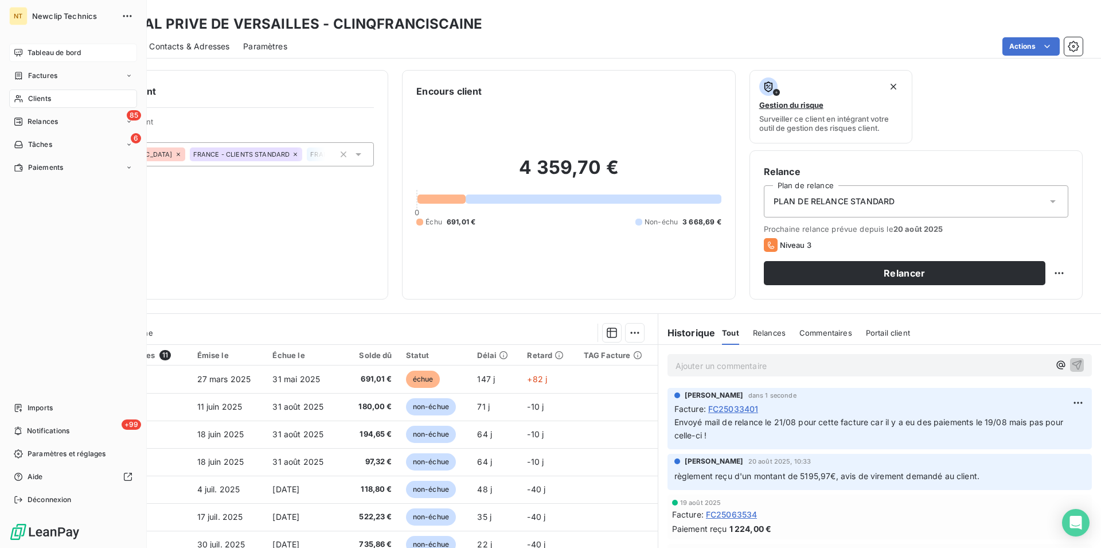
click at [54, 102] on div "Clients" at bounding box center [73, 98] width 128 height 18
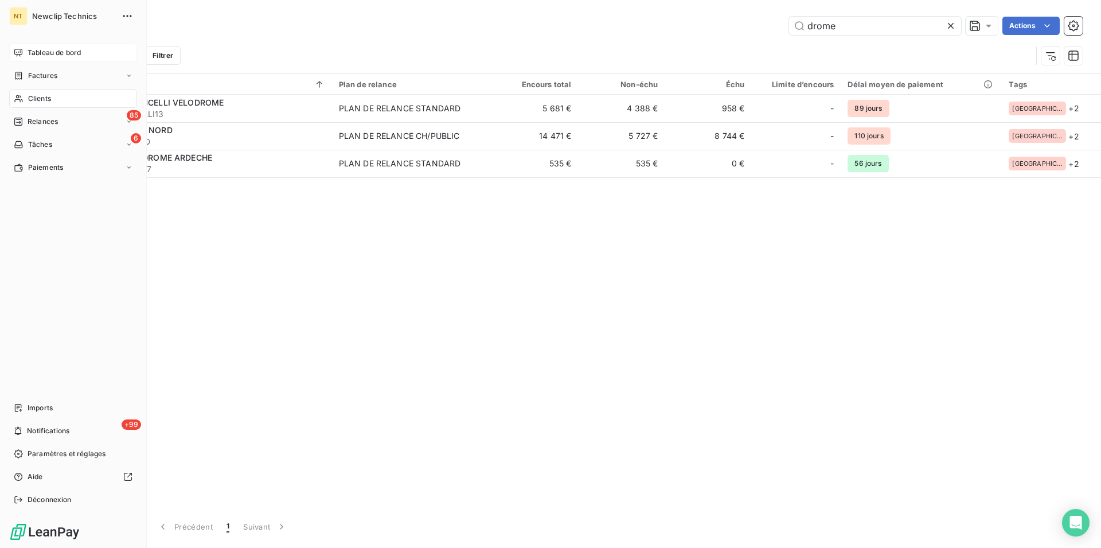
click at [38, 100] on span "Clients" at bounding box center [39, 98] width 23 height 10
click at [53, 50] on span "Tableau de bord" at bounding box center [54, 53] width 53 height 10
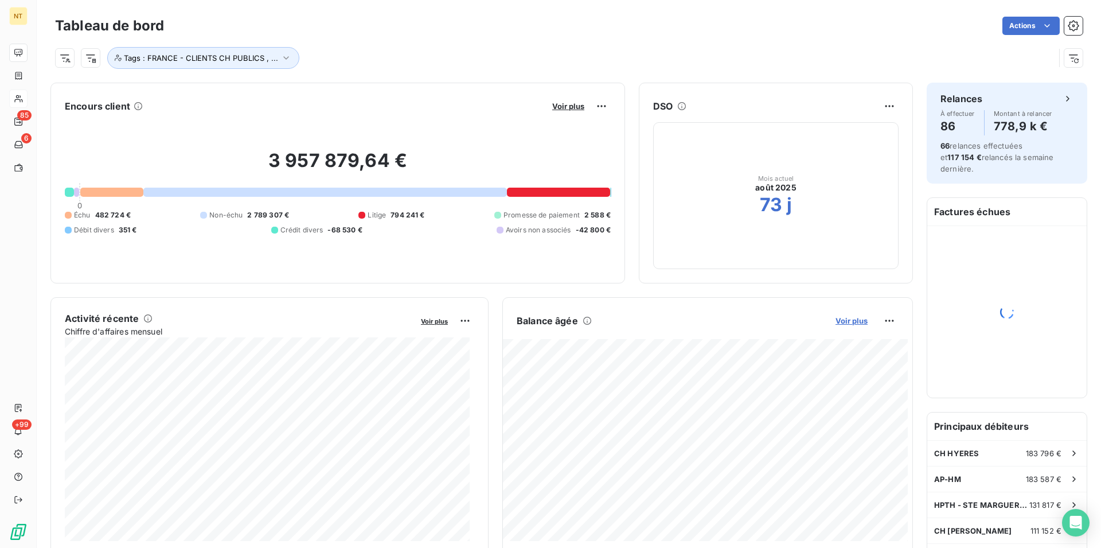
click at [842, 322] on span "Voir plus" at bounding box center [852, 320] width 32 height 9
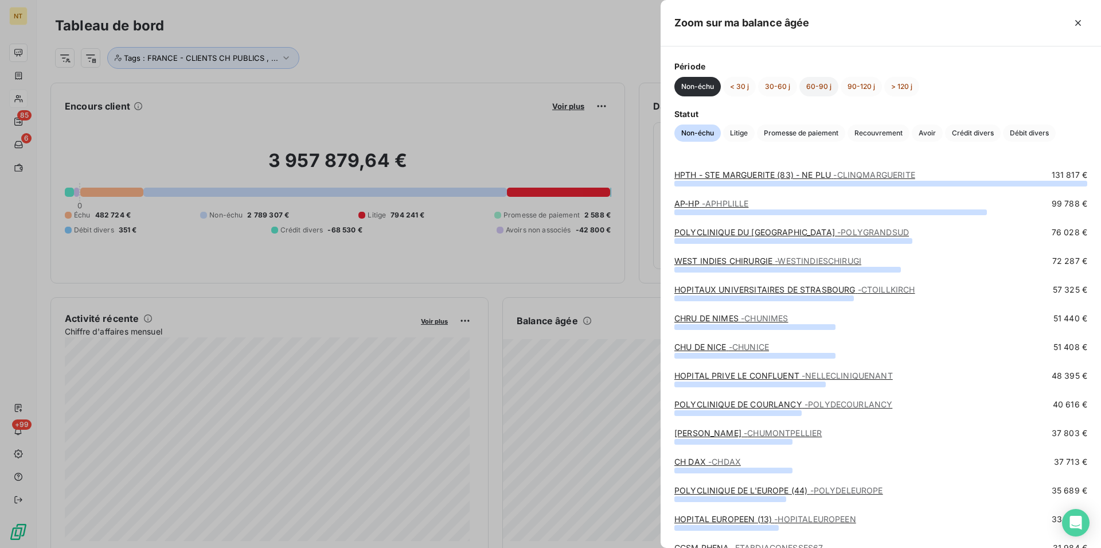
click at [813, 84] on button "60-90 j" at bounding box center [818, 86] width 39 height 19
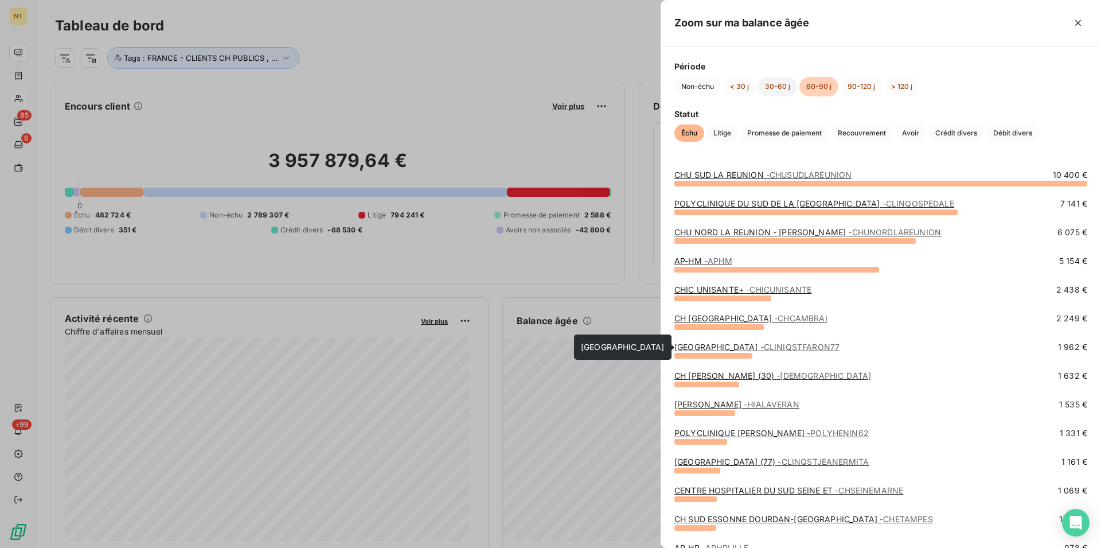
click at [780, 84] on button "30-60 j" at bounding box center [777, 86] width 39 height 19
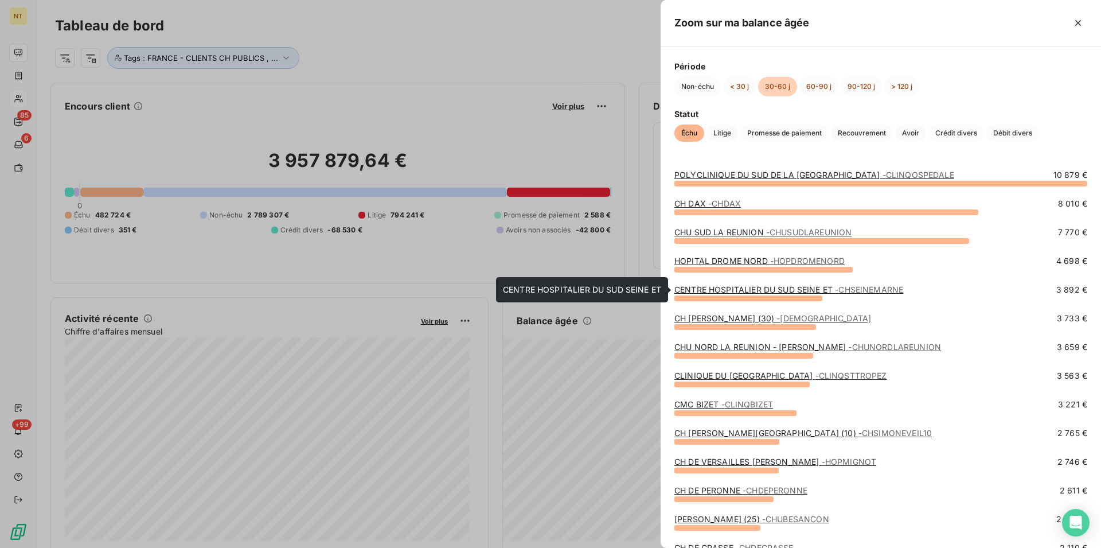
click at [745, 286] on link "CENTRE HOSPITALIER DU SUD SEINE ET - [GEOGRAPHIC_DATA]" at bounding box center [788, 289] width 229 height 10
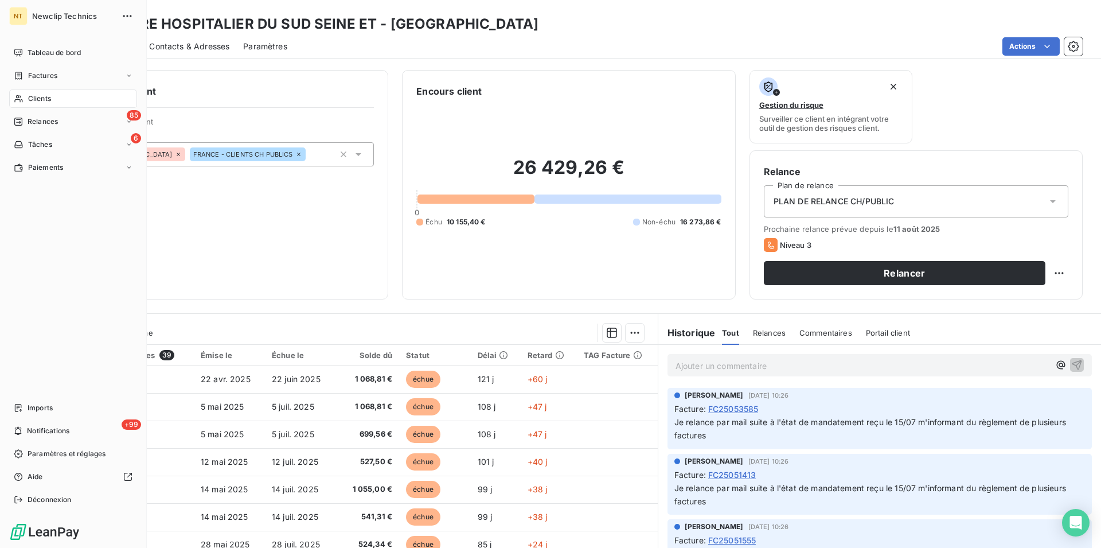
drag, startPoint x: 56, startPoint y: 51, endPoint x: 87, endPoint y: 65, distance: 33.6
click at [56, 50] on span "Tableau de bord" at bounding box center [54, 53] width 53 height 10
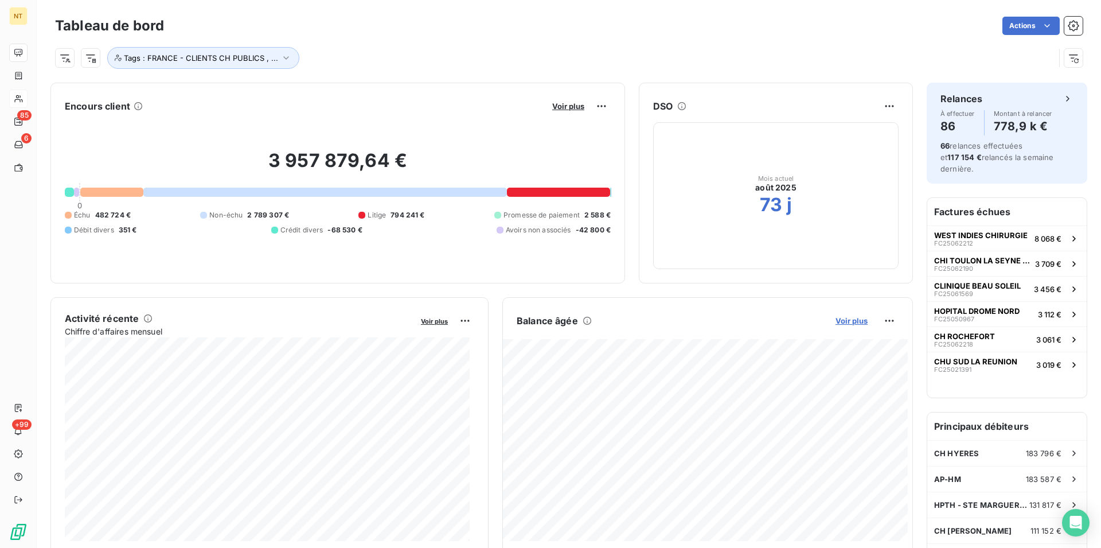
click at [838, 319] on span "Voir plus" at bounding box center [852, 320] width 32 height 9
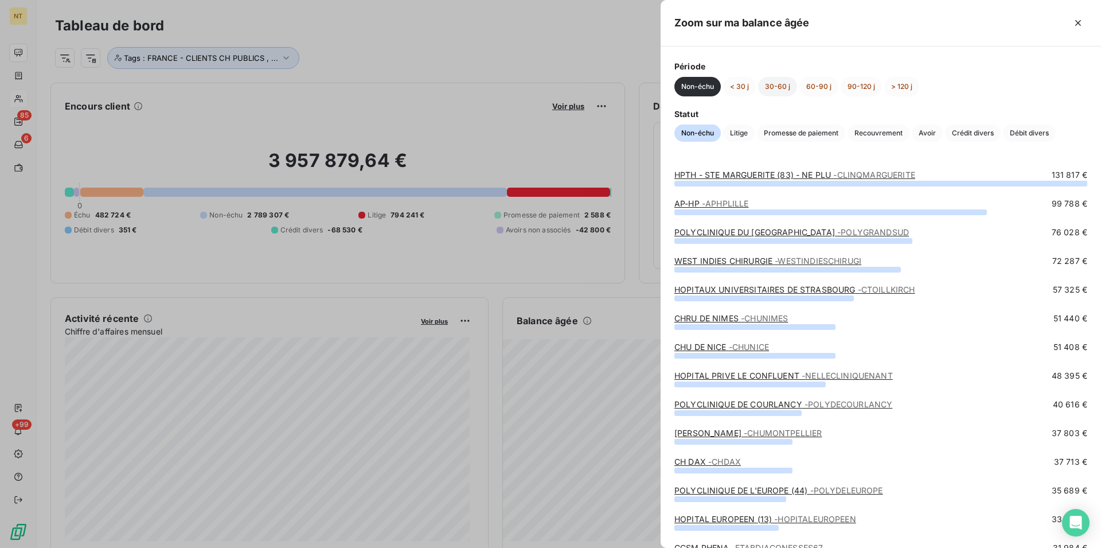
click at [781, 88] on button "30-60 j" at bounding box center [777, 86] width 39 height 19
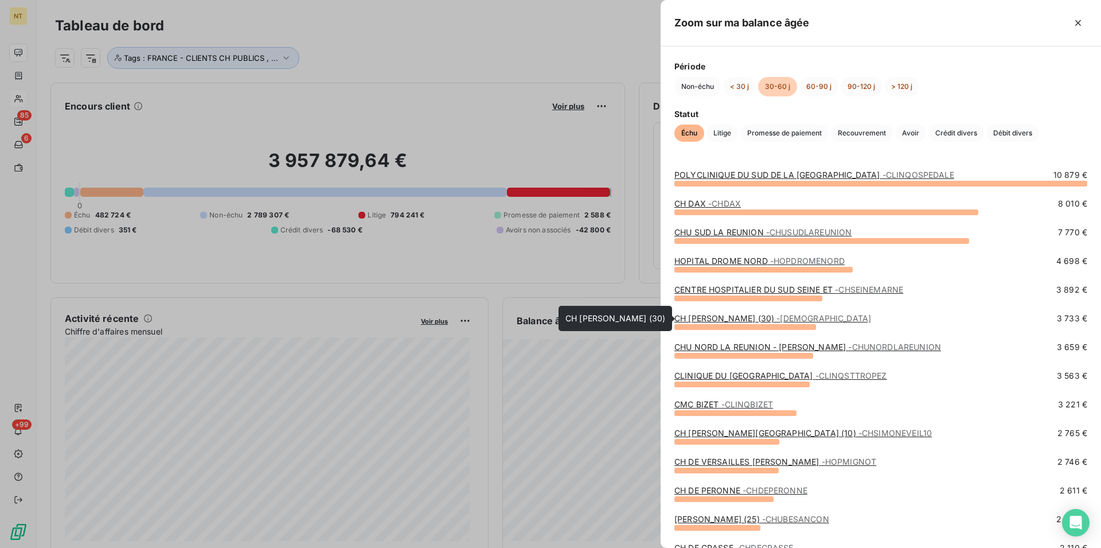
click at [732, 319] on link "CH [PERSON_NAME] (30) - CHLOUISPASTEUR" at bounding box center [772, 318] width 197 height 10
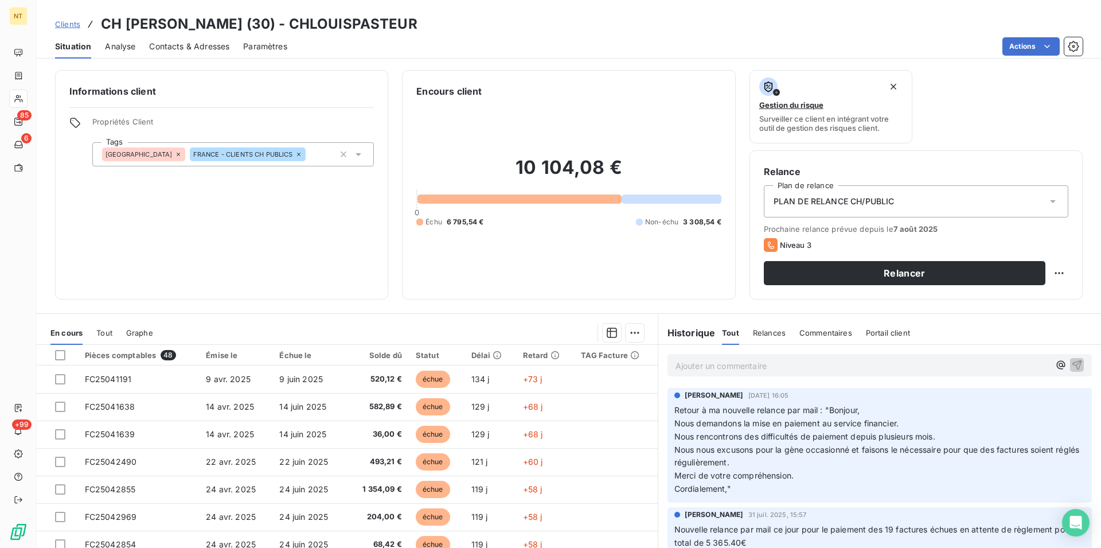
click at [209, 48] on span "Contacts & Adresses" at bounding box center [189, 46] width 80 height 11
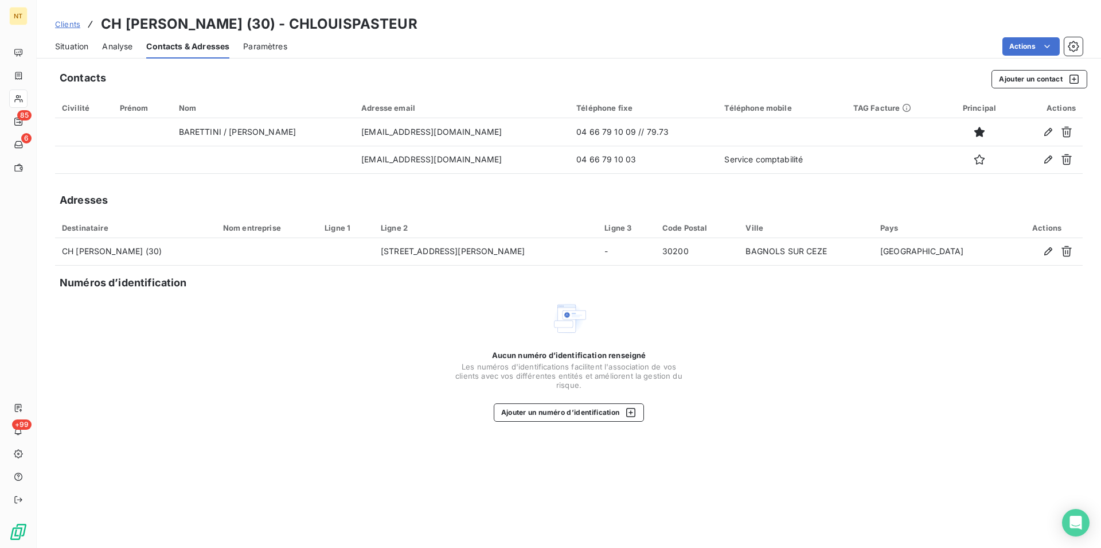
click at [71, 46] on span "Situation" at bounding box center [71, 46] width 33 height 11
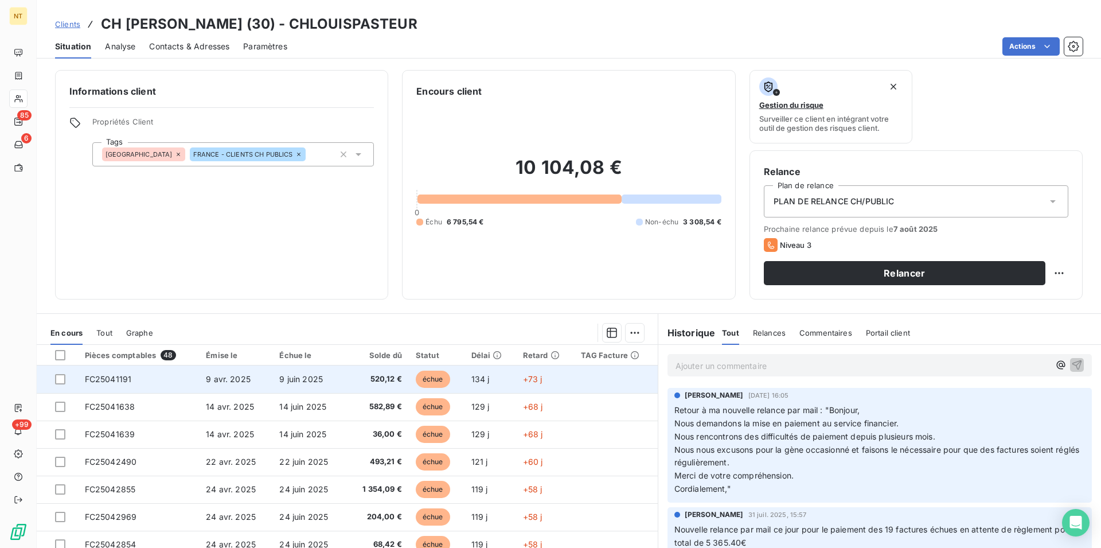
click at [120, 374] on td "FC25041191" at bounding box center [139, 379] width 122 height 28
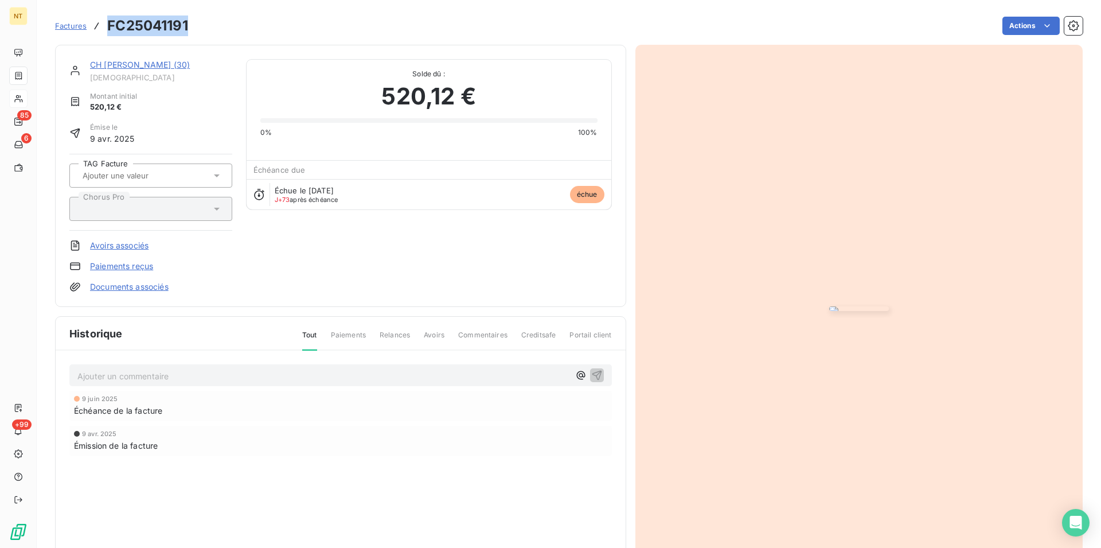
drag, startPoint x: 106, startPoint y: 23, endPoint x: 189, endPoint y: 25, distance: 82.6
click at [189, 25] on div "Factures FC25041191 Actions" at bounding box center [569, 26] width 1028 height 24
copy h3 "FC25041191"
click at [130, 65] on link "CH [PERSON_NAME] (30)" at bounding box center [140, 65] width 100 height 10
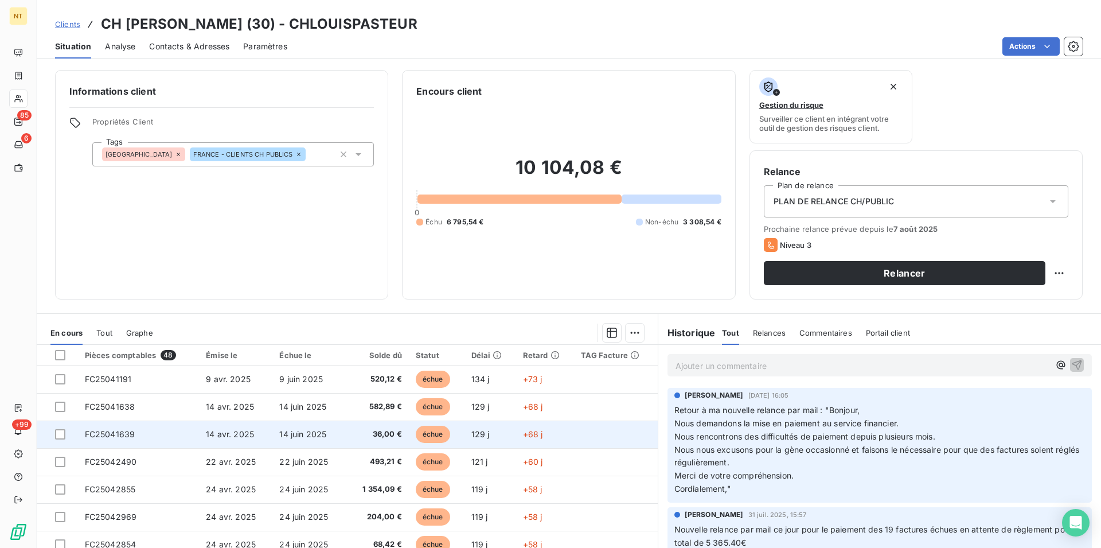
click at [217, 443] on td "14 avr. 2025" at bounding box center [235, 434] width 73 height 28
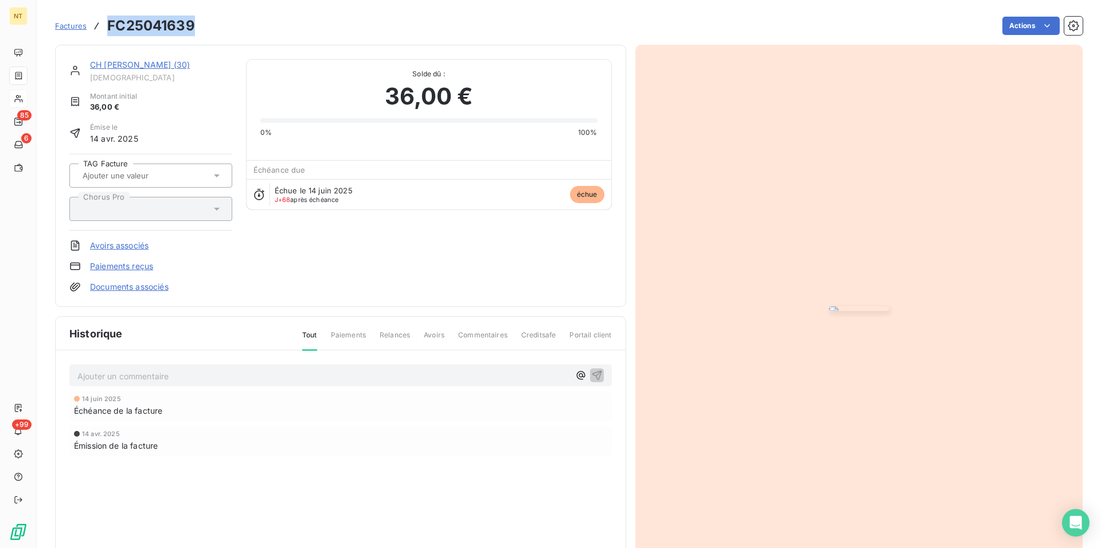
drag, startPoint x: 108, startPoint y: 26, endPoint x: 190, endPoint y: 32, distance: 82.2
click at [190, 32] on h3 "FC25041639" at bounding box center [151, 25] width 88 height 21
copy h3 "FC25041639"
click at [154, 64] on link "CH [PERSON_NAME] (30)" at bounding box center [140, 65] width 100 height 10
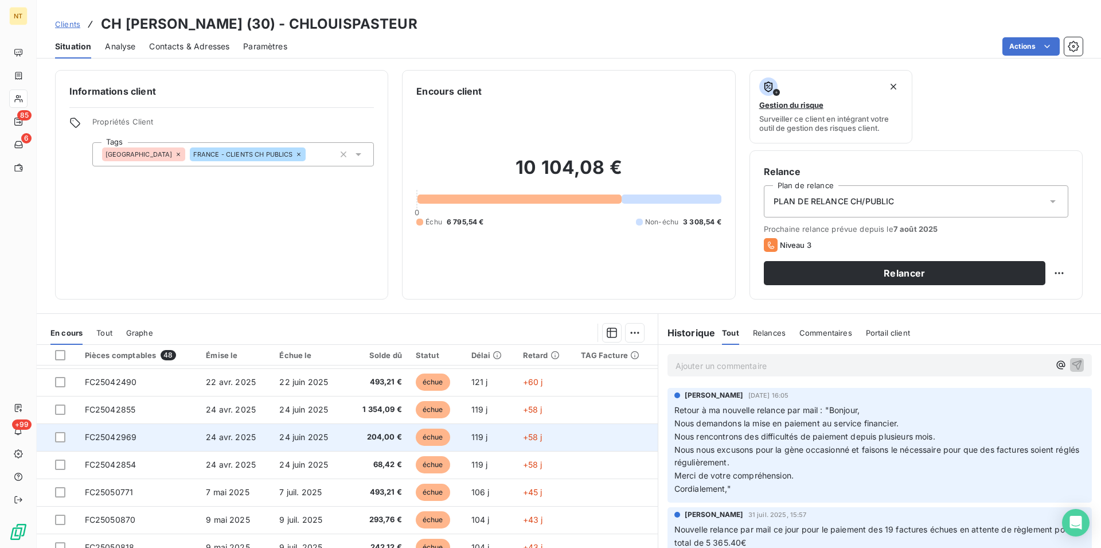
scroll to position [58, 0]
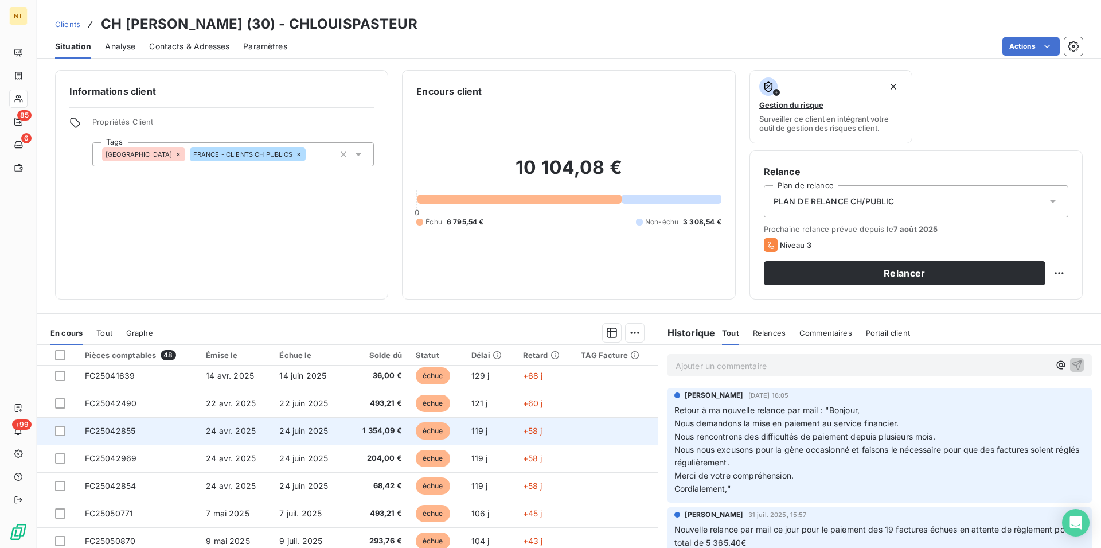
click at [135, 438] on td "FC25042855" at bounding box center [139, 431] width 122 height 28
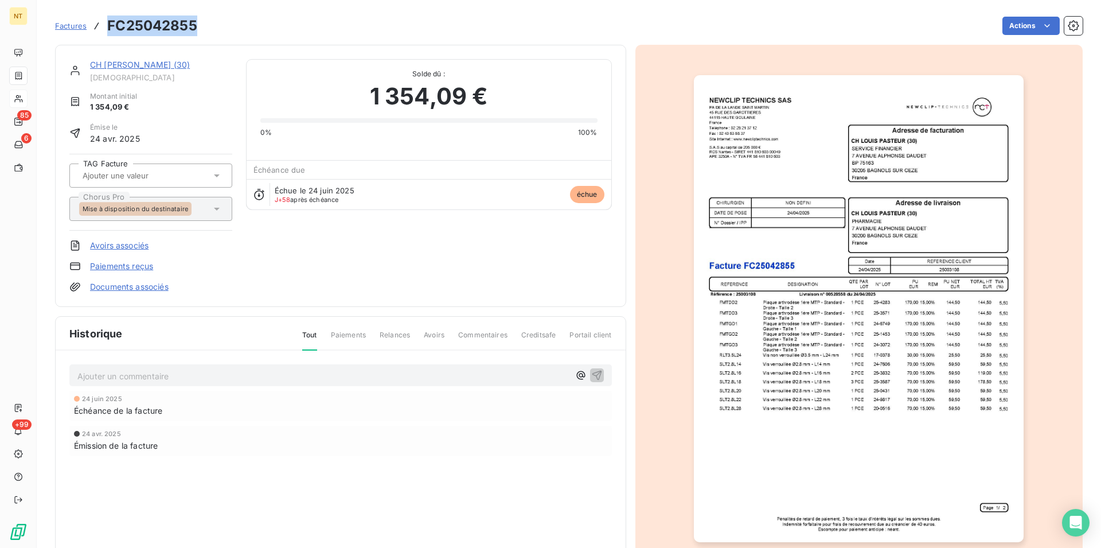
drag, startPoint x: 108, startPoint y: 28, endPoint x: 205, endPoint y: 30, distance: 96.9
click at [205, 30] on div "Factures FC25042855 Actions" at bounding box center [569, 26] width 1028 height 24
copy h3 "FC25042855"
click at [122, 64] on link "CH [PERSON_NAME] (30)" at bounding box center [140, 65] width 100 height 10
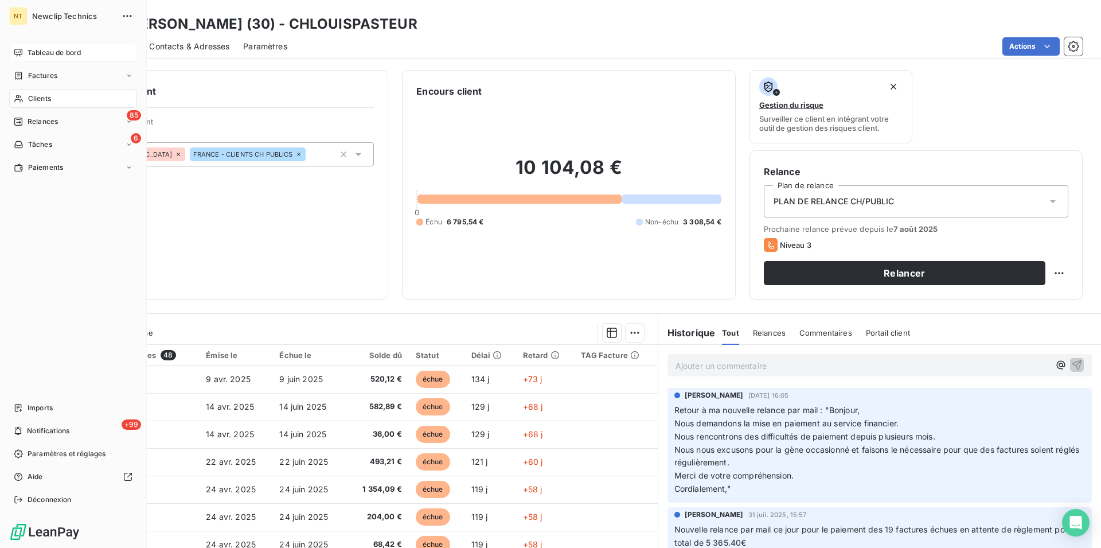
click at [31, 52] on span "Tableau de bord" at bounding box center [54, 53] width 53 height 10
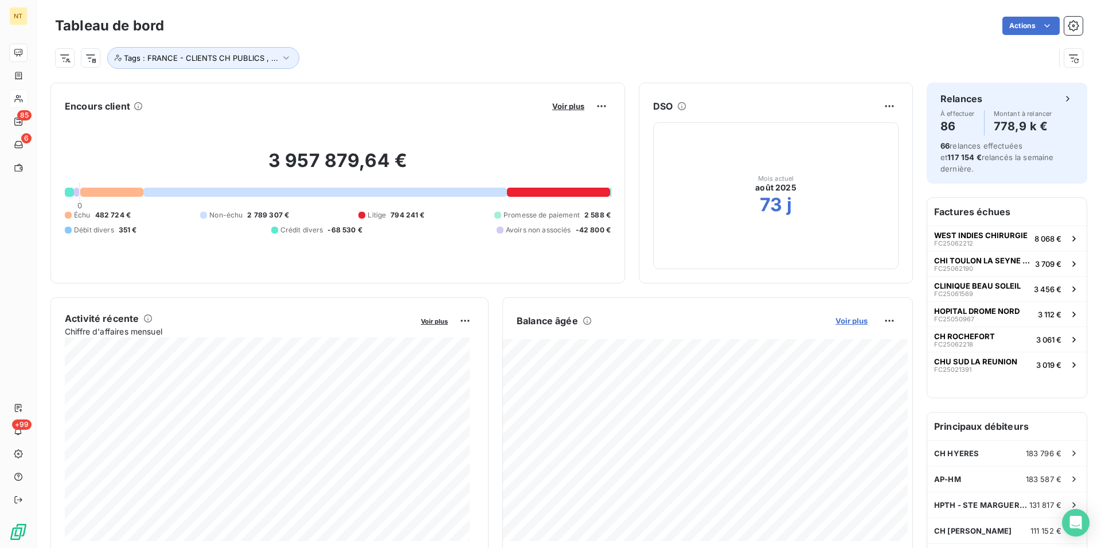
click at [841, 321] on span "Voir plus" at bounding box center [852, 320] width 32 height 9
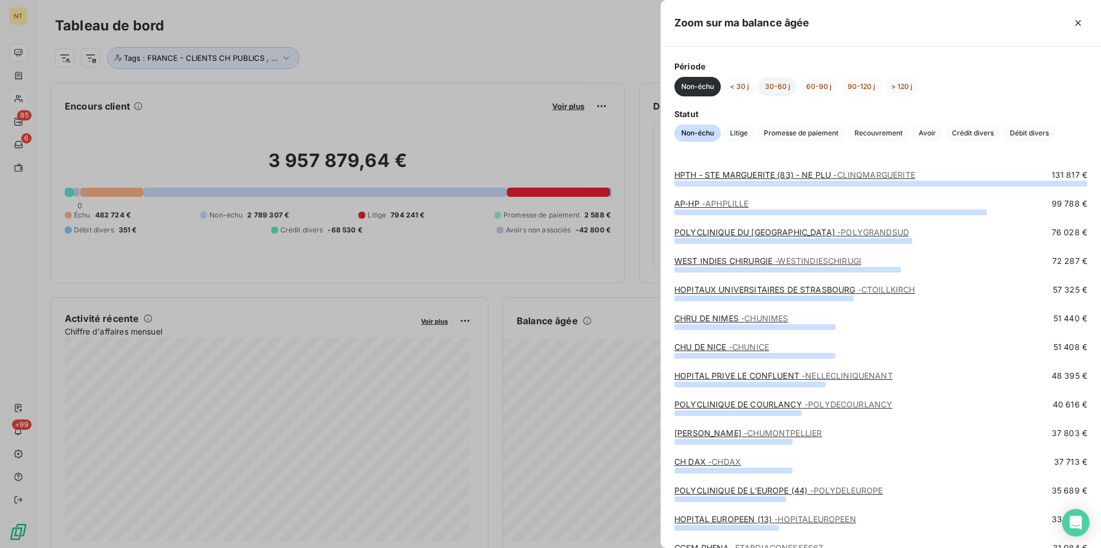
click at [777, 89] on button "30-60 j" at bounding box center [777, 86] width 39 height 19
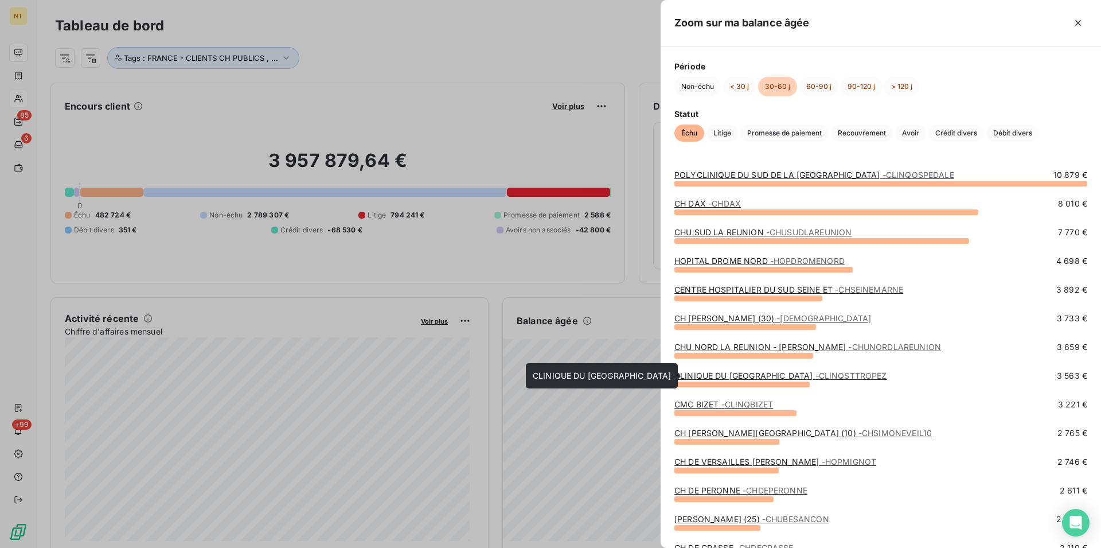
click at [751, 375] on link "CLINIQUE DU [GEOGRAPHIC_DATA] - CLINQSTTROPEZ" at bounding box center [780, 375] width 213 height 10
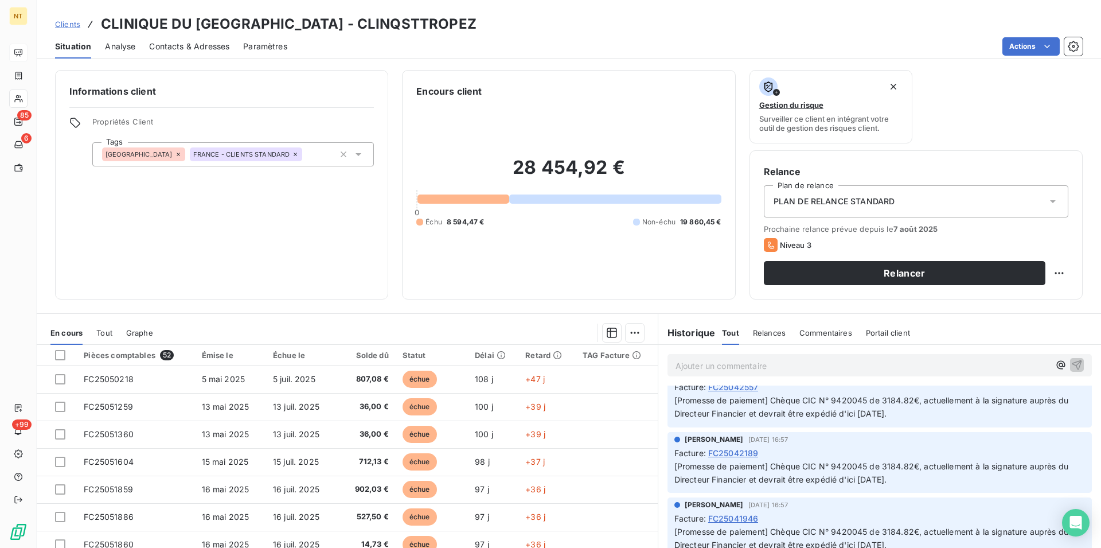
scroll to position [702, 0]
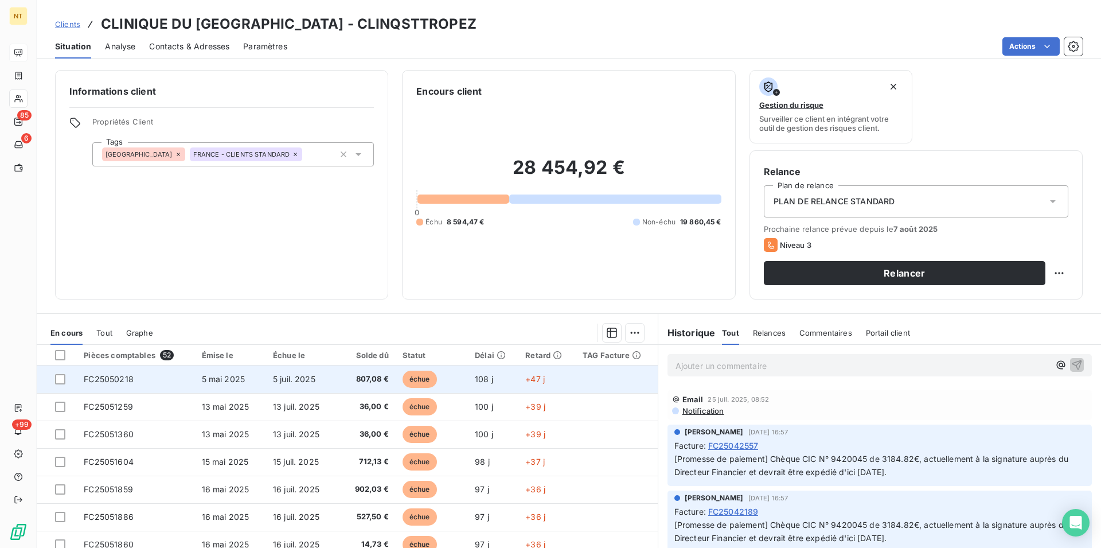
click at [115, 380] on span "FC25050218" at bounding box center [109, 379] width 50 height 10
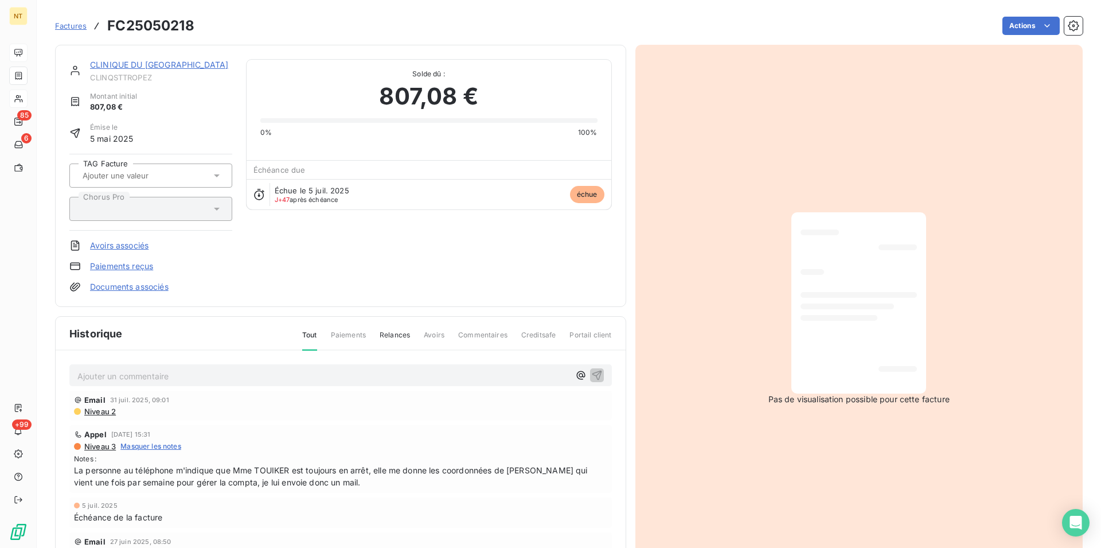
click at [166, 67] on link "CLINIQUE DU [GEOGRAPHIC_DATA]" at bounding box center [159, 65] width 138 height 10
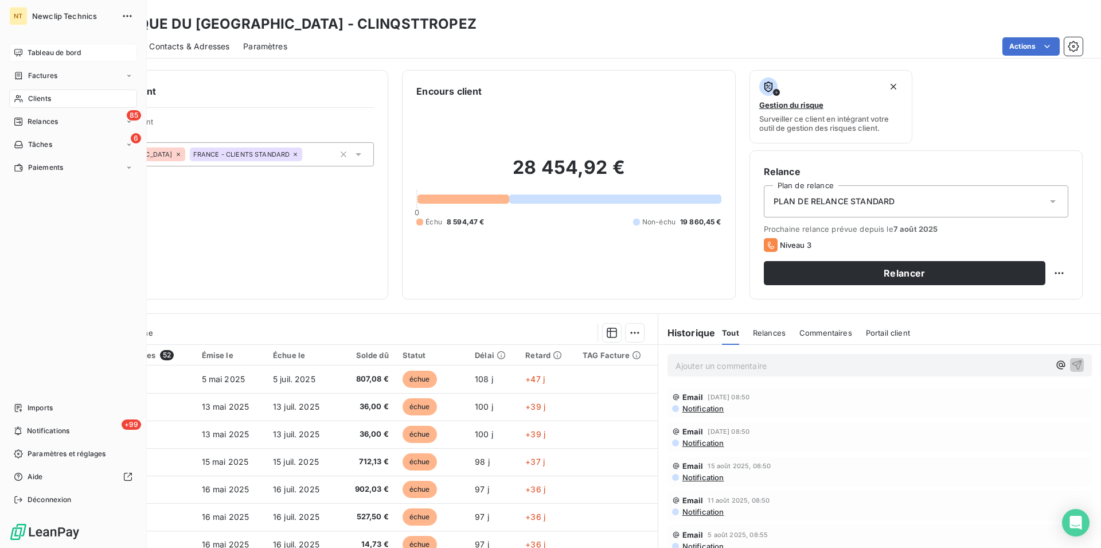
click at [46, 49] on span "Tableau de bord" at bounding box center [54, 53] width 53 height 10
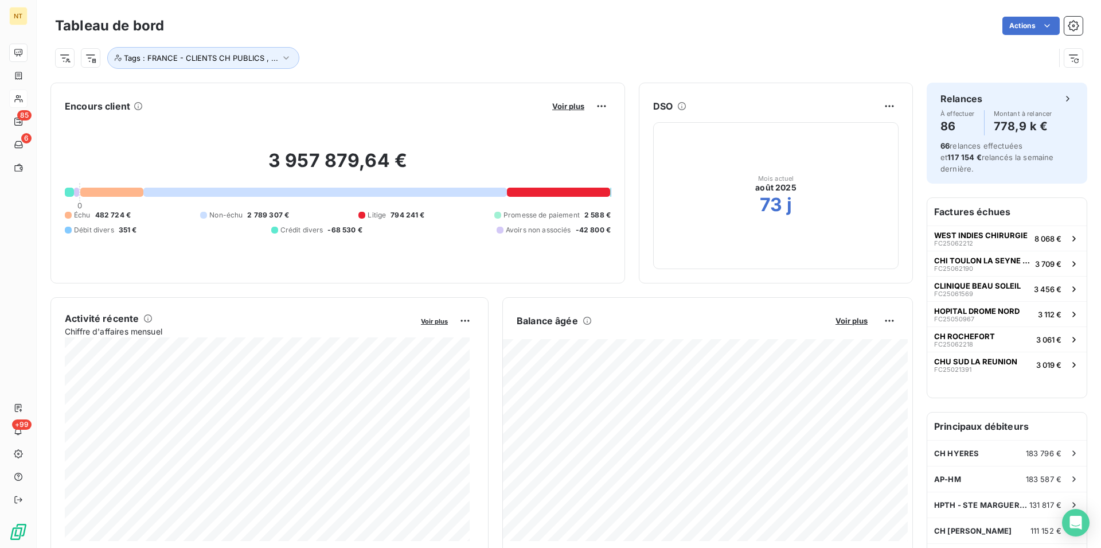
click at [841, 325] on div "Balance âgée Voir plus" at bounding box center [707, 320] width 409 height 18
click at [840, 319] on span "Voir plus" at bounding box center [852, 320] width 32 height 9
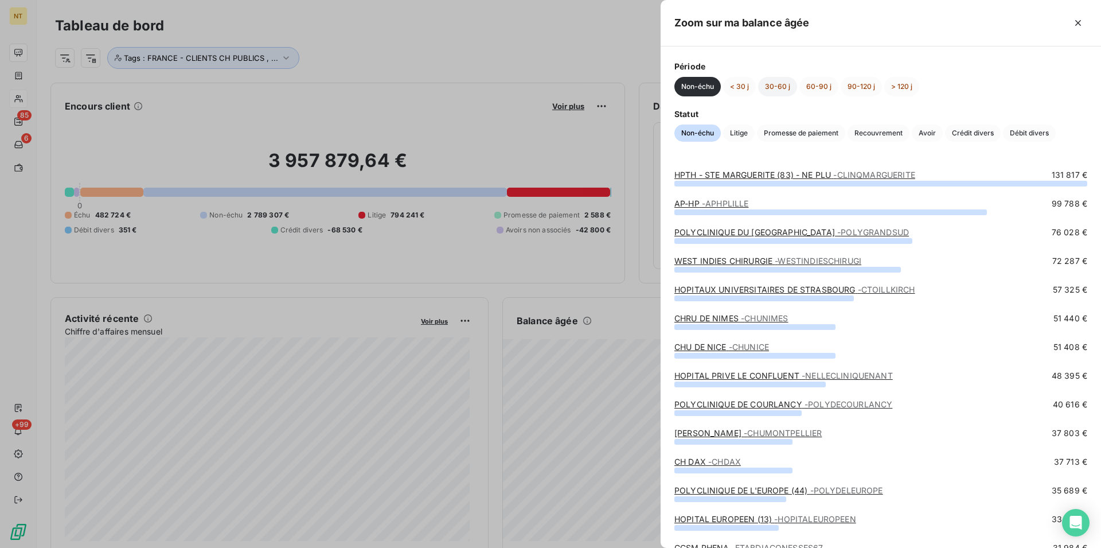
click at [778, 85] on button "30-60 j" at bounding box center [777, 86] width 39 height 19
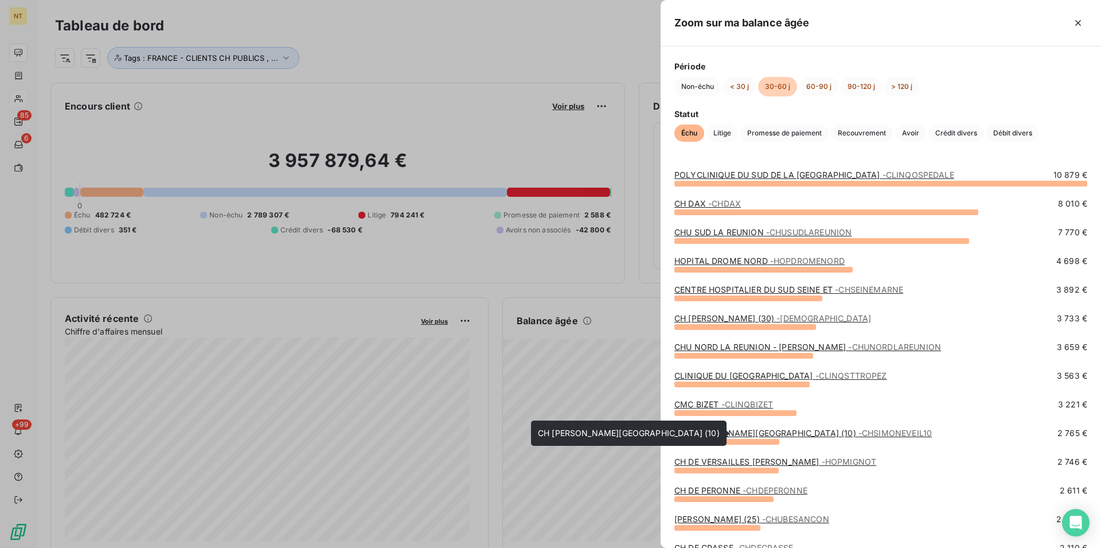
click at [718, 432] on link "CH [PERSON_NAME][GEOGRAPHIC_DATA] (10) - CHSIMONEVEIL10" at bounding box center [803, 433] width 258 height 10
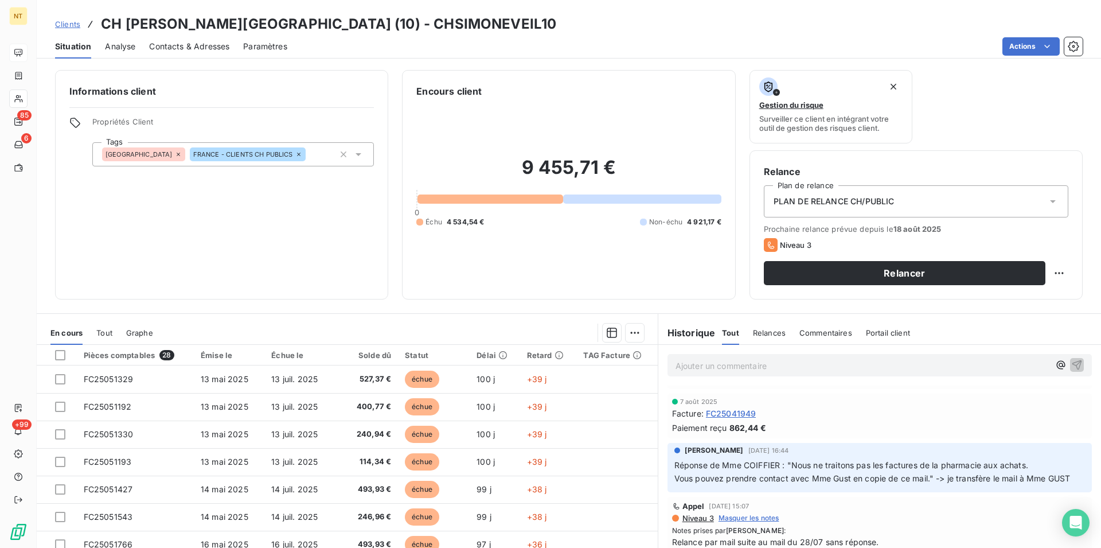
scroll to position [117, 0]
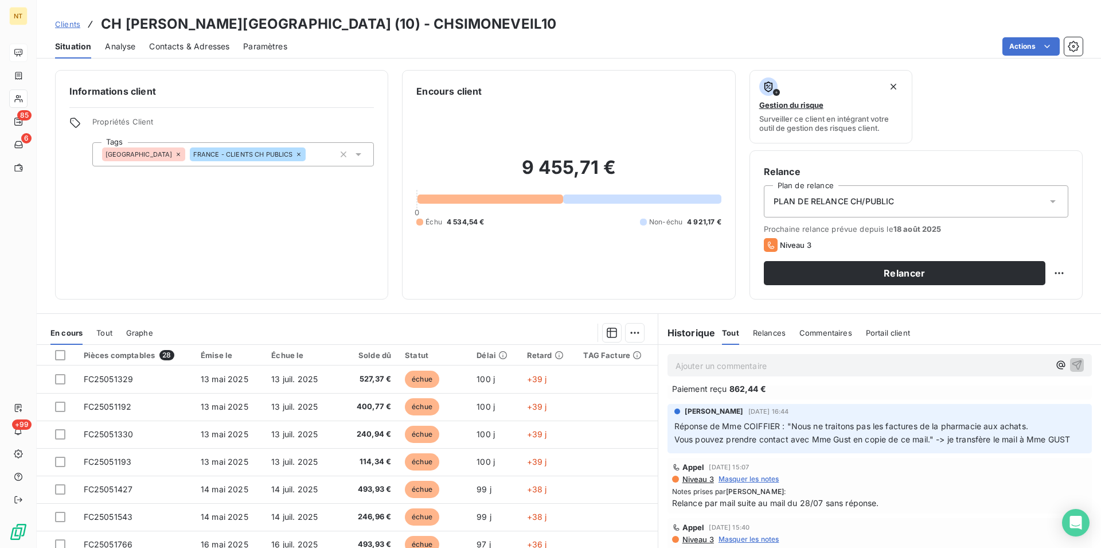
click at [175, 45] on span "Contacts & Adresses" at bounding box center [189, 46] width 80 height 11
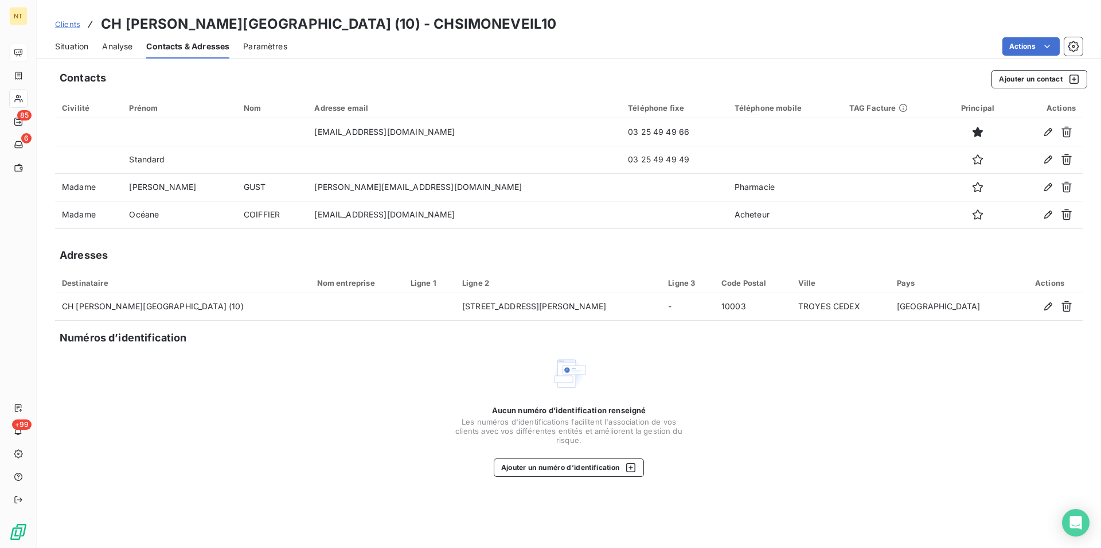
click at [65, 46] on span "Situation" at bounding box center [71, 46] width 33 height 11
